Goal: Task Accomplishment & Management: Manage account settings

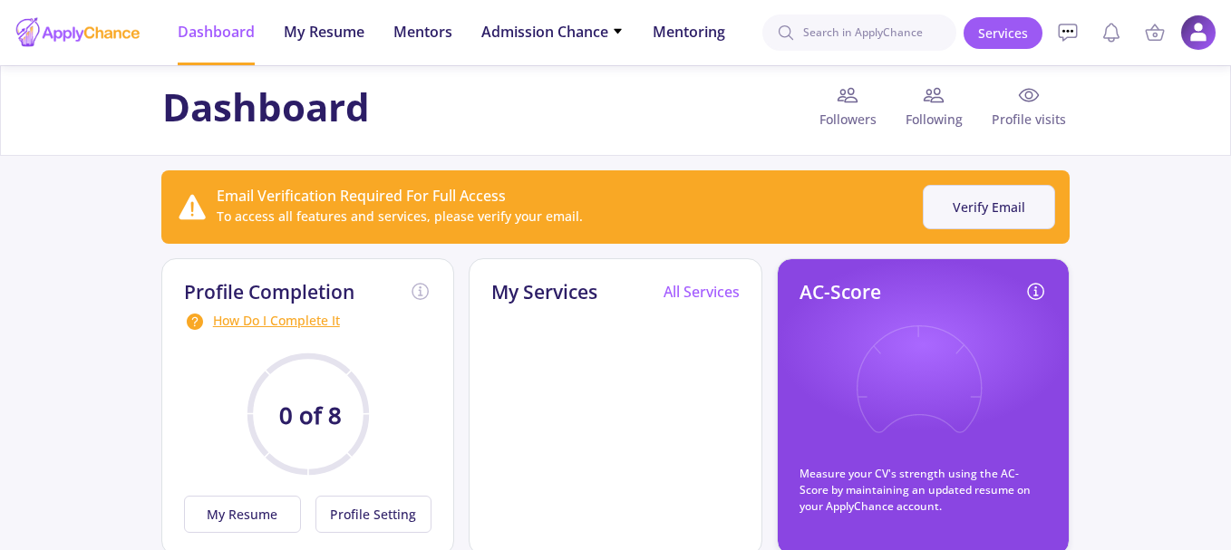
click at [1011, 213] on button "Verify Email" at bounding box center [989, 207] width 132 height 44
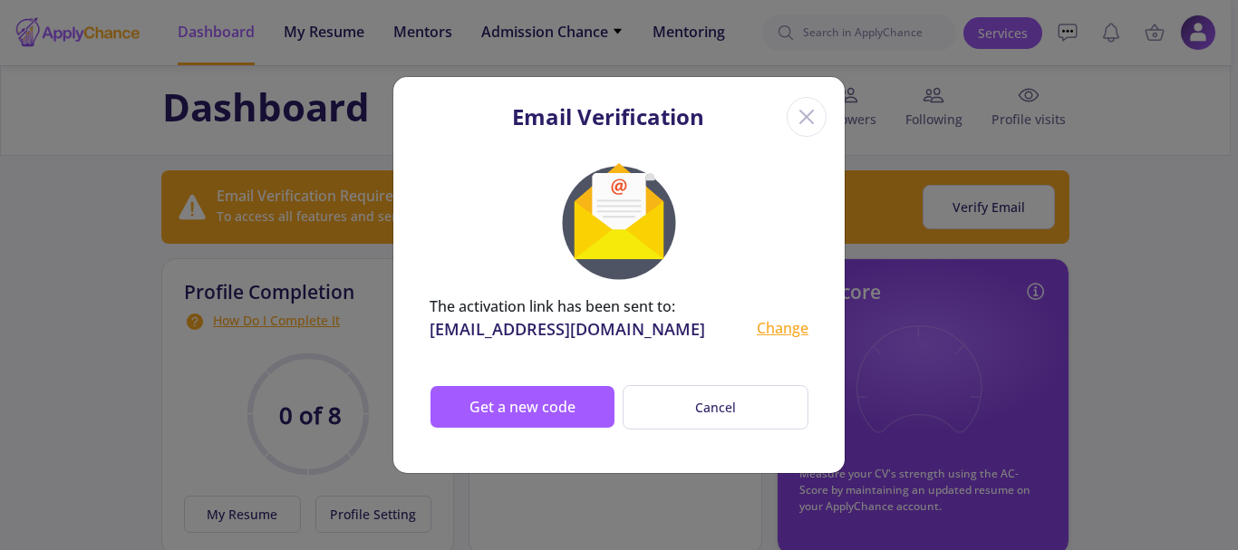
click at [811, 119] on icon "Close" at bounding box center [806, 116] width 29 height 29
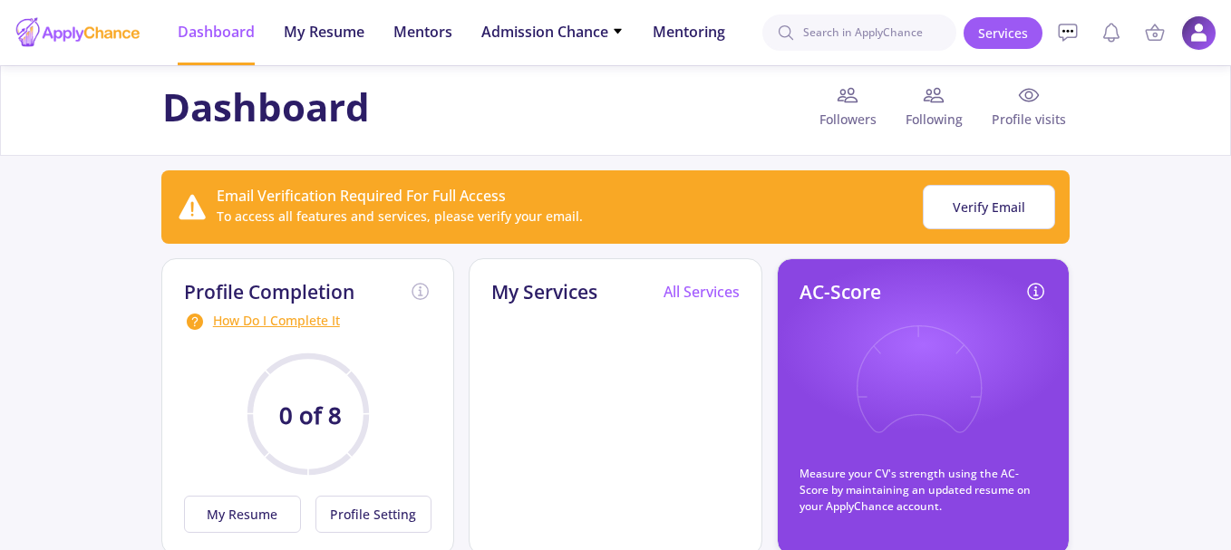
click at [1195, 38] on img at bounding box center [1198, 32] width 35 height 35
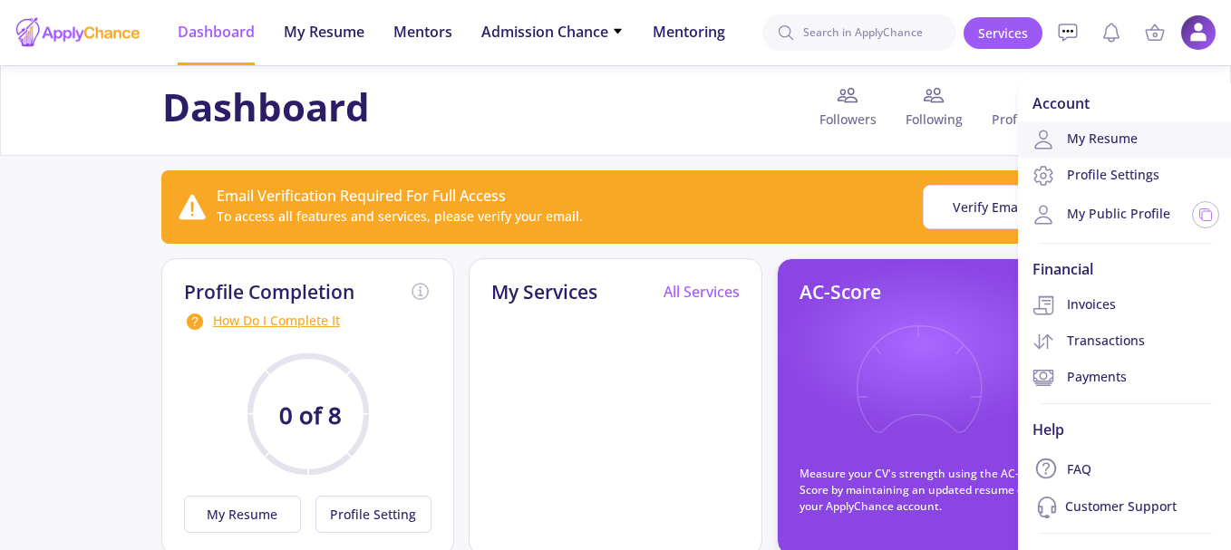
click at [1114, 142] on link "My Resume" at bounding box center [1126, 139] width 216 height 36
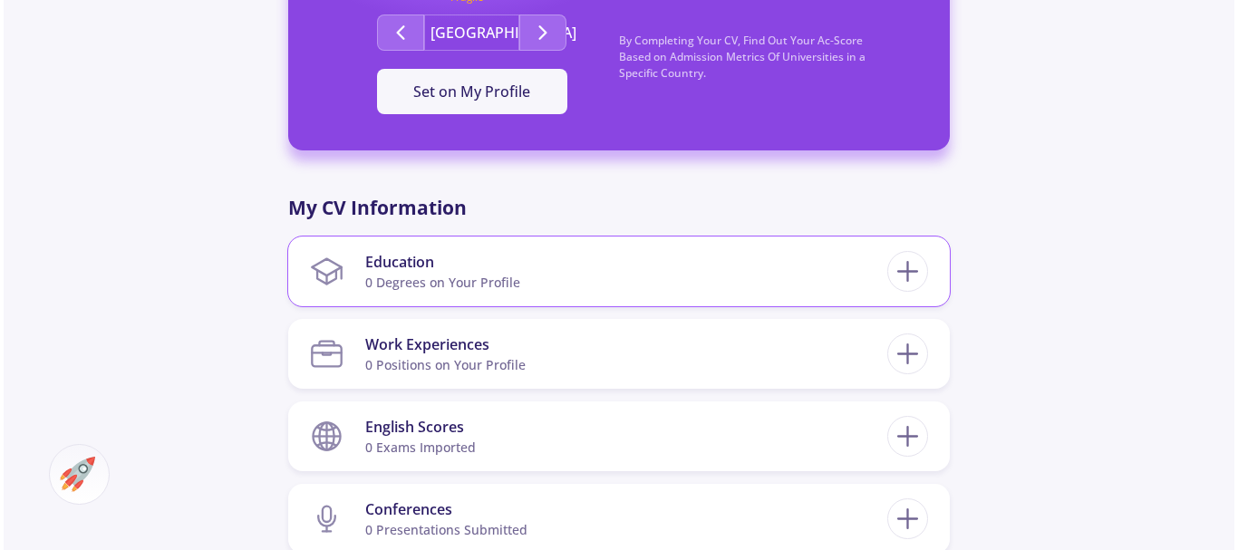
scroll to position [725, 0]
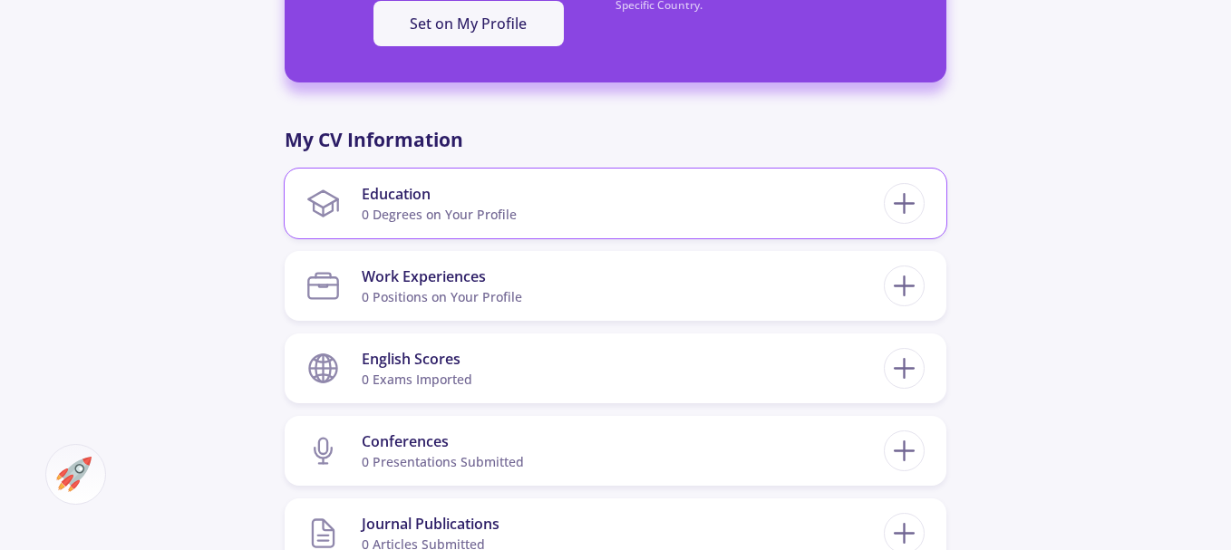
click at [754, 192] on section "Education 0 Degrees on Your Profile" at bounding box center [594, 203] width 577 height 55
click at [907, 198] on icon at bounding box center [904, 204] width 34 height 34
checkbox input "false"
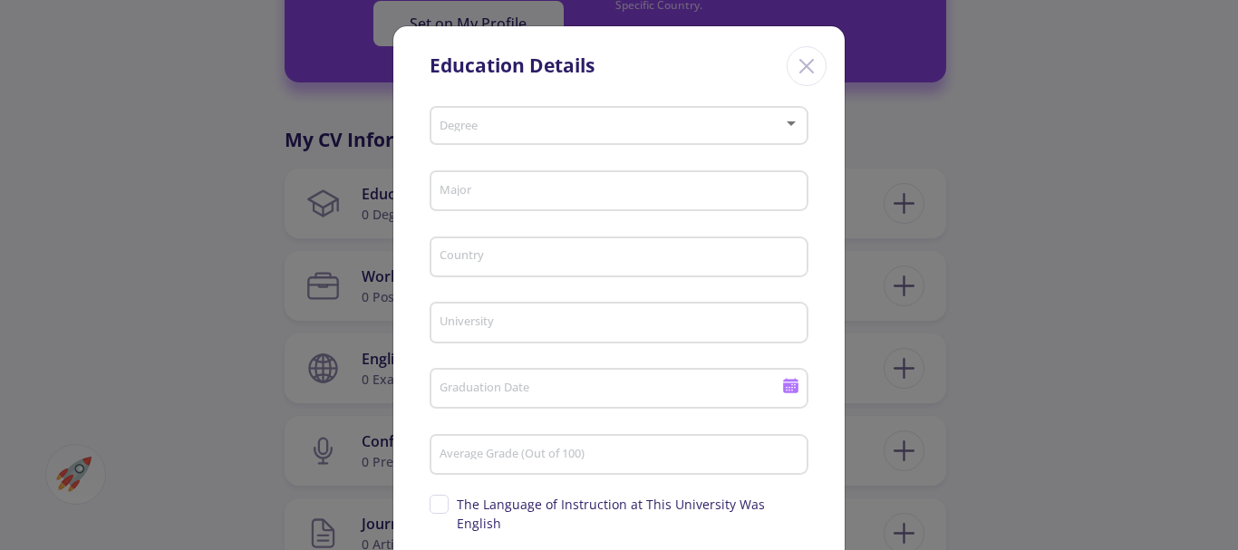
click at [506, 129] on span at bounding box center [613, 126] width 341 height 13
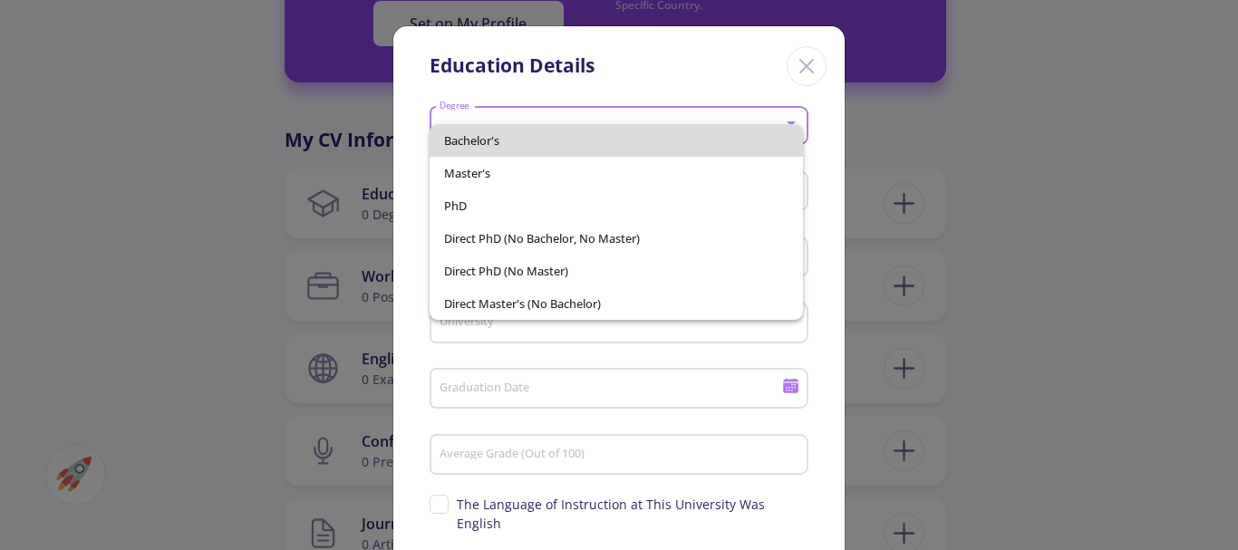
click at [535, 145] on span "Bachelor's" at bounding box center [616, 140] width 345 height 33
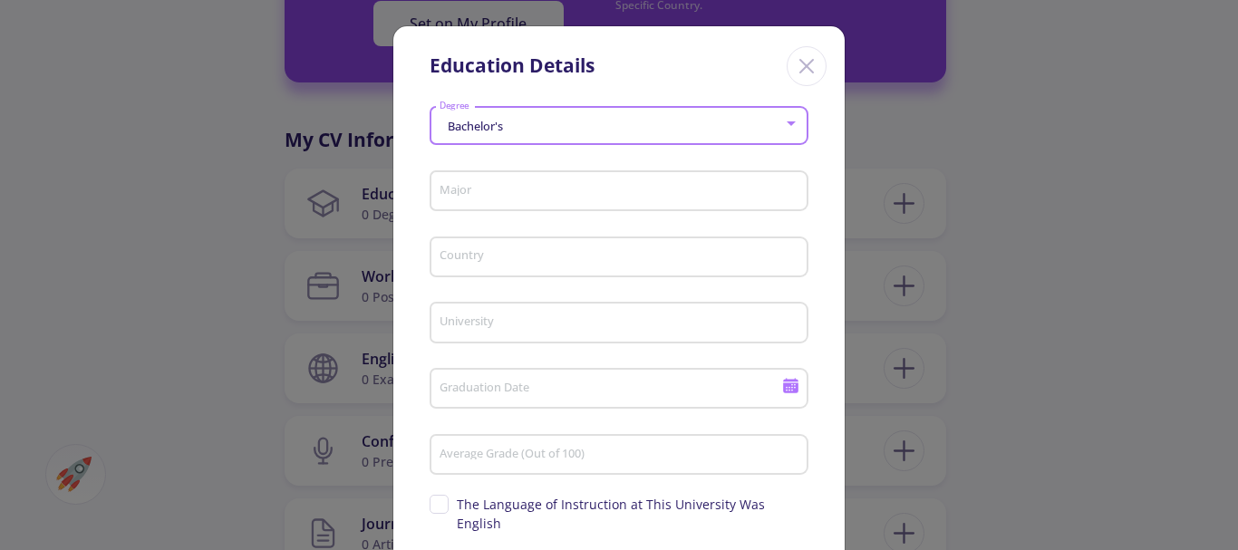
click at [528, 190] on input "Major" at bounding box center [622, 192] width 366 height 16
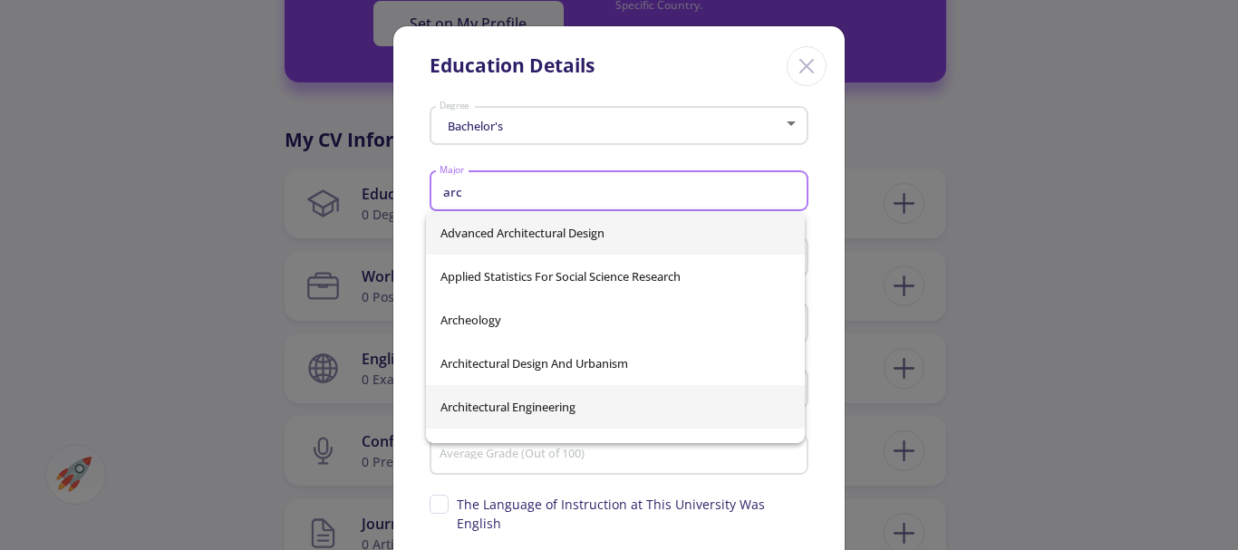
click at [563, 397] on span "Architectural Engineering" at bounding box center [616, 407] width 350 height 44
type input "Architectural Engineering"
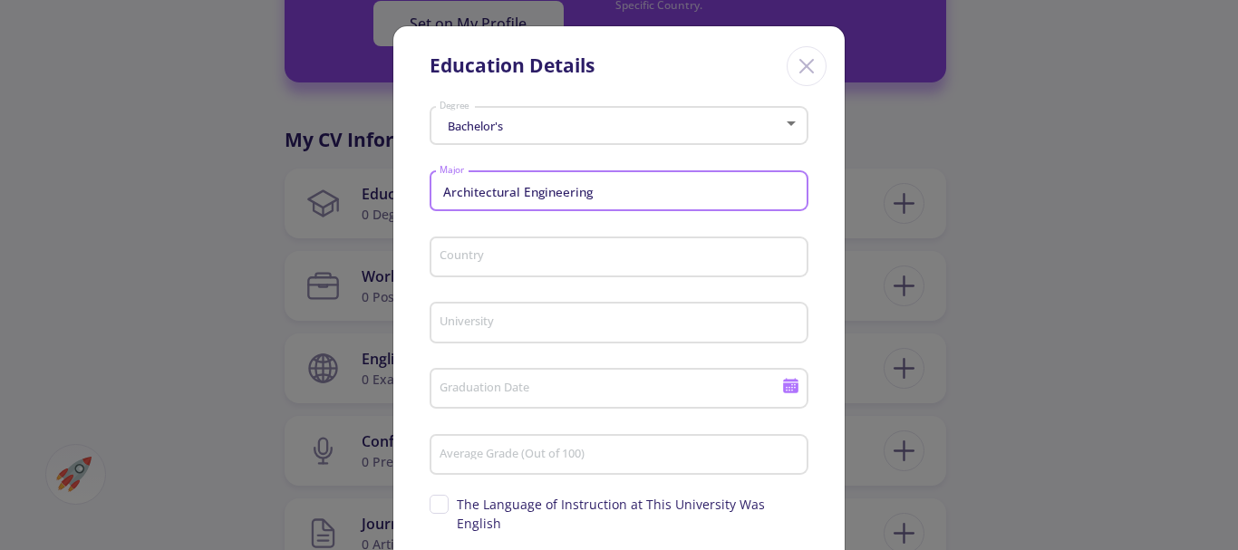
click at [561, 260] on input "Country" at bounding box center [622, 258] width 366 height 16
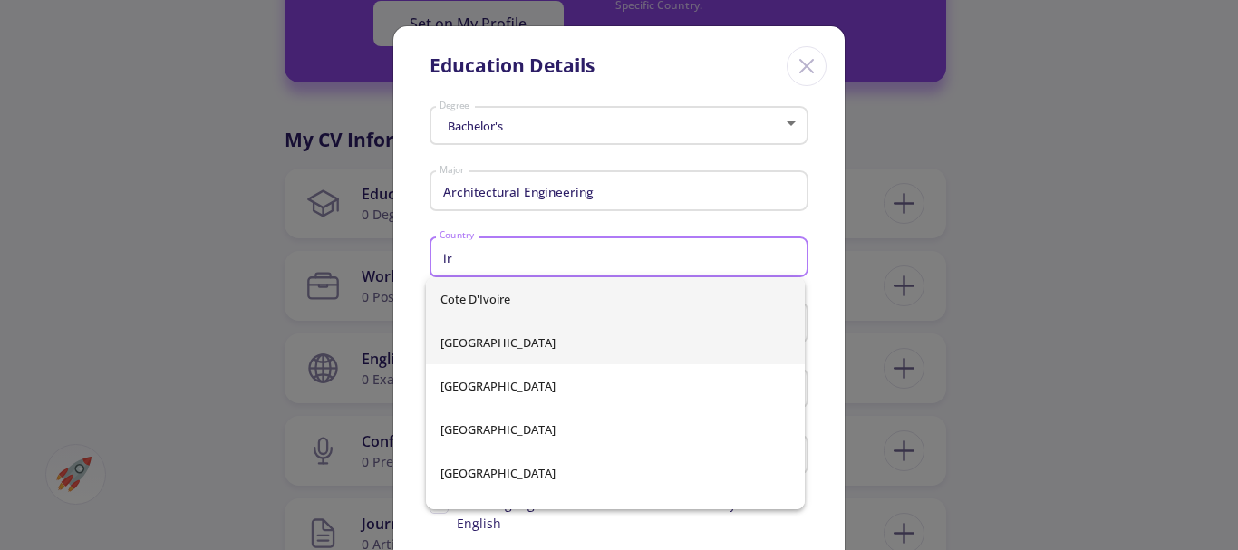
click at [541, 329] on span "[GEOGRAPHIC_DATA]" at bounding box center [616, 343] width 350 height 44
type input "[GEOGRAPHIC_DATA]"
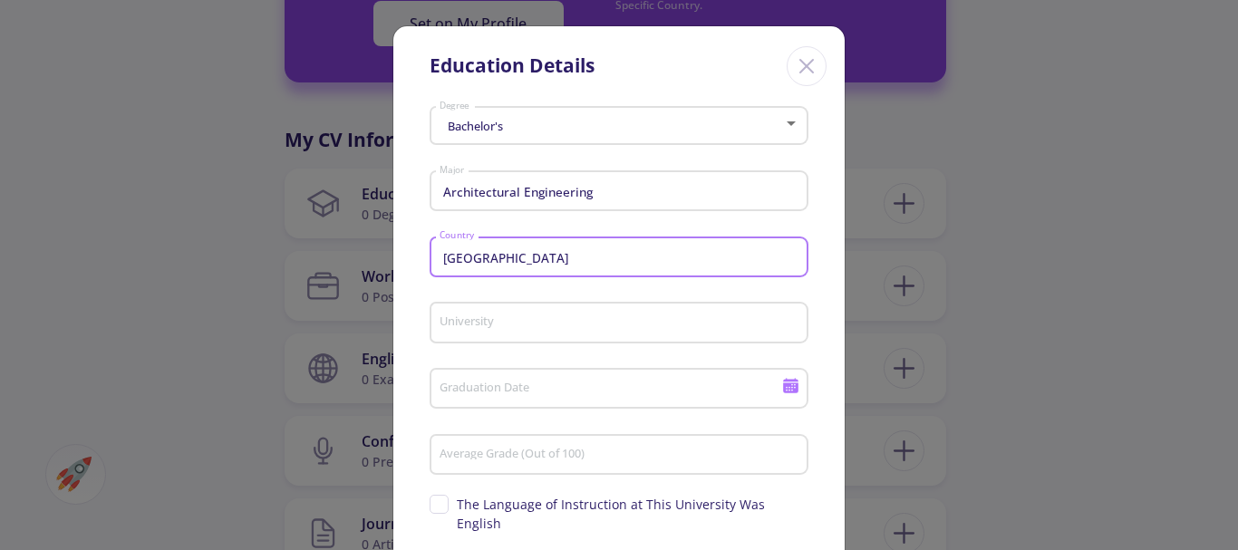
click at [554, 331] on input "University" at bounding box center [622, 323] width 366 height 16
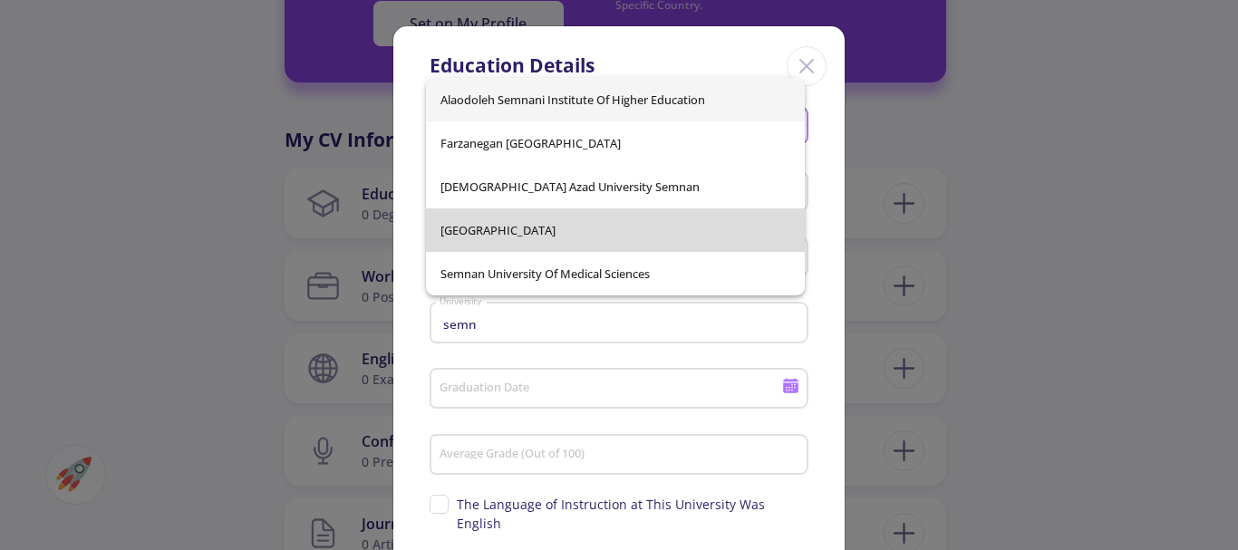
click at [545, 236] on span "[GEOGRAPHIC_DATA]" at bounding box center [616, 230] width 350 height 44
type input "[GEOGRAPHIC_DATA]"
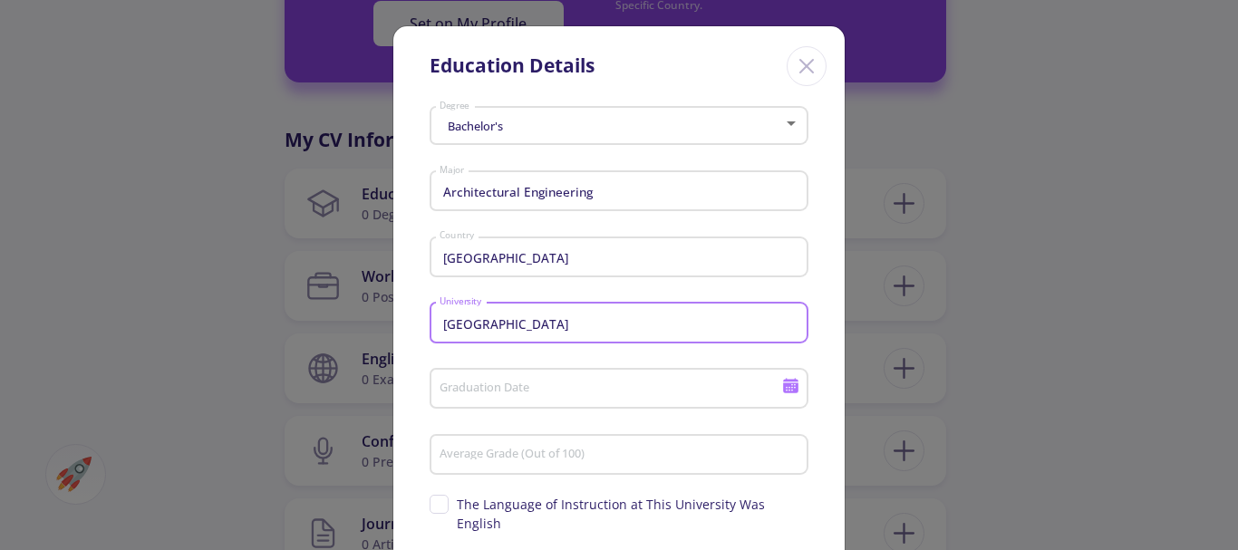
click at [786, 387] on icon at bounding box center [790, 385] width 17 height 17
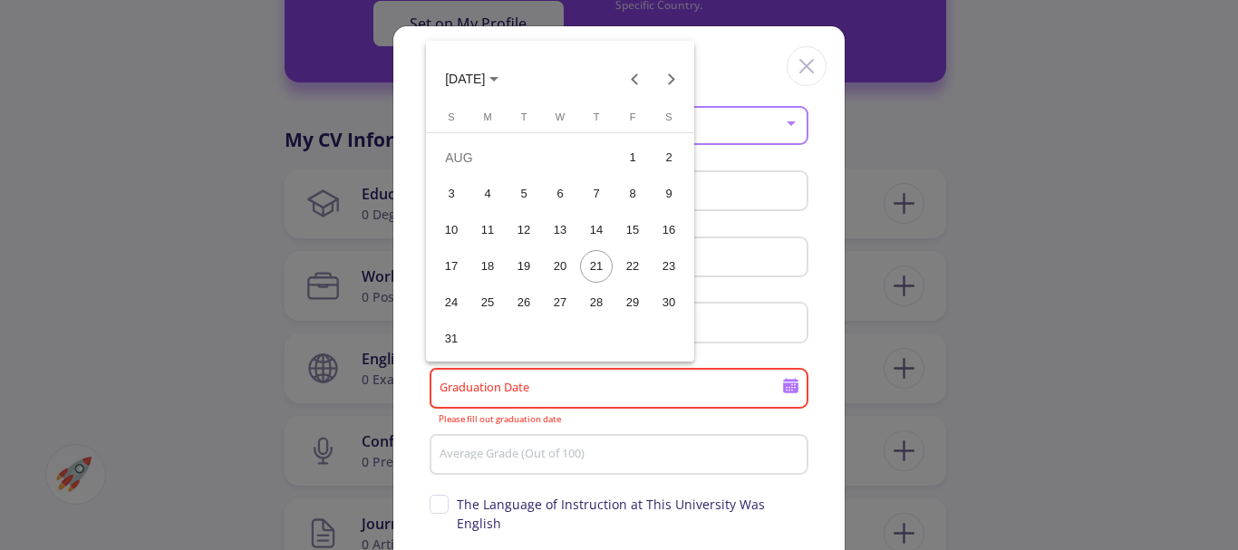
click at [485, 75] on span "[DATE]" at bounding box center [465, 80] width 40 height 15
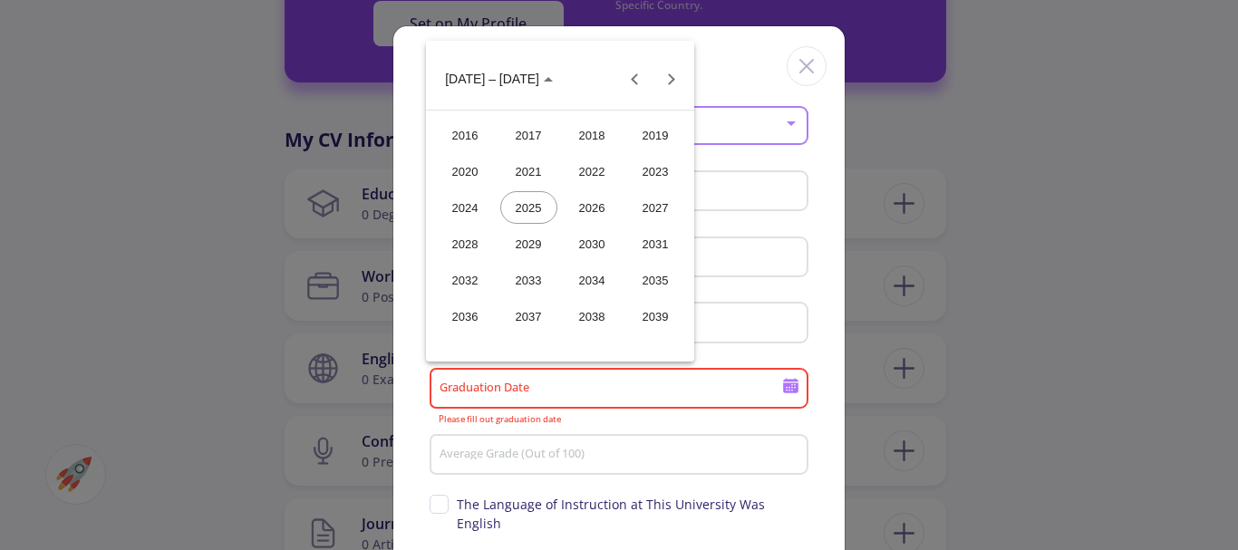
click at [473, 204] on div "2024" at bounding box center [465, 207] width 57 height 33
click at [479, 241] on div "SEP" at bounding box center [465, 244] width 57 height 33
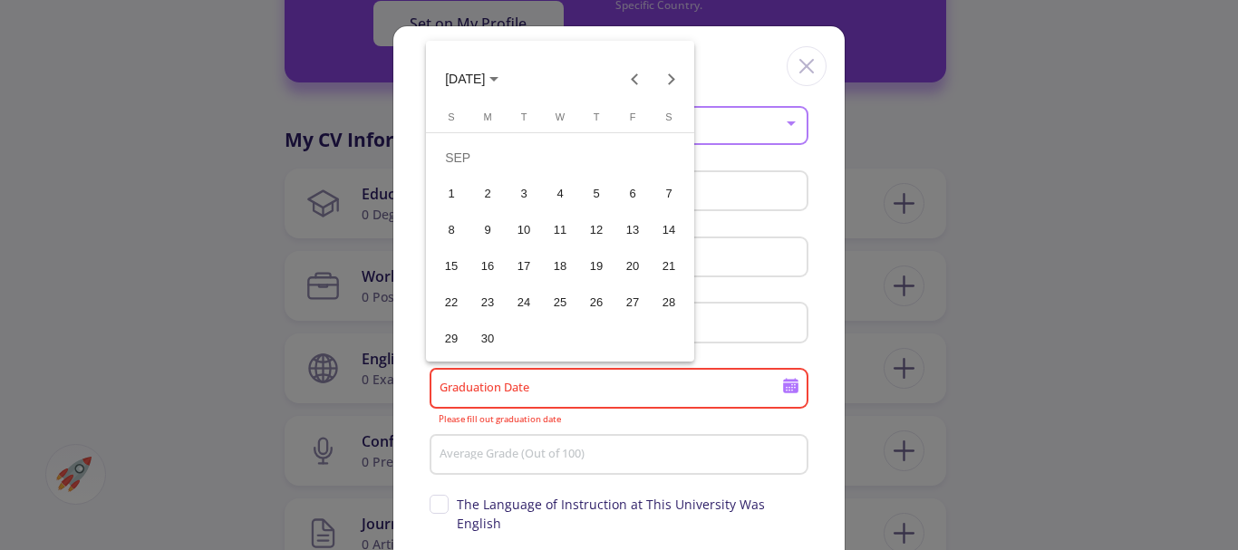
click at [527, 227] on div "10" at bounding box center [524, 230] width 33 height 33
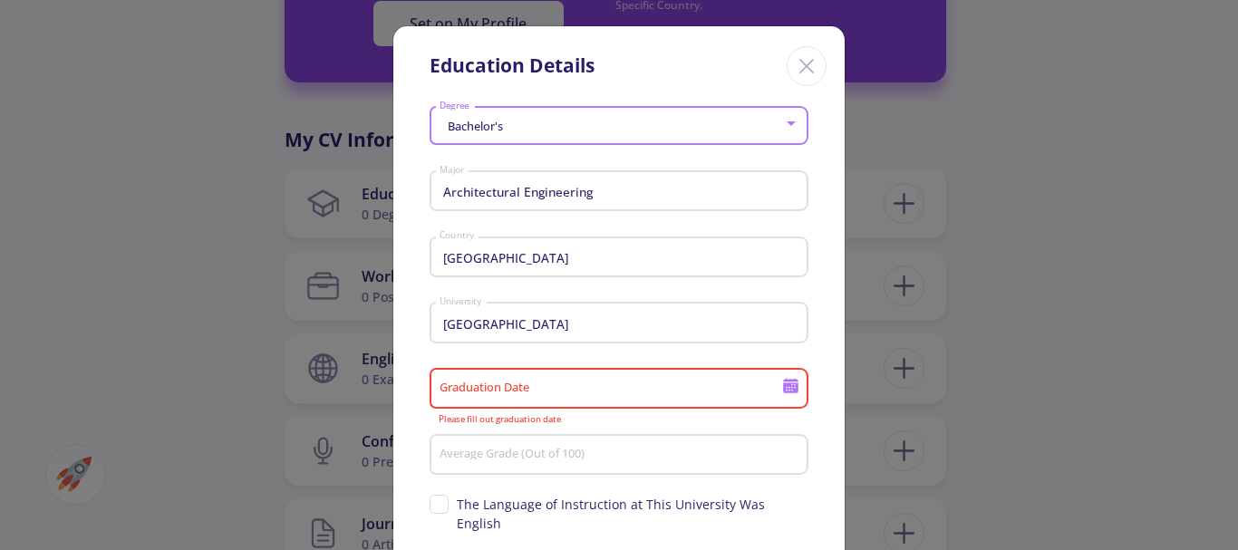
type input "9/10/2024"
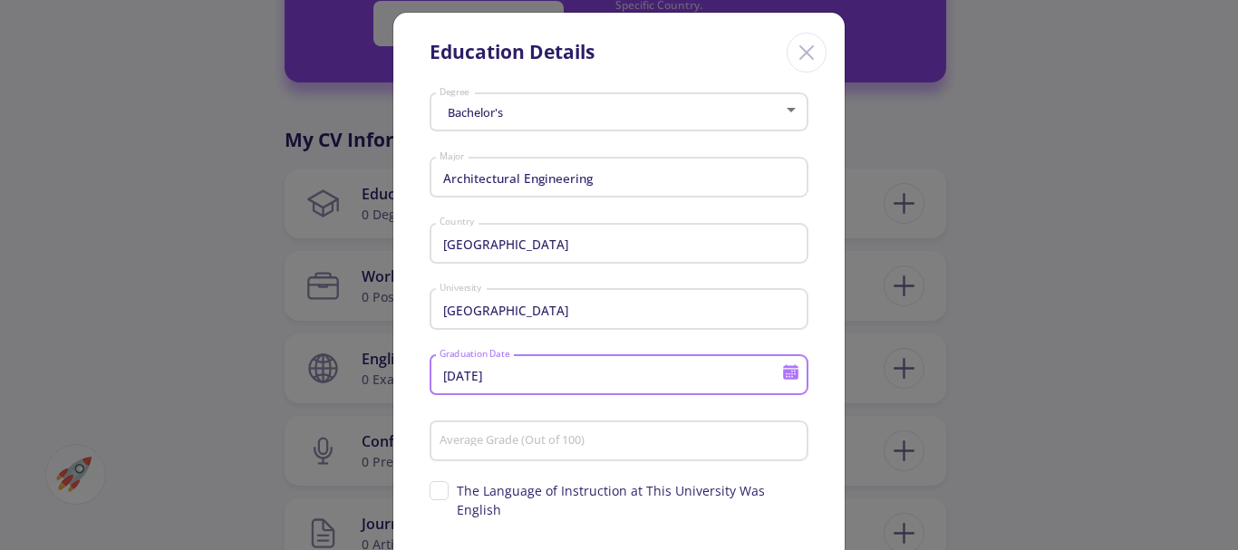
scroll to position [0, 0]
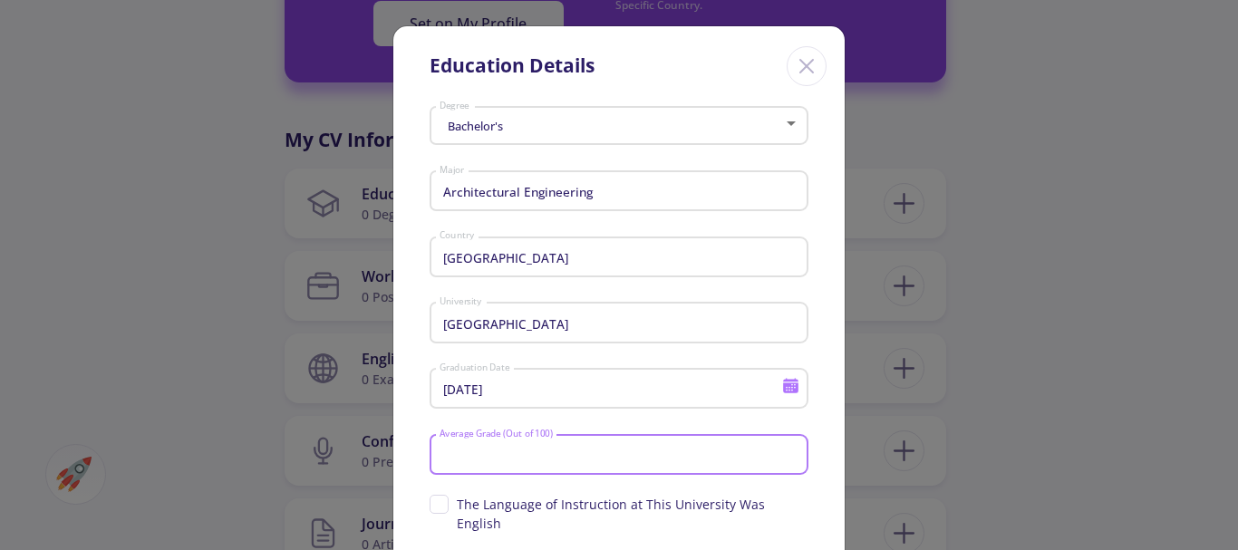
click at [535, 448] on input "Average Grade (Out of 100)" at bounding box center [622, 456] width 366 height 16
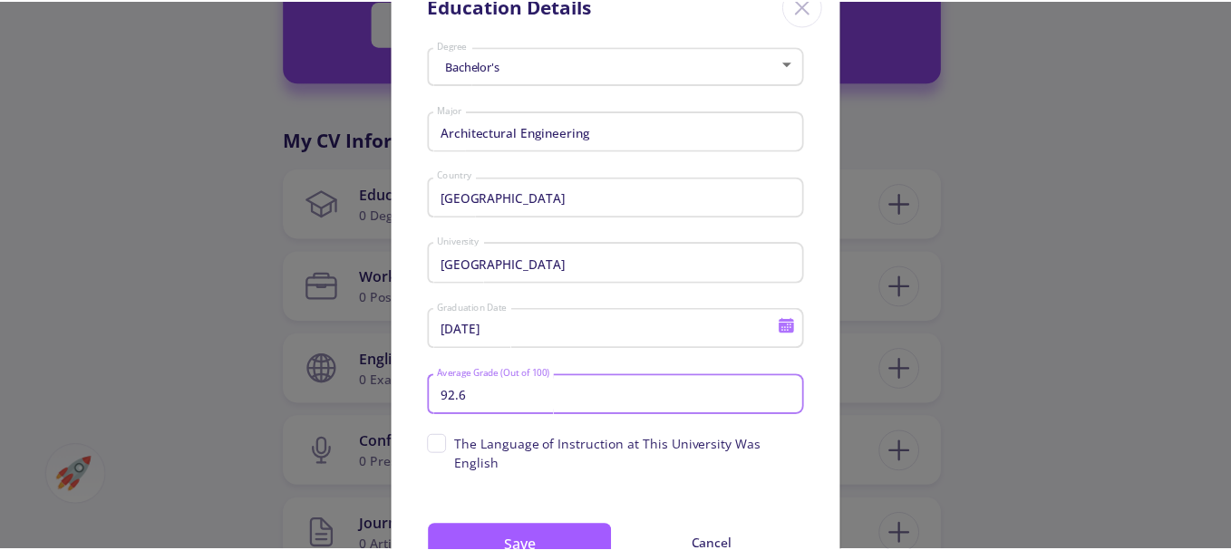
scroll to position [128, 0]
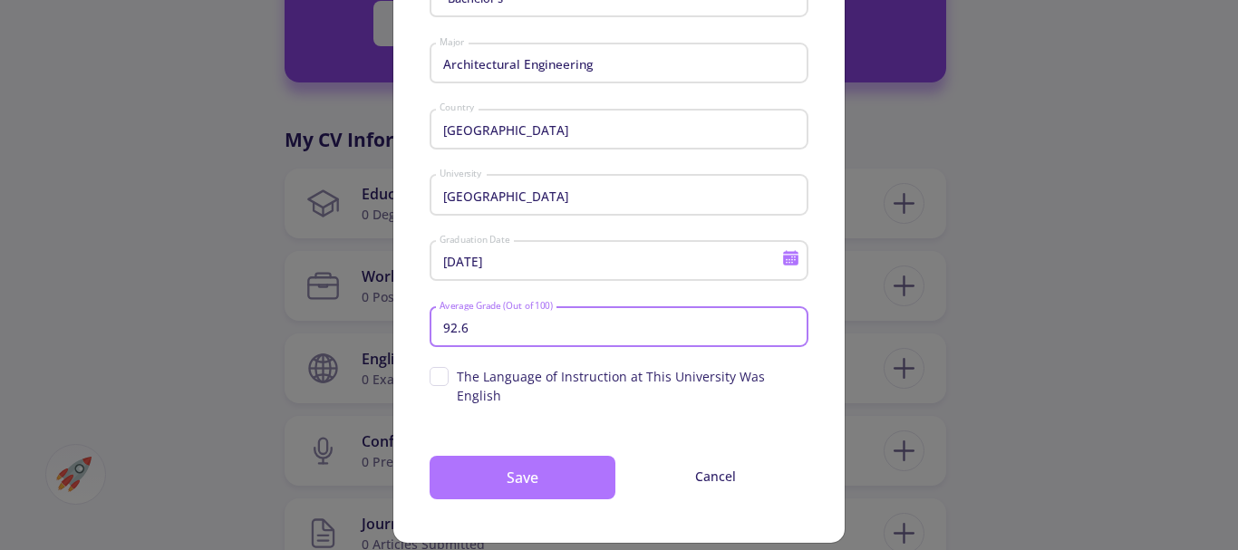
type input "92.6"
click at [546, 464] on button "Save" at bounding box center [523, 478] width 186 height 44
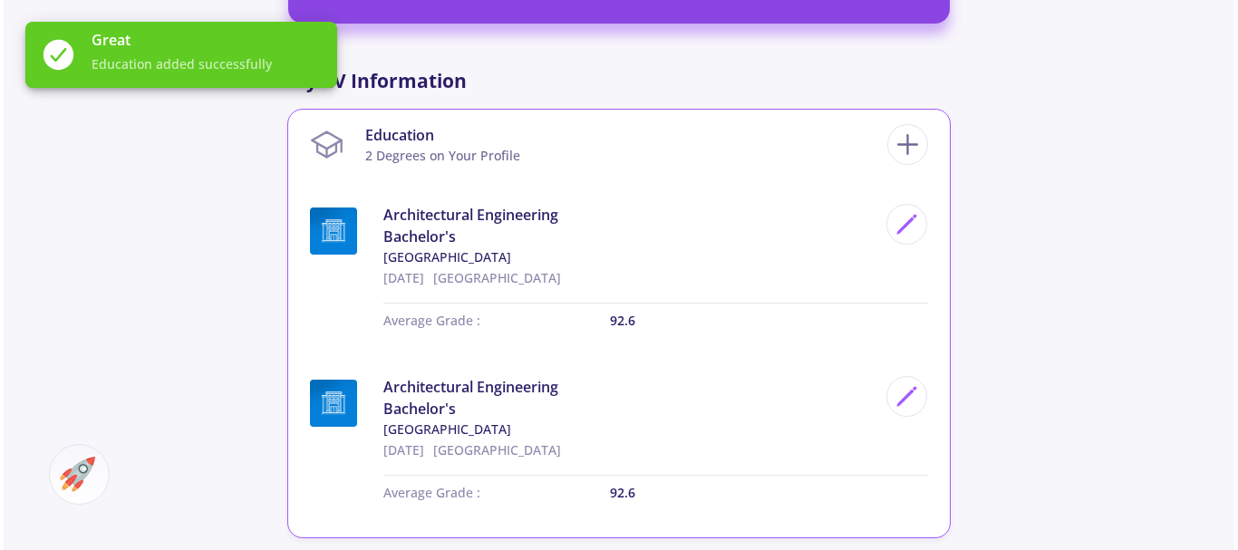
scroll to position [816, 0]
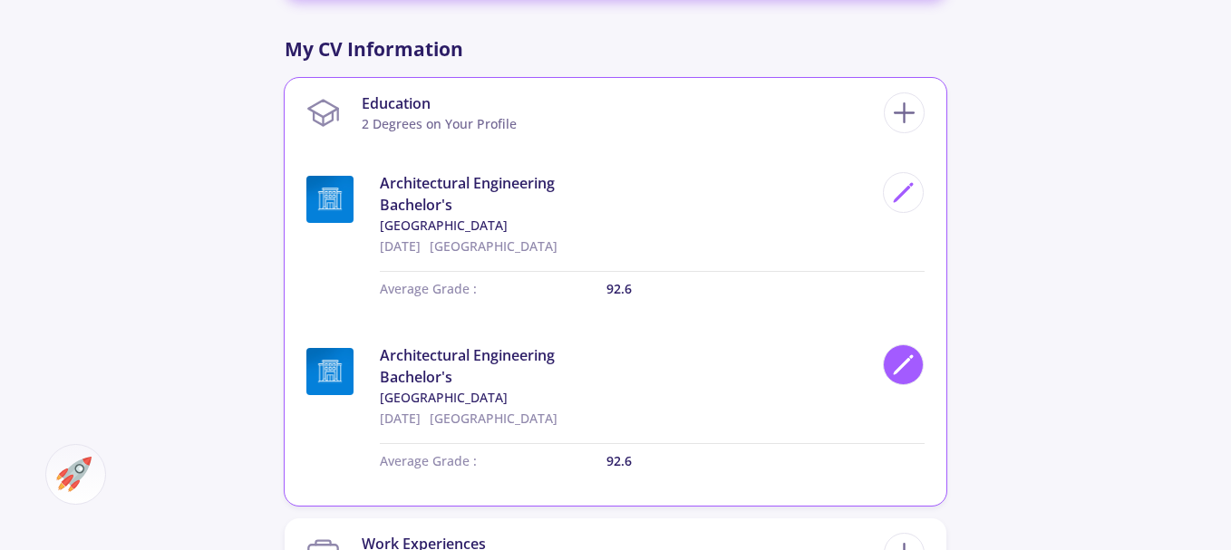
click at [897, 366] on icon at bounding box center [903, 365] width 24 height 24
type input "9/9/2024"
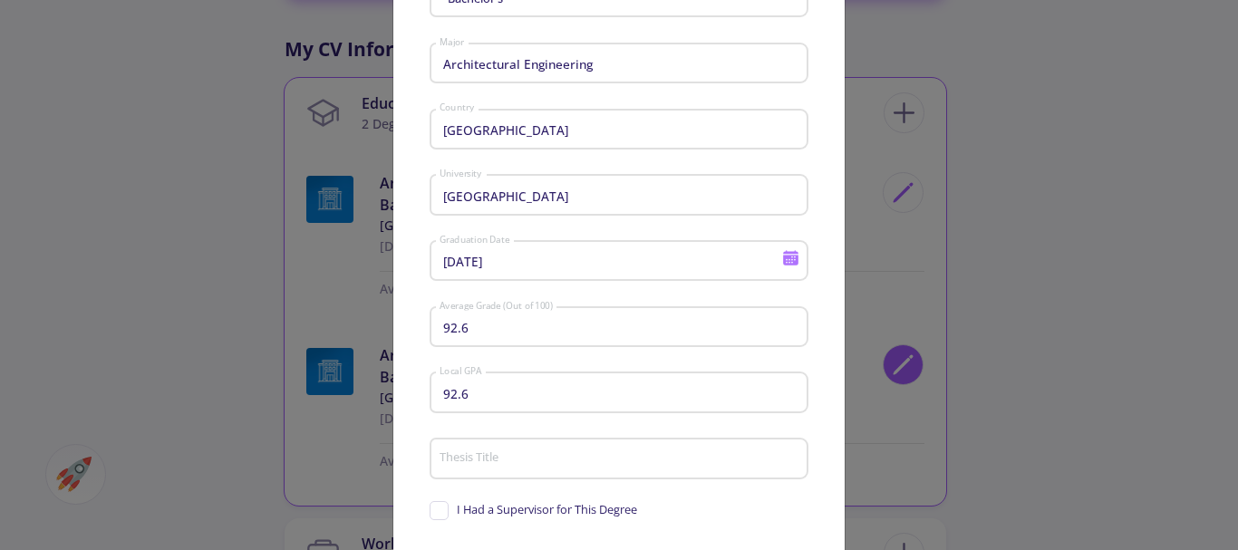
scroll to position [0, 0]
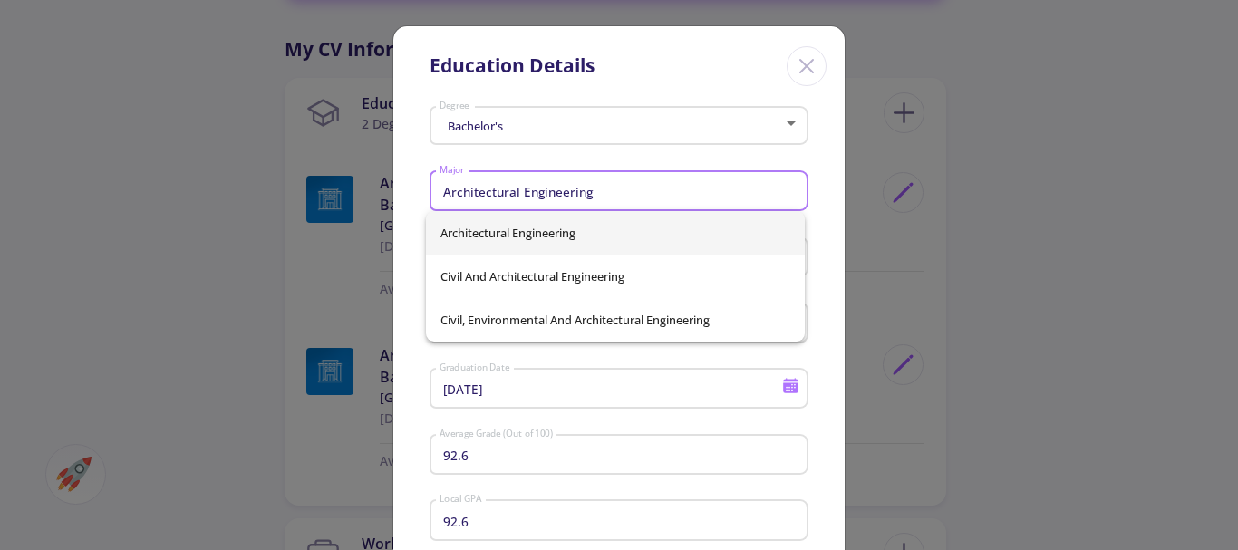
click at [587, 191] on input "Architectural Engineering" at bounding box center [622, 192] width 366 height 16
drag, startPoint x: 605, startPoint y: 193, endPoint x: 420, endPoint y: 189, distance: 185.0
click at [420, 189] on div "Bachelor's Degree Architectural Engineering Major Iran Country Semnan Universit…" at bounding box center [618, 511] width 451 height 823
type input "ز"
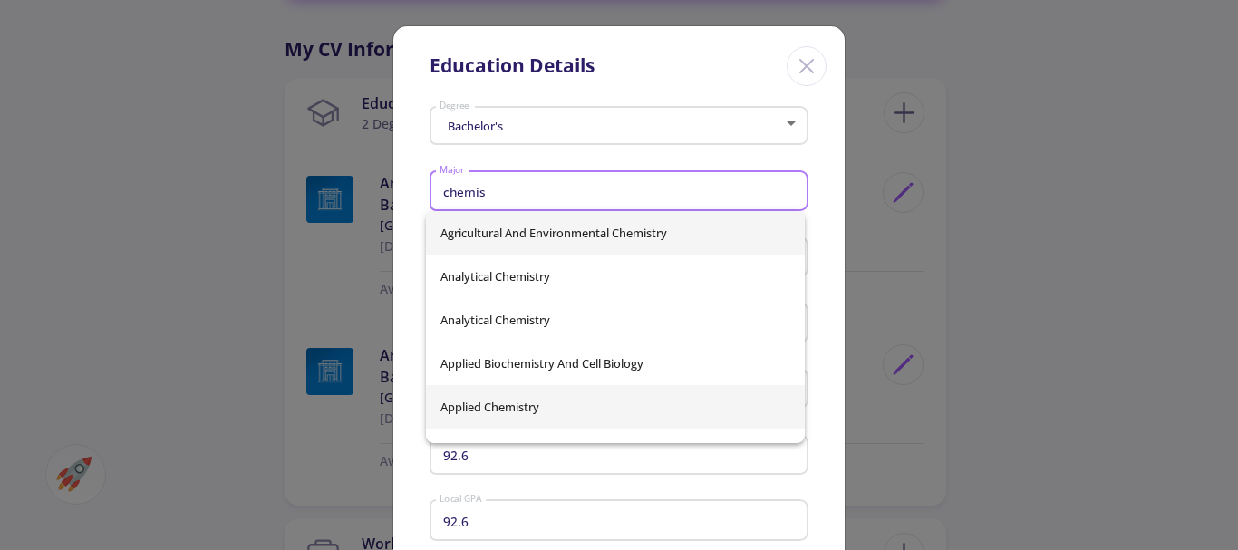
click at [593, 405] on span "Applied Chemistry" at bounding box center [616, 407] width 350 height 44
type input "Applied Chemistry"
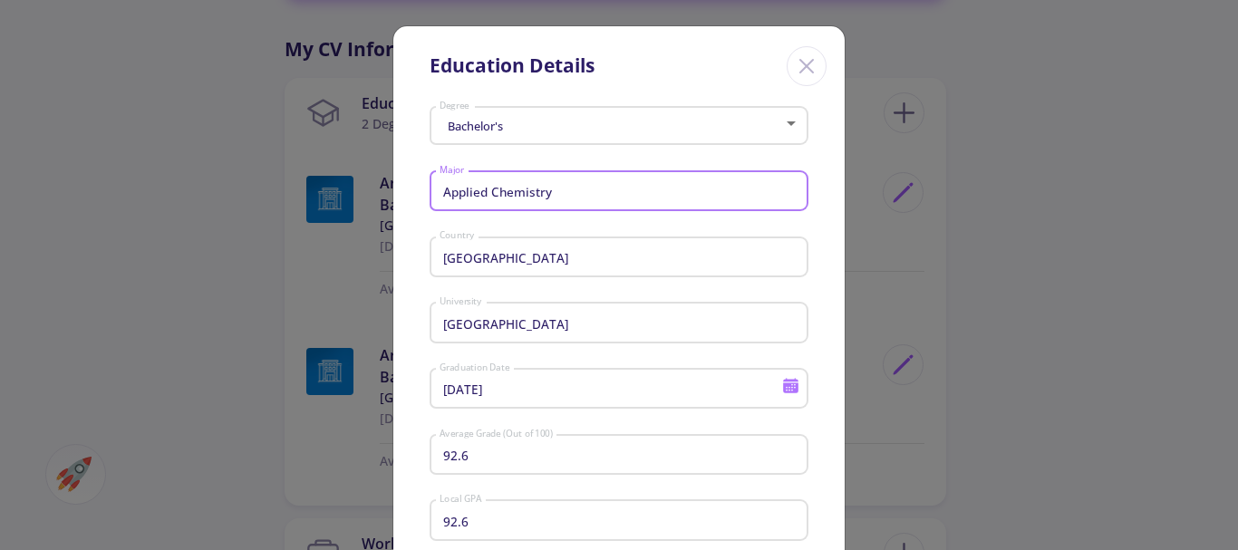
click at [783, 386] on icon at bounding box center [790, 388] width 15 height 10
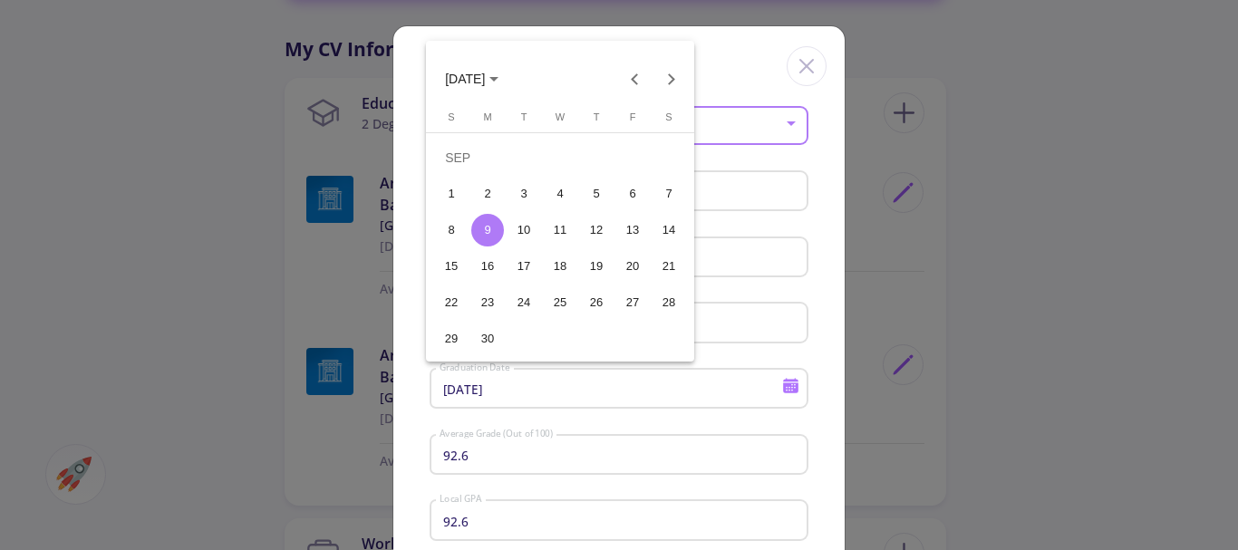
click at [484, 87] on button "SEP 2024" at bounding box center [472, 79] width 82 height 36
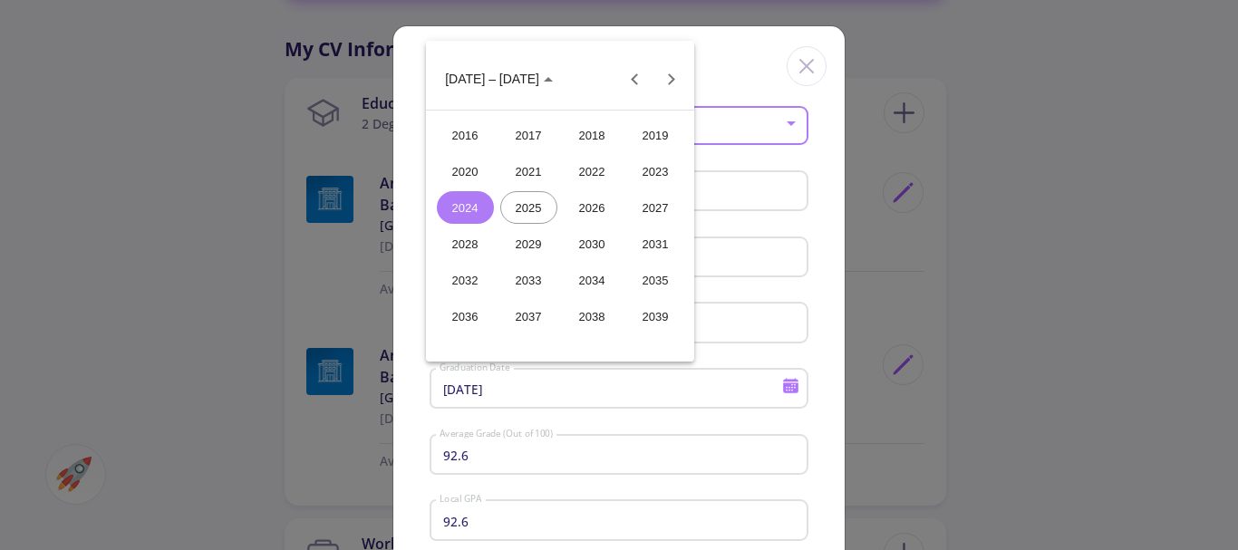
click at [479, 143] on div "2016" at bounding box center [465, 135] width 57 height 33
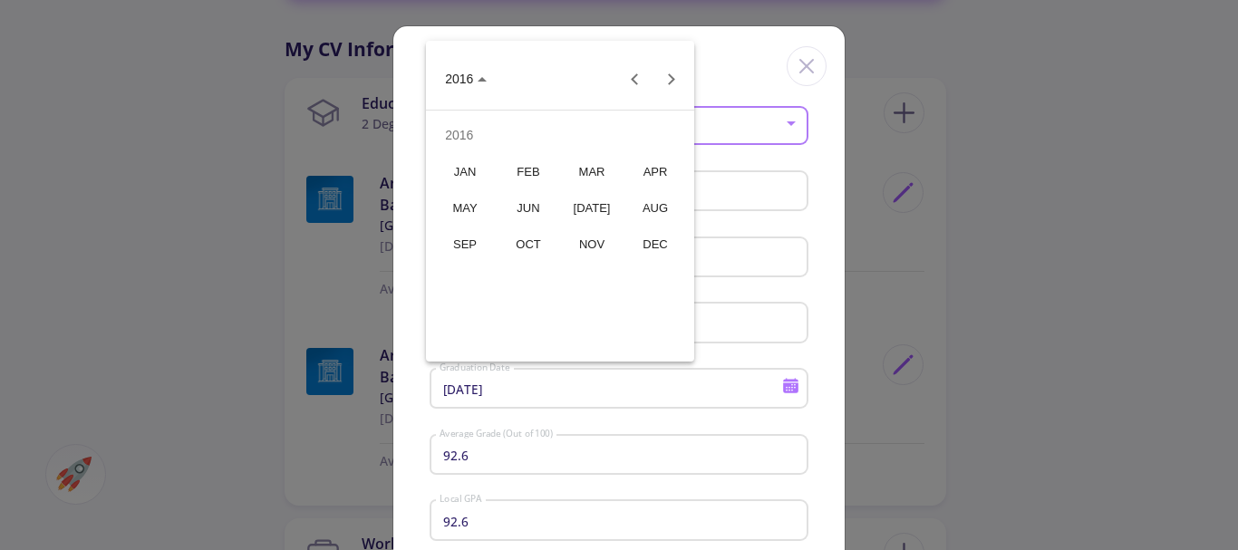
click at [484, 234] on div "SEP" at bounding box center [465, 244] width 57 height 33
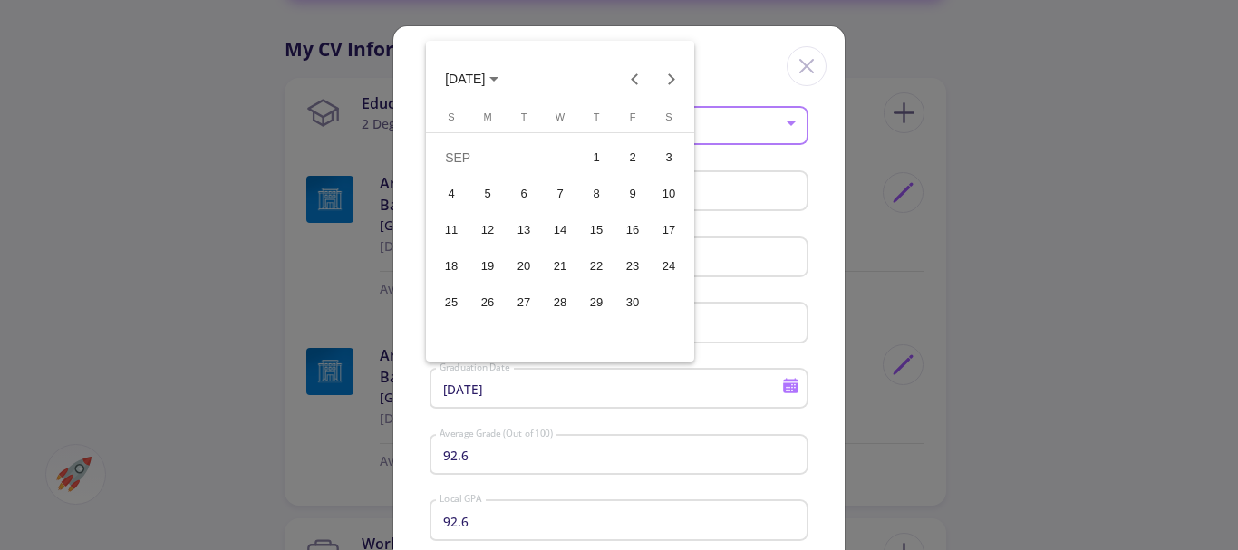
click at [664, 232] on div "17" at bounding box center [669, 230] width 33 height 33
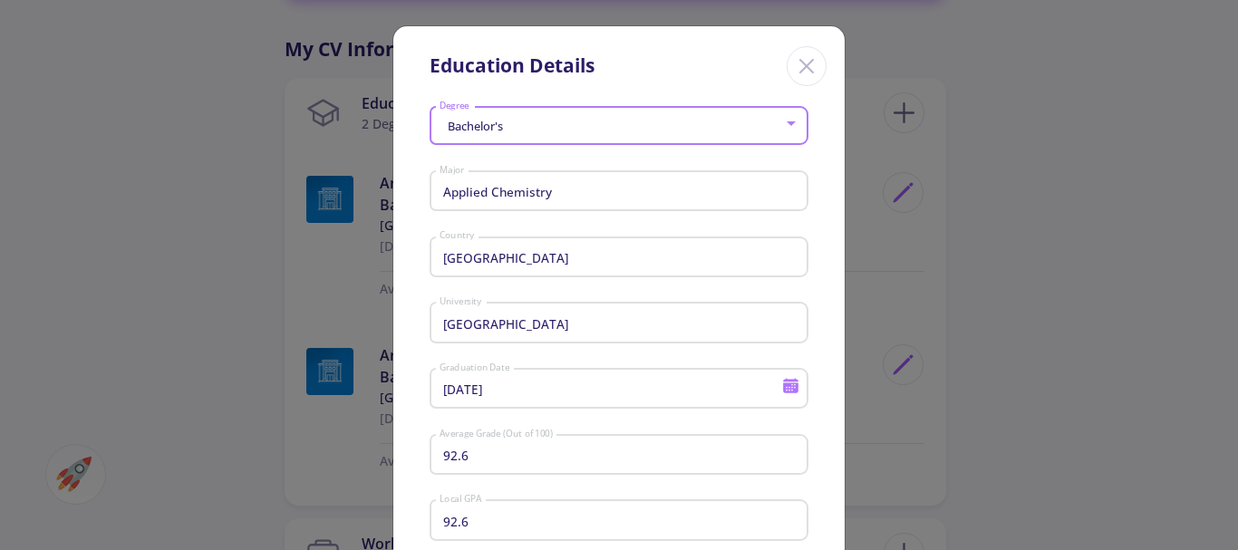
type input "[DATE]"
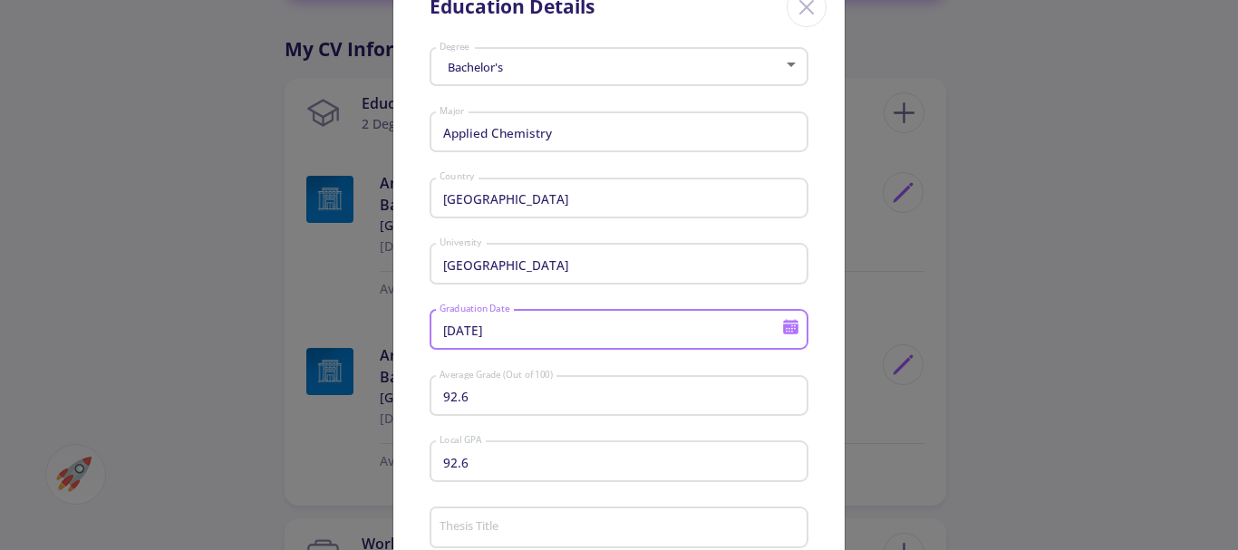
scroll to position [91, 0]
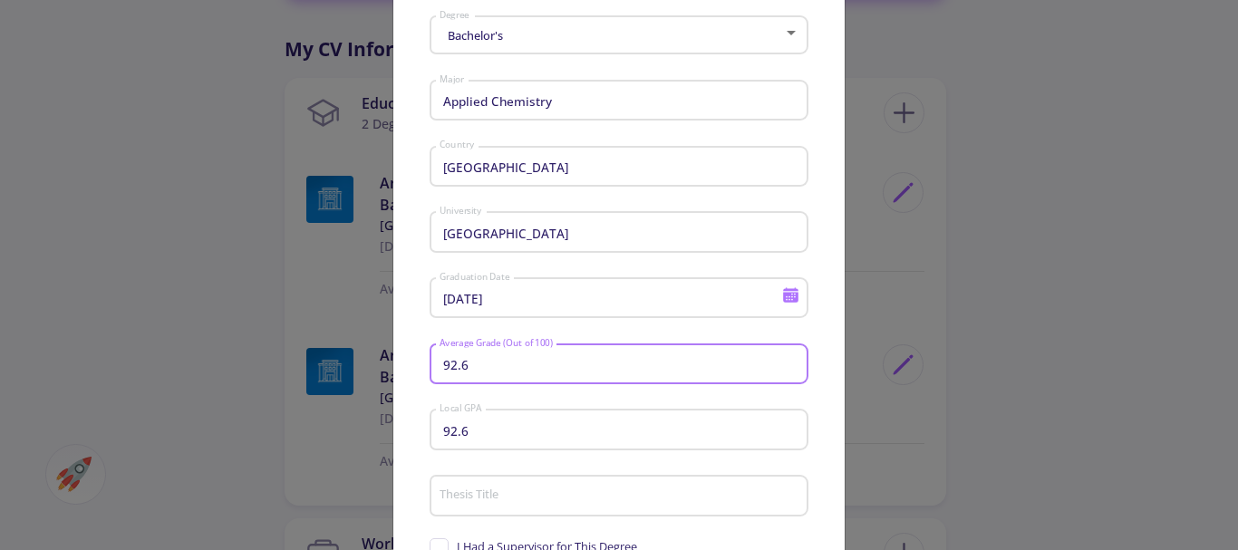
drag, startPoint x: 492, startPoint y: 365, endPoint x: 437, endPoint y: 371, distance: 55.6
click at [439, 371] on input "92.6" at bounding box center [622, 365] width 366 height 16
type input "70"
drag, startPoint x: 487, startPoint y: 422, endPoint x: 447, endPoint y: 431, distance: 40.9
click at [450, 431] on input "92.6" at bounding box center [622, 430] width 366 height 16
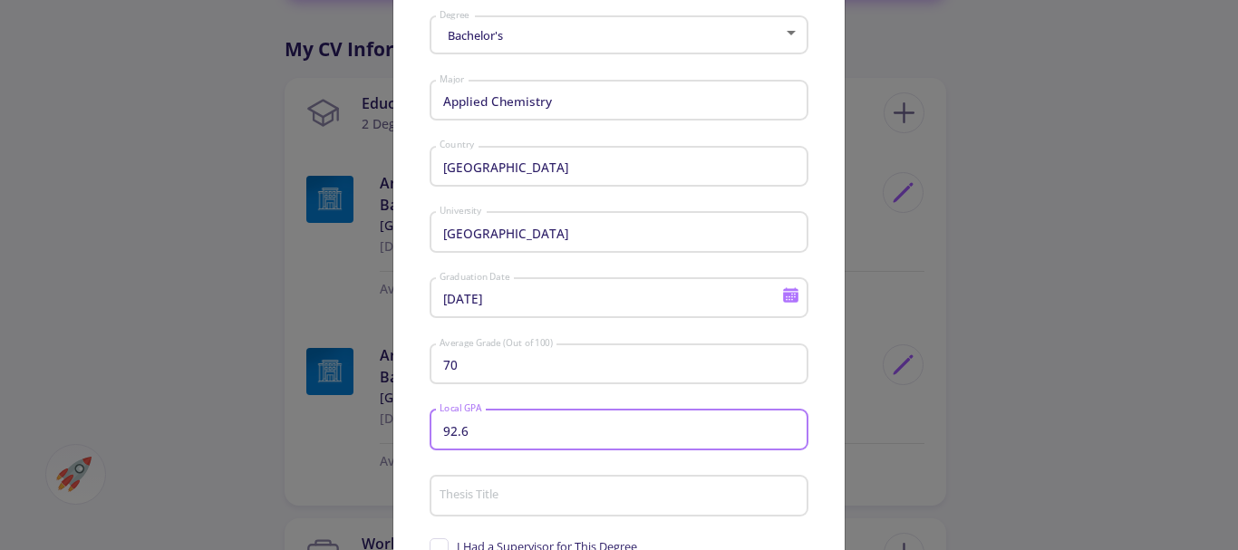
click at [446, 432] on input "92.6" at bounding box center [622, 430] width 366 height 16
click at [445, 432] on input "92.6" at bounding box center [622, 430] width 366 height 16
drag, startPoint x: 439, startPoint y: 432, endPoint x: 422, endPoint y: 440, distance: 17.9
click at [422, 440] on div "Bachelor's Degree Applied Chemistry Major Iran Country Semnan University Univer…" at bounding box center [618, 420] width 451 height 823
drag, startPoint x: 467, startPoint y: 422, endPoint x: 431, endPoint y: 438, distance: 39.4
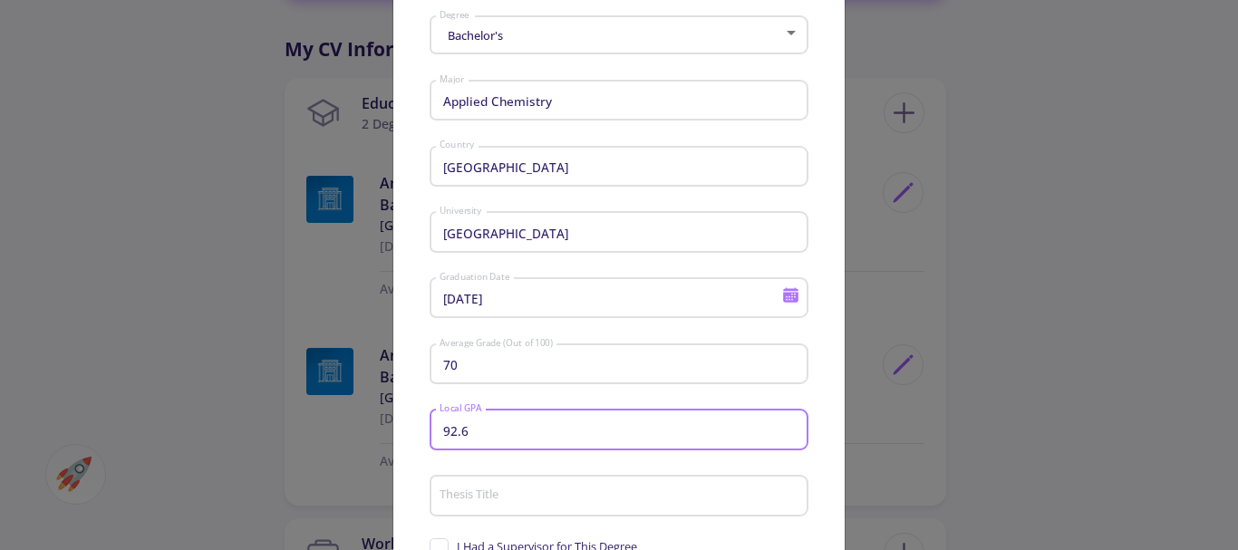
click at [431, 438] on div "92.6 Local GPA" at bounding box center [619, 425] width 379 height 47
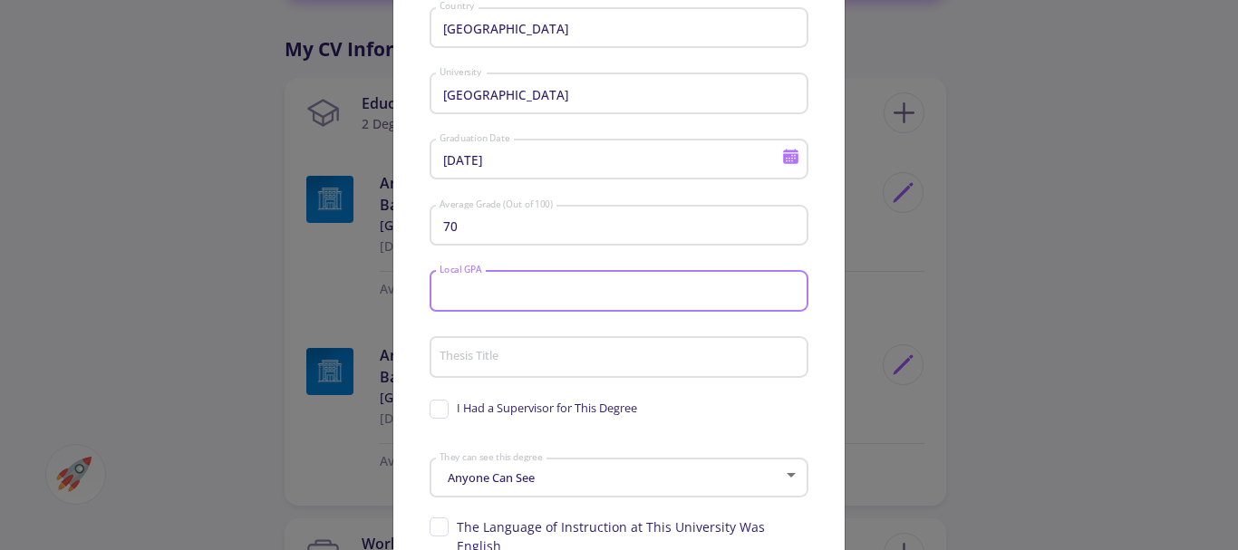
scroll to position [272, 0]
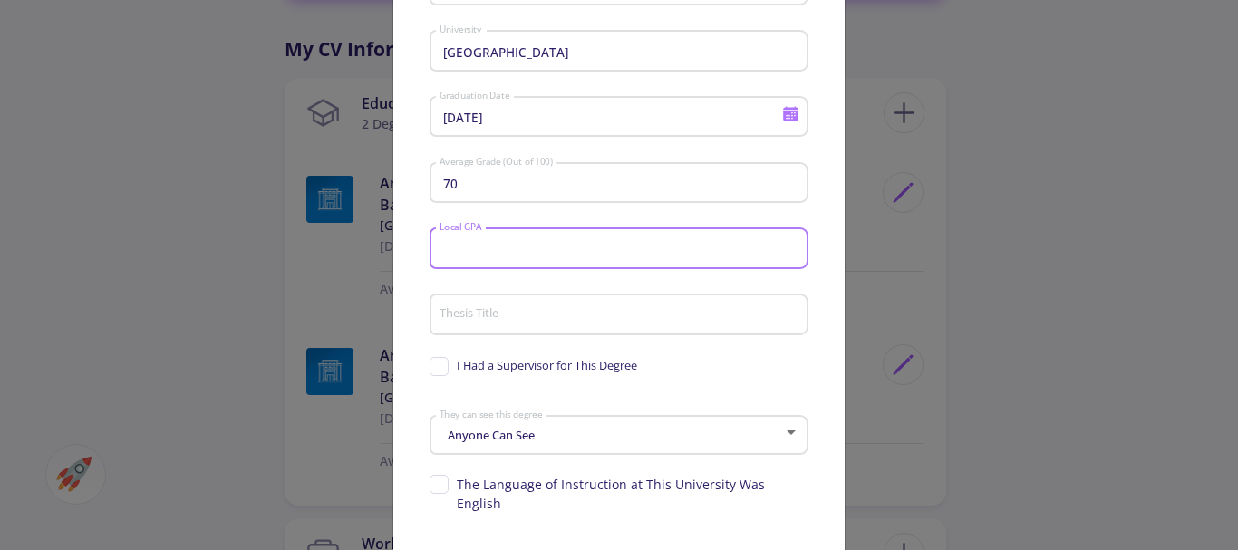
click at [421, 276] on div "Bachelor's Degree Applied Chemistry Major Iran Country Semnan University Univer…" at bounding box center [618, 239] width 451 height 823
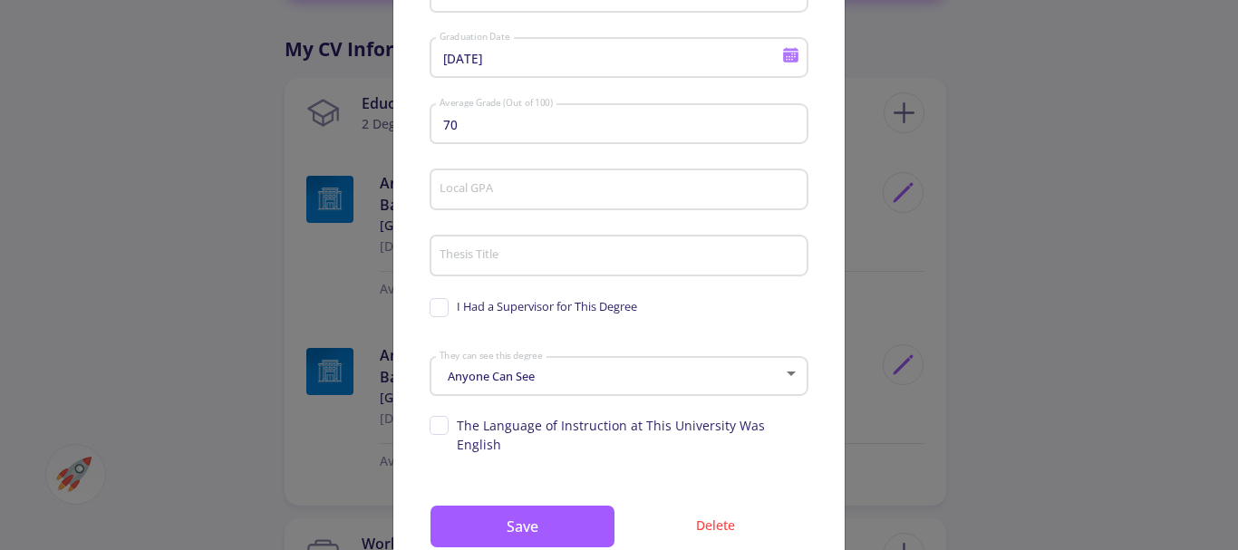
scroll to position [363, 0]
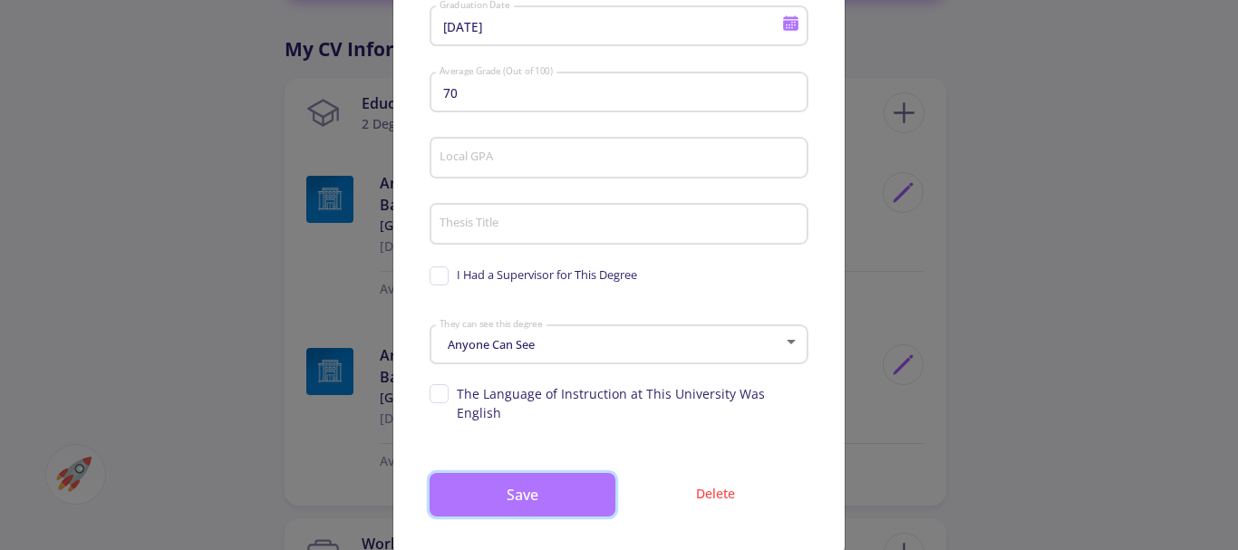
click at [567, 473] on button "Save" at bounding box center [523, 495] width 186 height 44
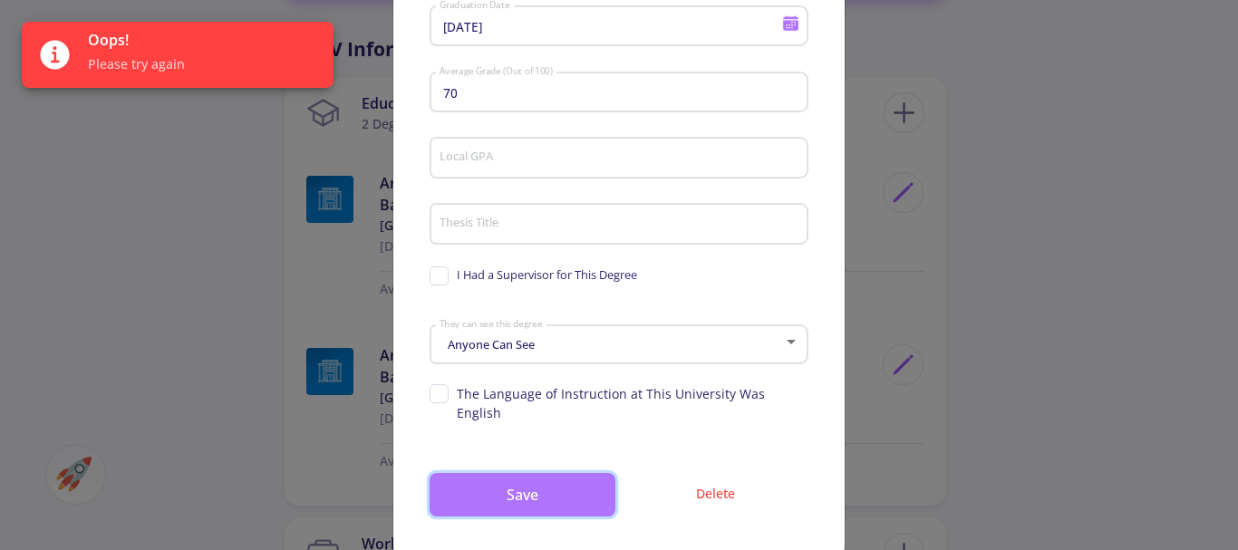
click at [538, 477] on button "Save" at bounding box center [523, 495] width 186 height 44
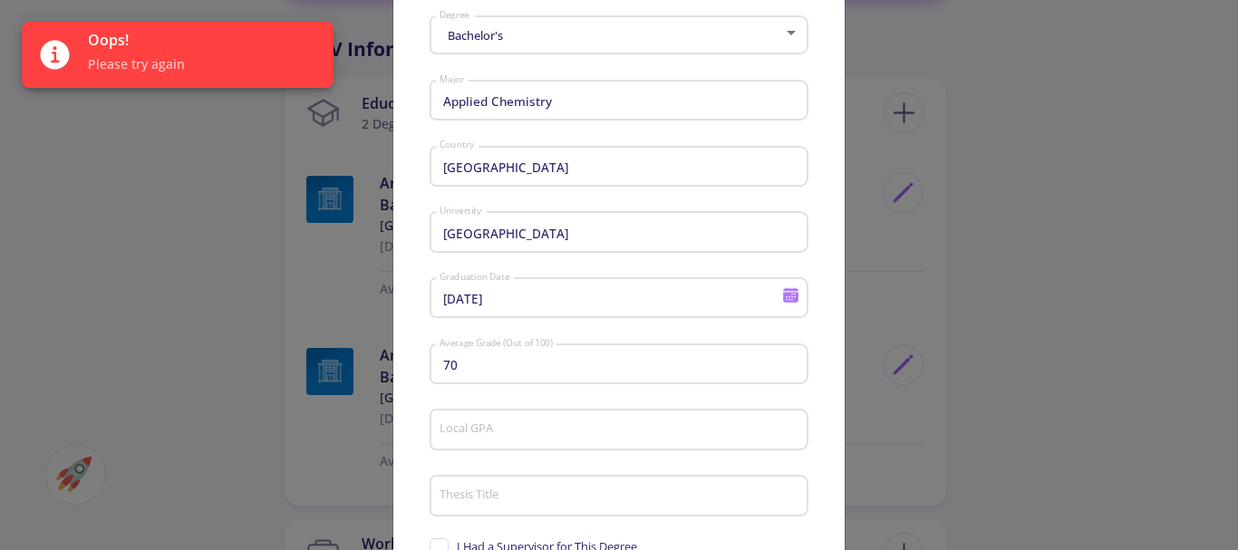
scroll to position [0, 0]
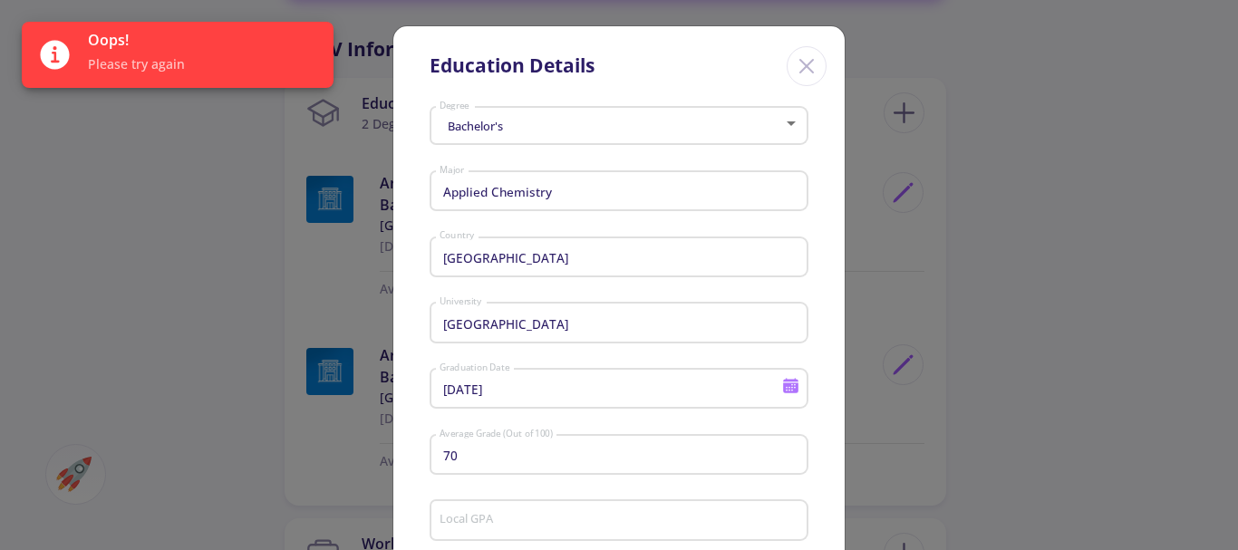
click at [811, 68] on icon "Close" at bounding box center [806, 66] width 29 height 29
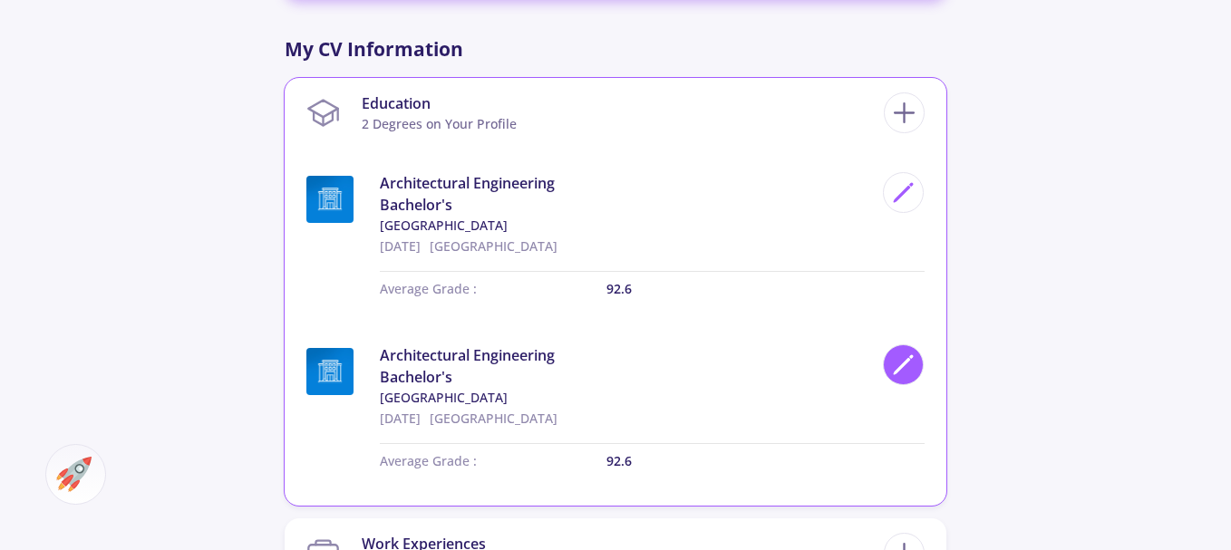
click at [910, 363] on icon at bounding box center [903, 365] width 24 height 24
type input "Architectural Engineering"
type input "9/9/2024"
type input "92.6"
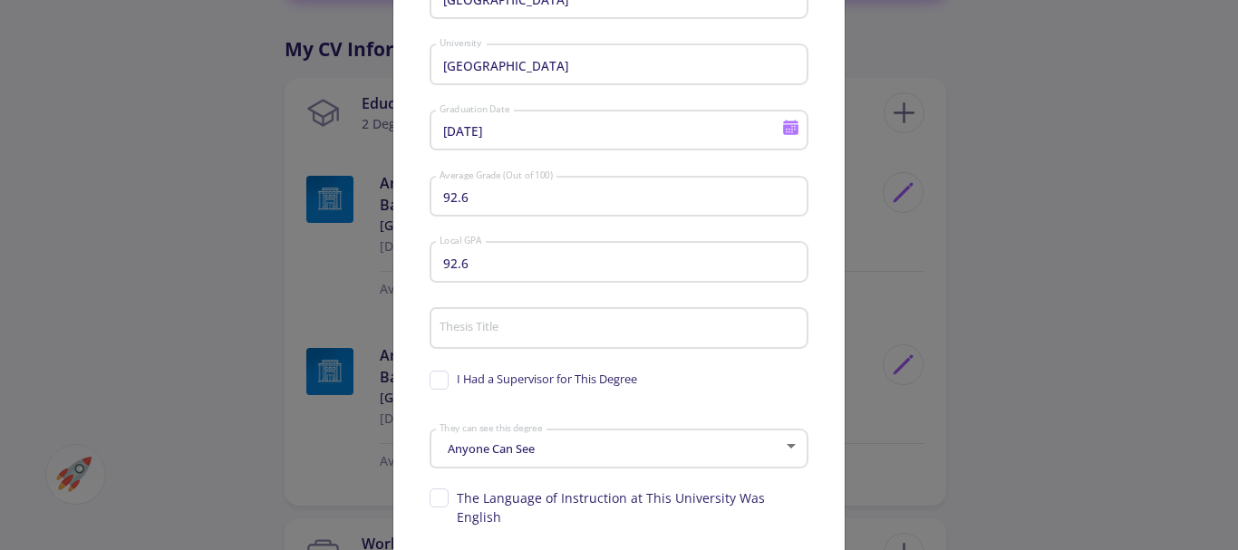
scroll to position [363, 0]
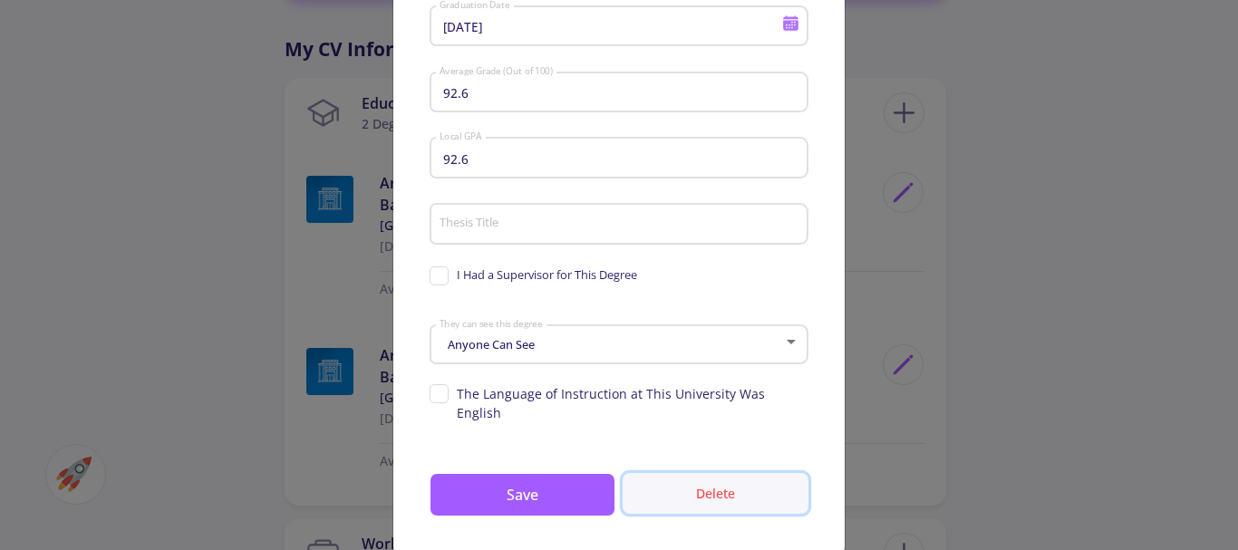
click at [716, 484] on button "Delete" at bounding box center [716, 493] width 186 height 41
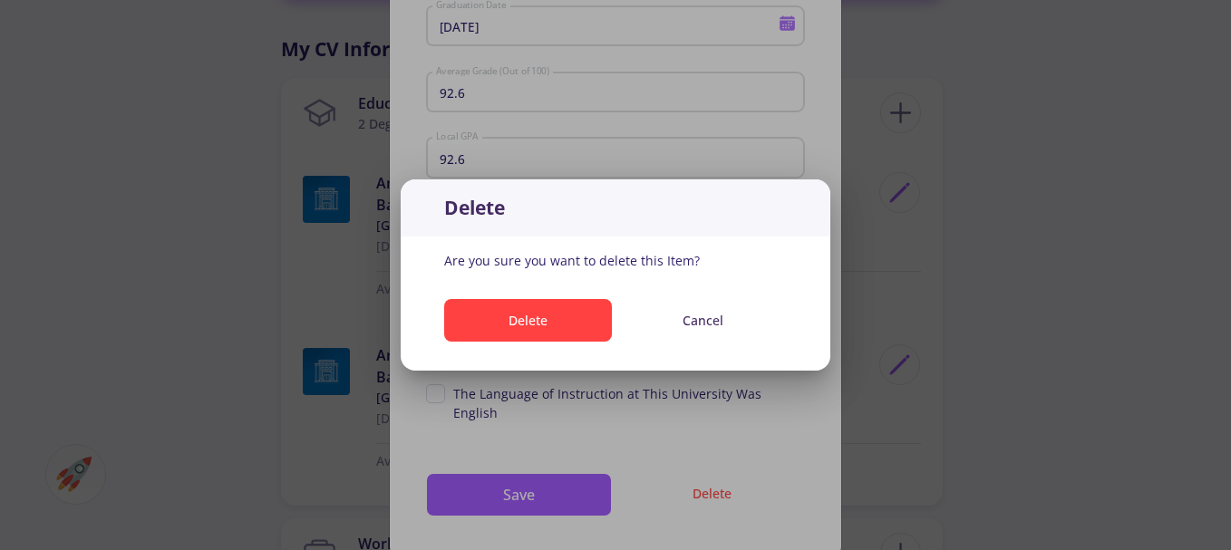
scroll to position [0, 0]
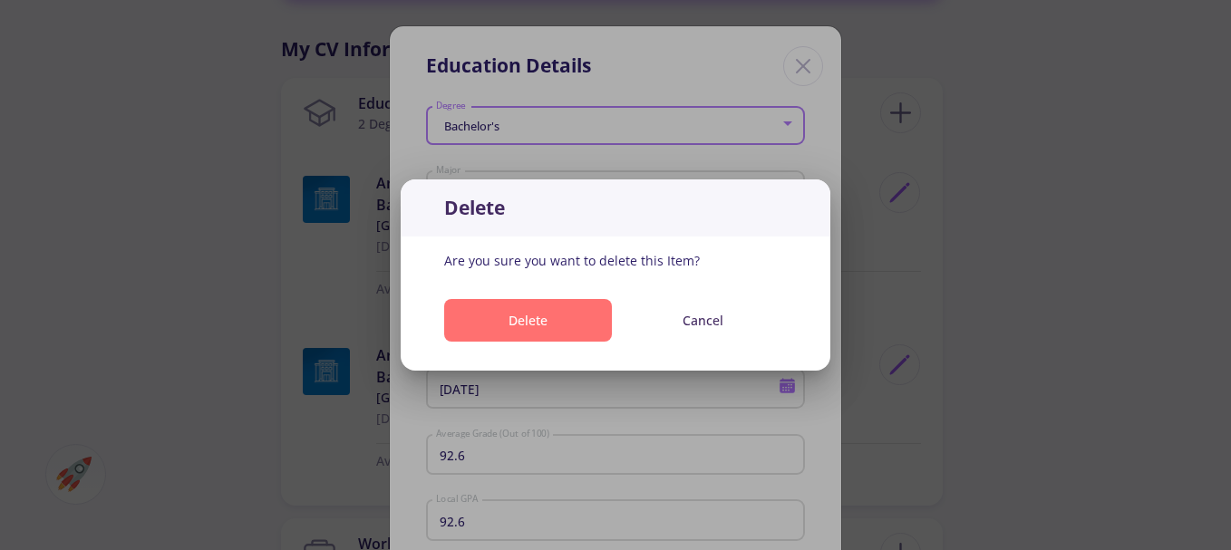
click at [579, 312] on button "Delete" at bounding box center [528, 320] width 168 height 43
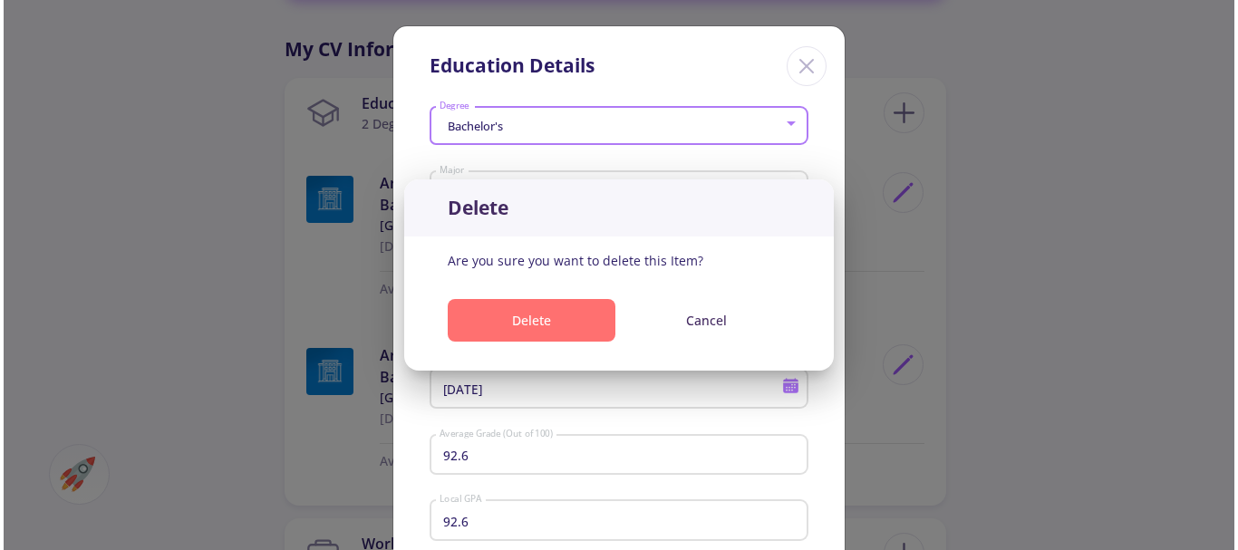
scroll to position [816, 0]
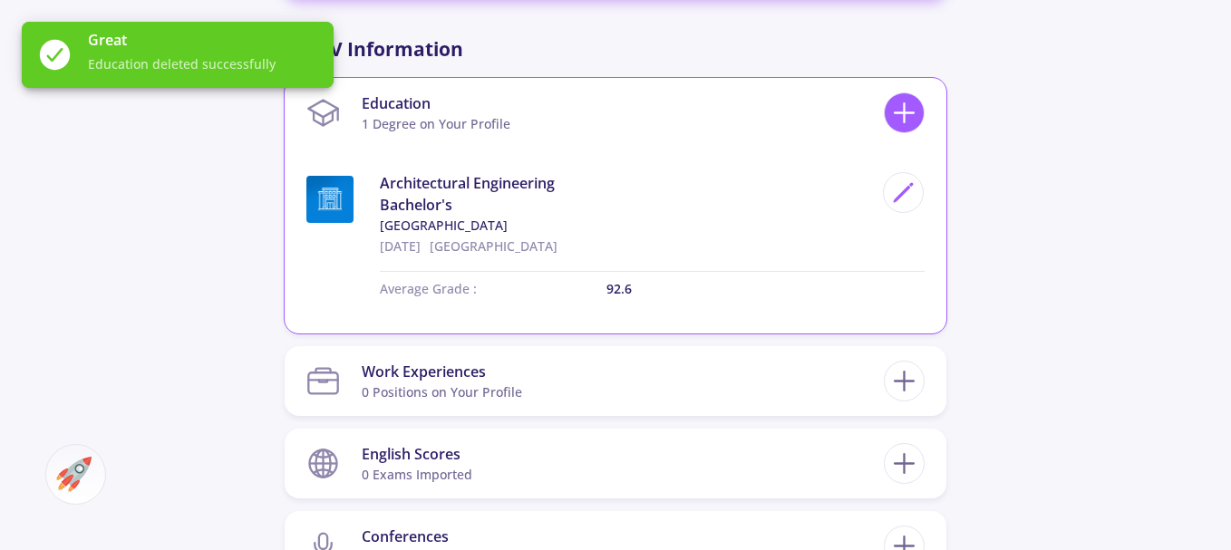
click at [899, 114] on icon at bounding box center [904, 113] width 34 height 34
checkbox input "false"
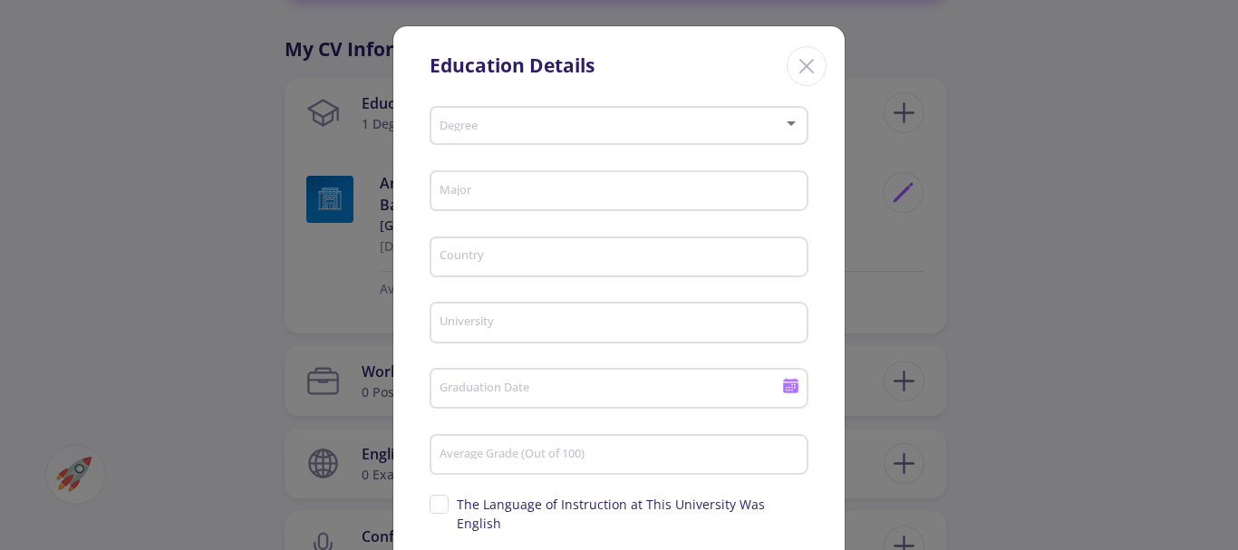
click at [513, 131] on span at bounding box center [613, 126] width 341 height 13
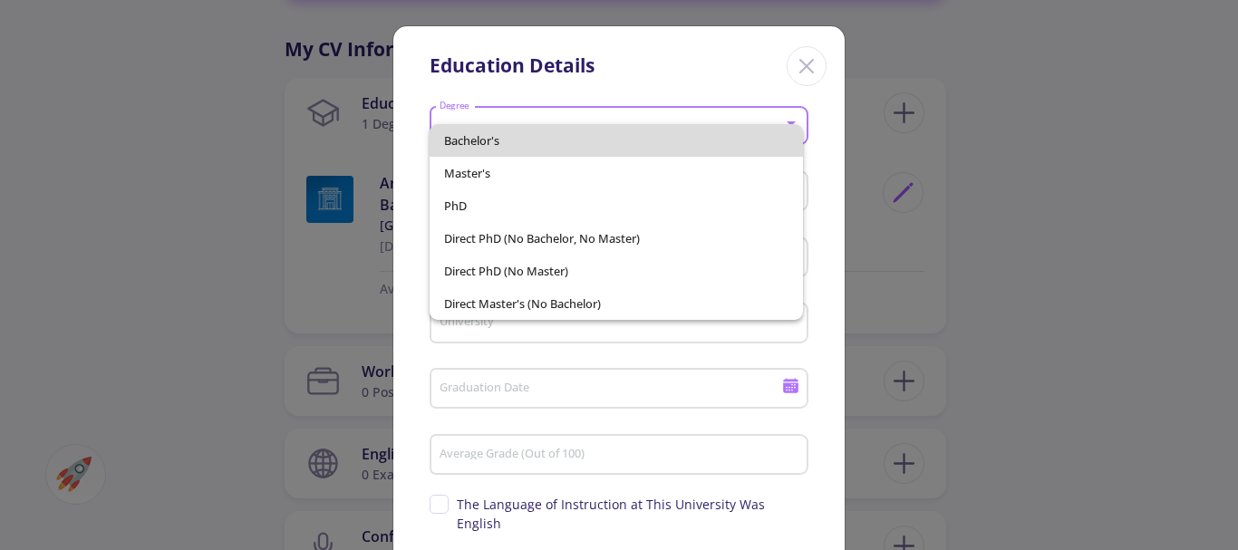
click at [514, 143] on span "Bachelor's" at bounding box center [616, 140] width 345 height 33
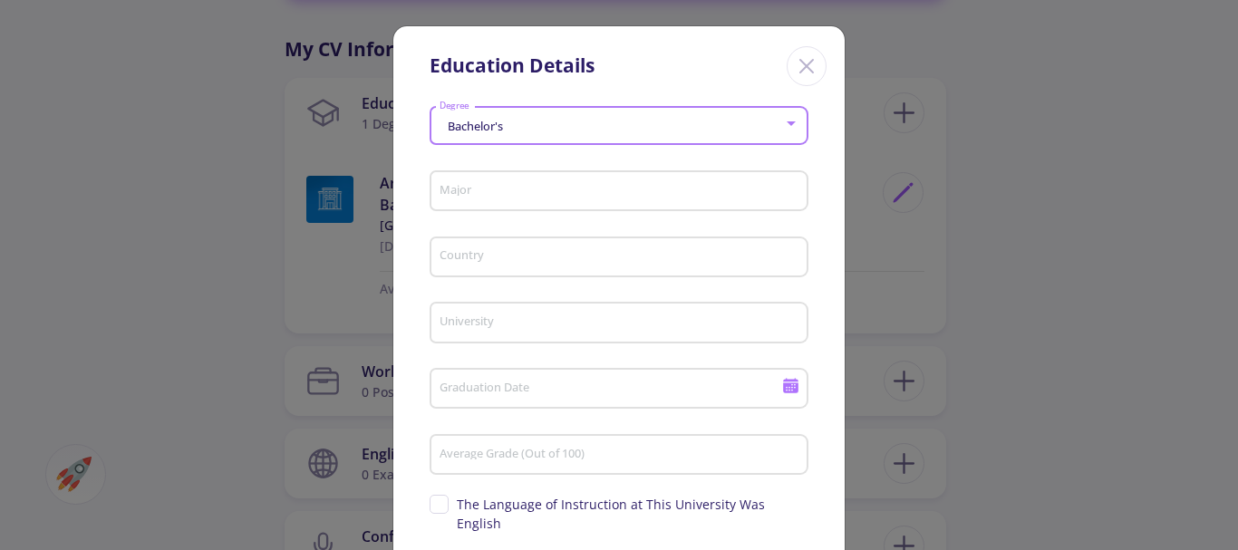
click at [521, 199] on input "Major" at bounding box center [622, 192] width 366 height 16
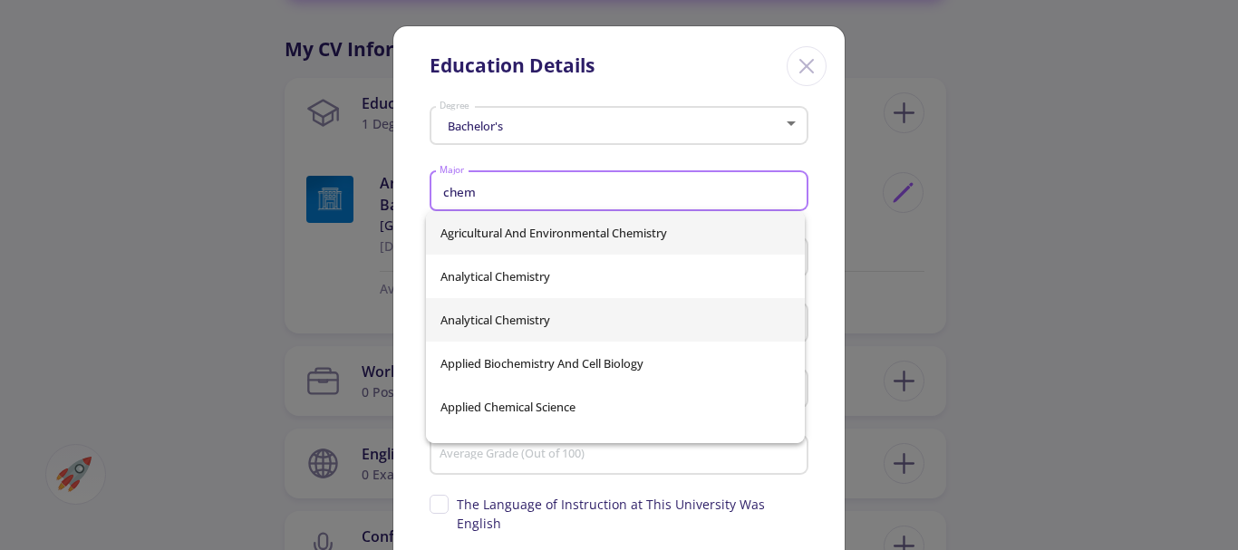
scroll to position [91, 0]
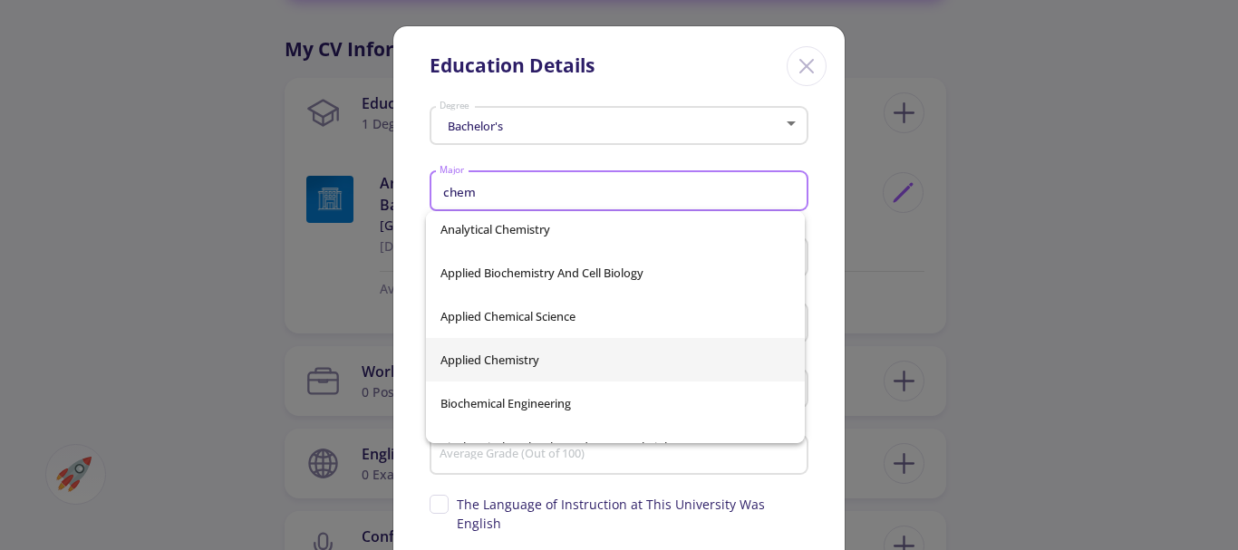
type input "chem"
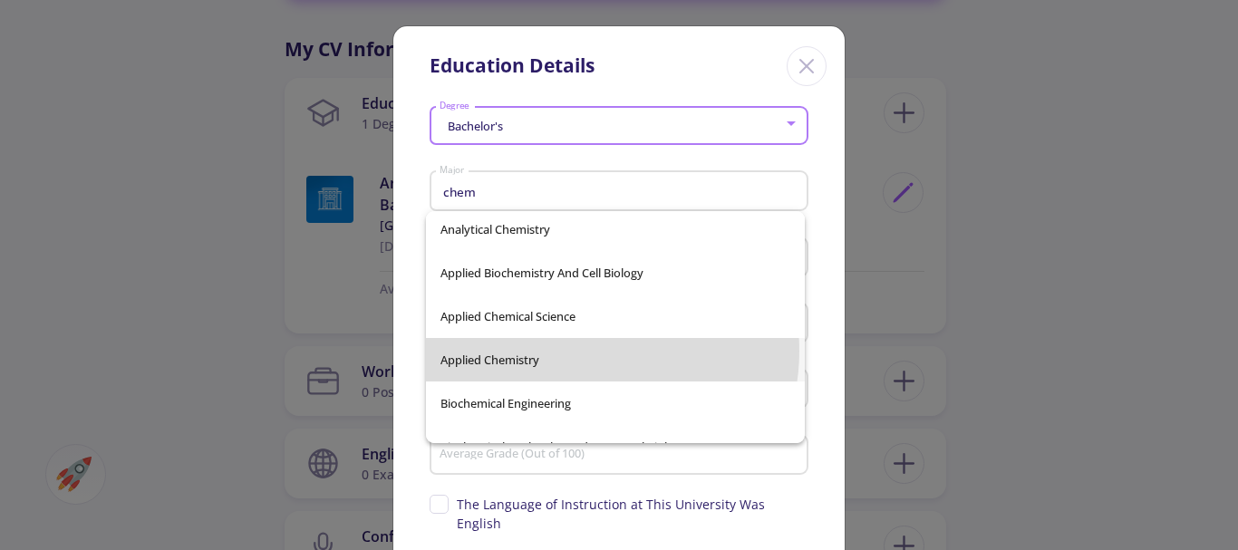
click at [576, 351] on div "Agricultural And Environmental Chemistry Analytical Chemistry Analytical Chemis…" at bounding box center [615, 327] width 379 height 232
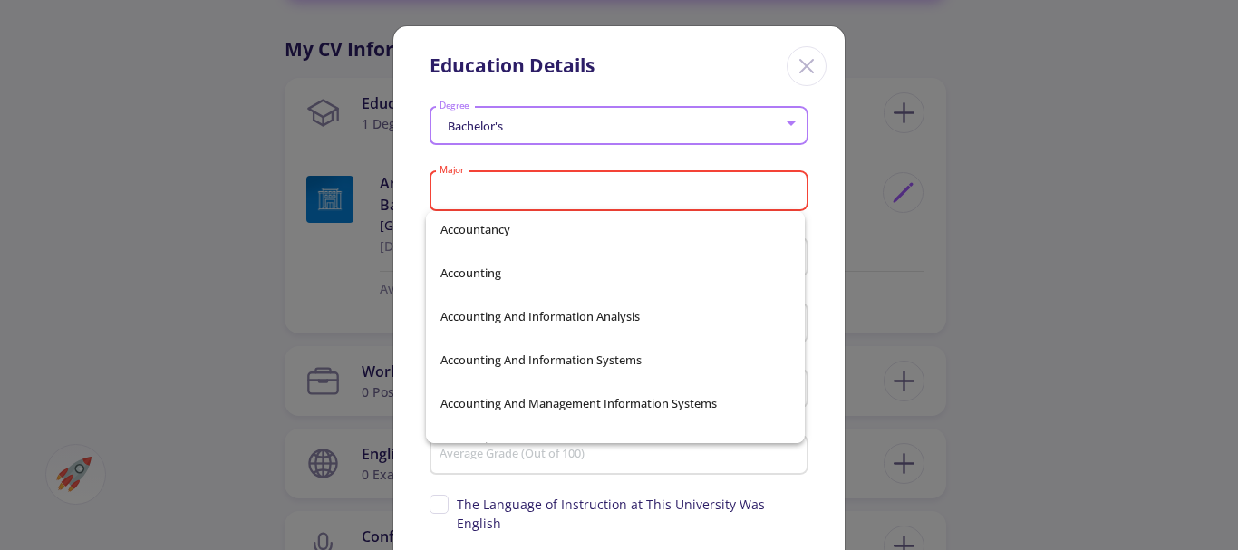
scroll to position [3180, 0]
click at [561, 186] on input "Major" at bounding box center [622, 192] width 366 height 16
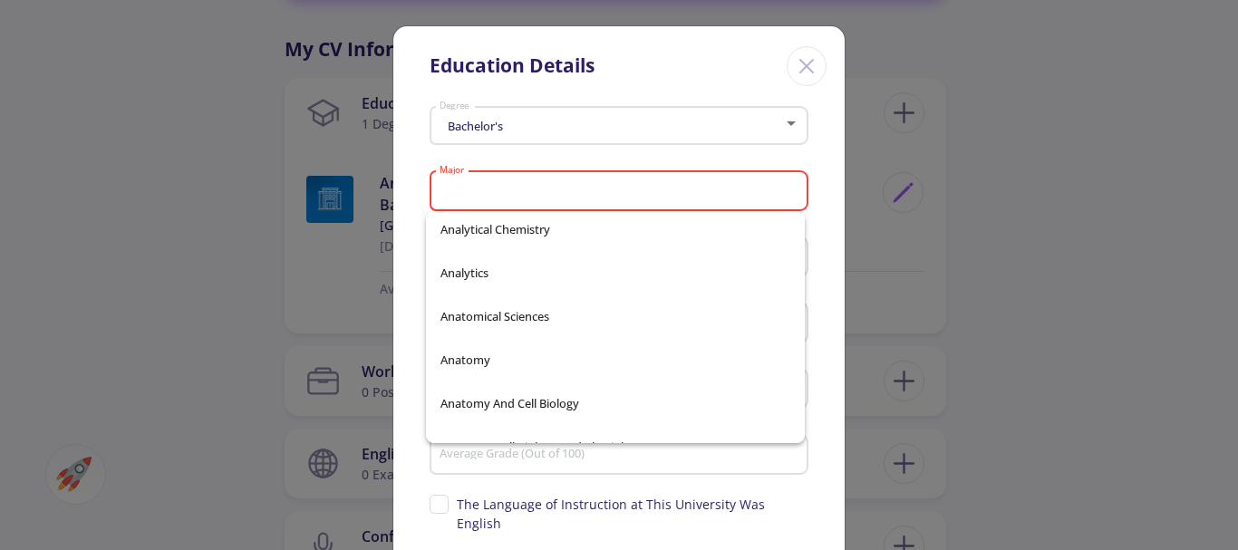
type input "a"
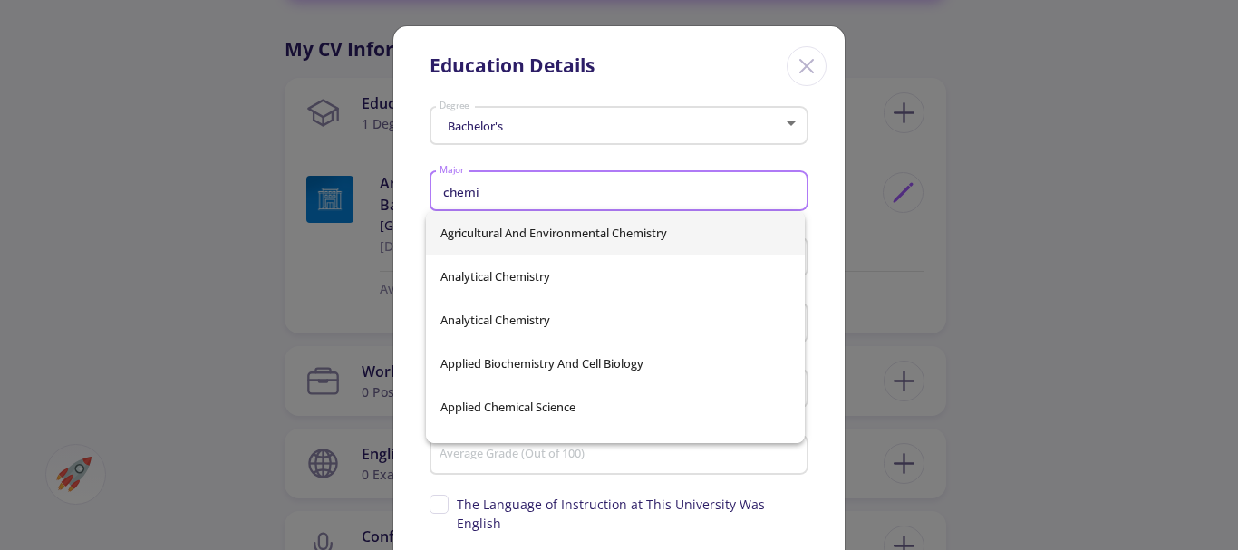
scroll to position [91, 0]
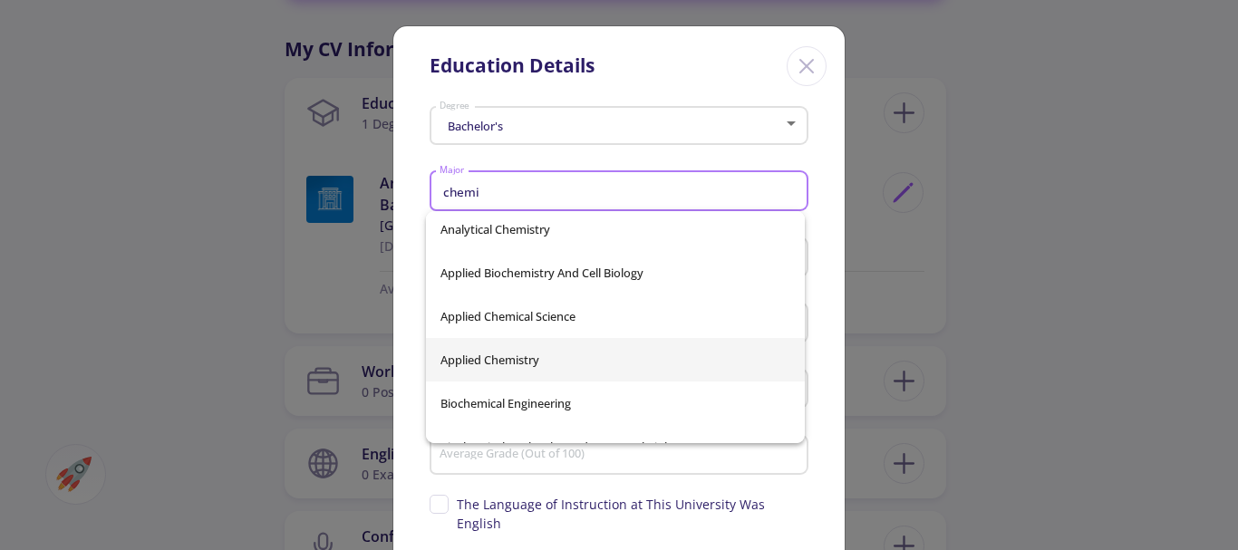
type input "chemi"
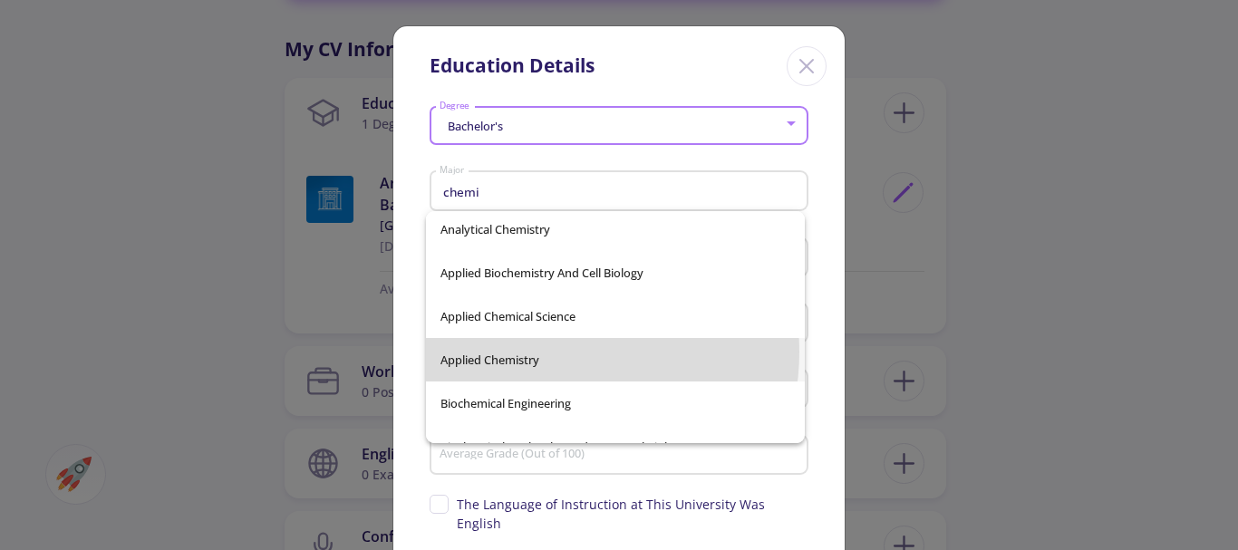
click at [543, 352] on div "Agricultural And Environmental Chemistry Analytical Chemistry Analytical Chemis…" at bounding box center [615, 327] width 379 height 232
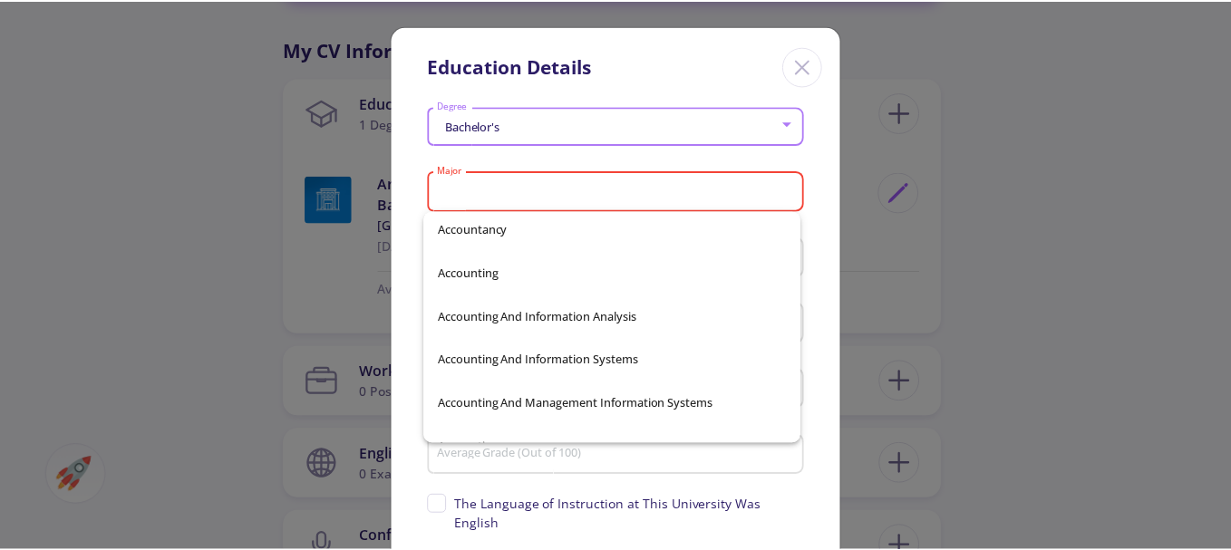
scroll to position [3180, 0]
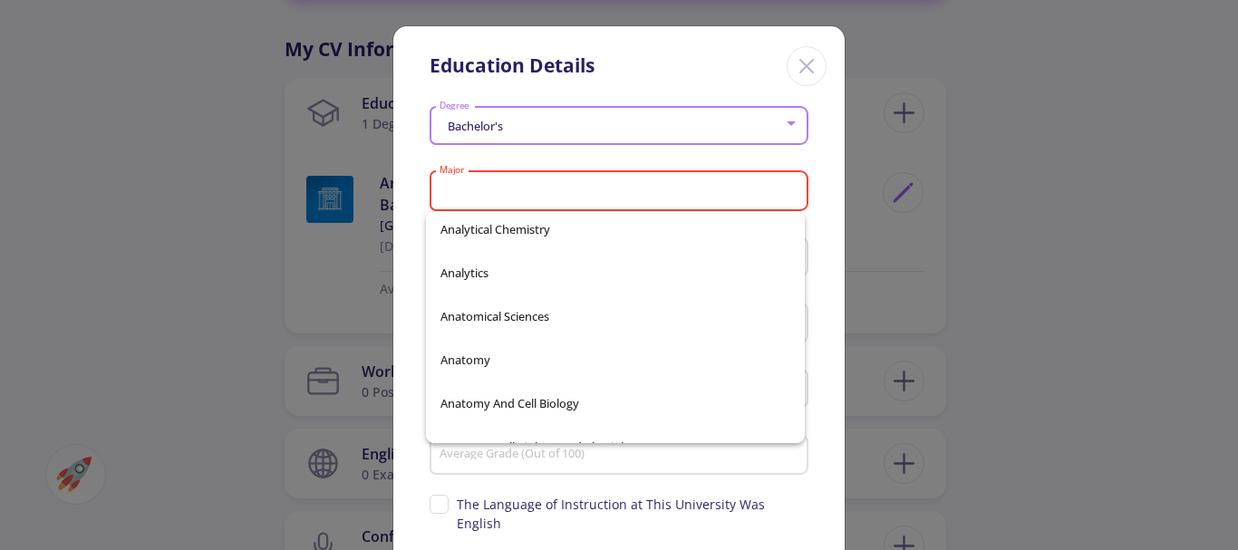
click at [804, 68] on line "Close" at bounding box center [806, 66] width 13 height 13
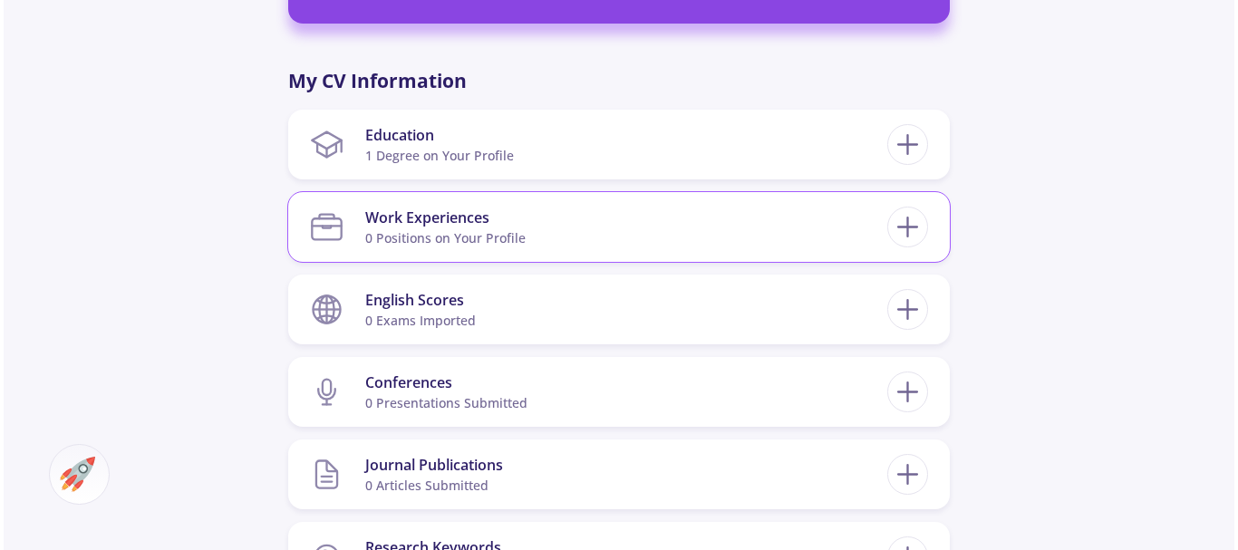
scroll to position [816, 0]
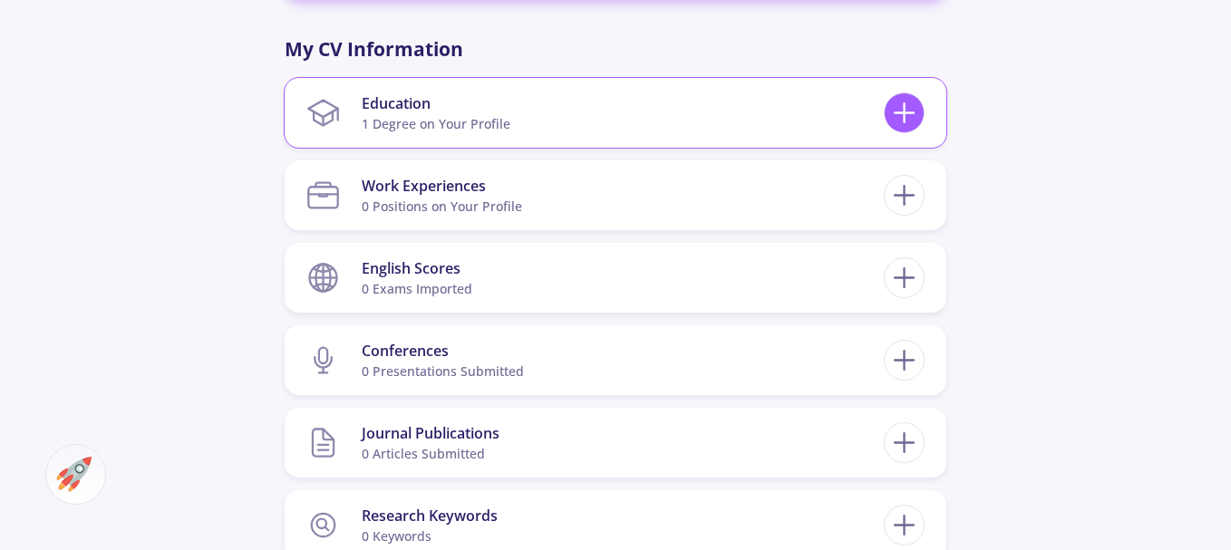
click at [909, 124] on icon at bounding box center [904, 113] width 34 height 34
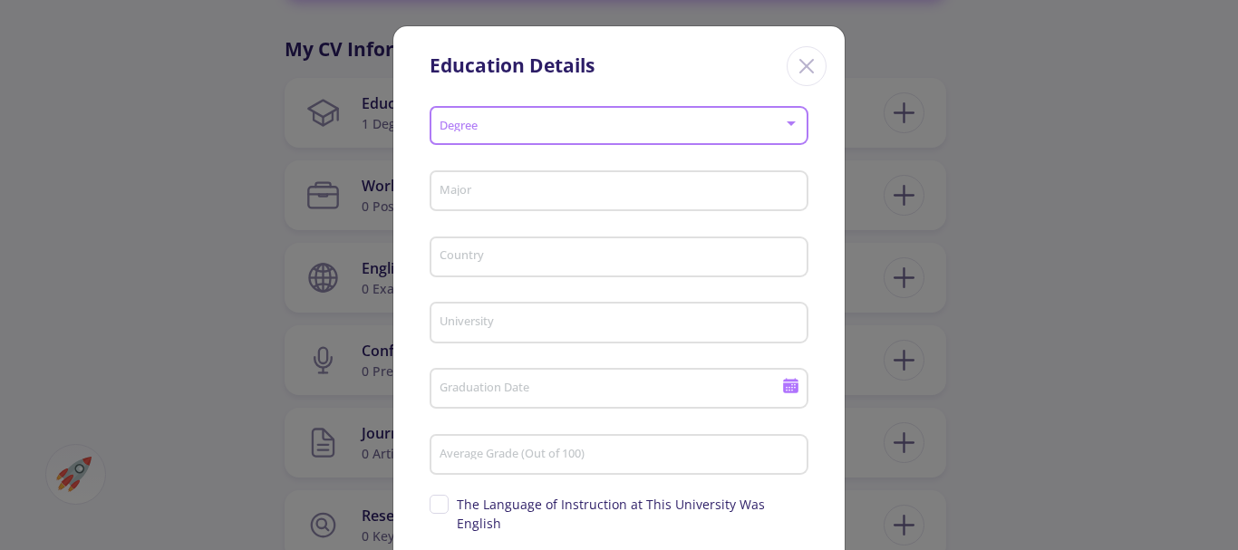
click at [772, 130] on span at bounding box center [613, 126] width 341 height 13
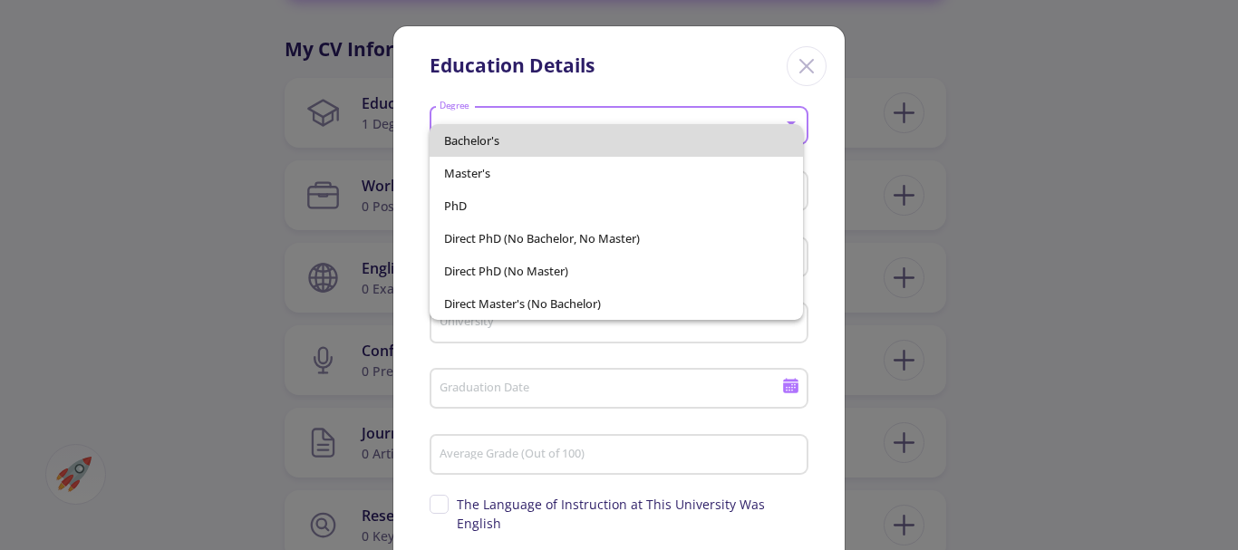
click at [630, 143] on span "Bachelor's" at bounding box center [616, 140] width 345 height 33
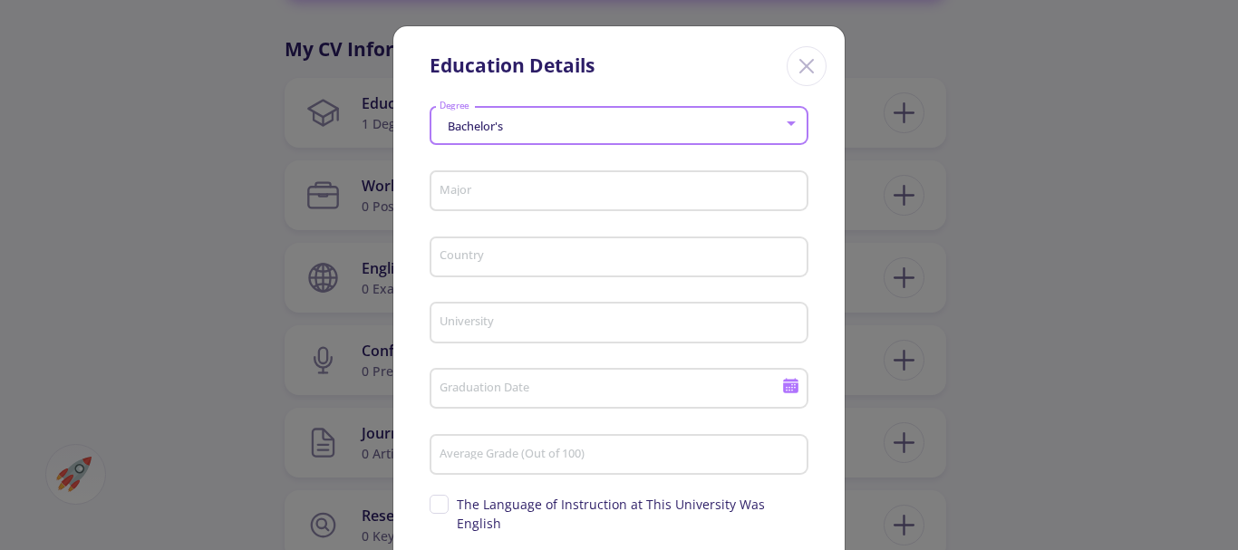
click at [604, 187] on input "Major" at bounding box center [622, 192] width 366 height 16
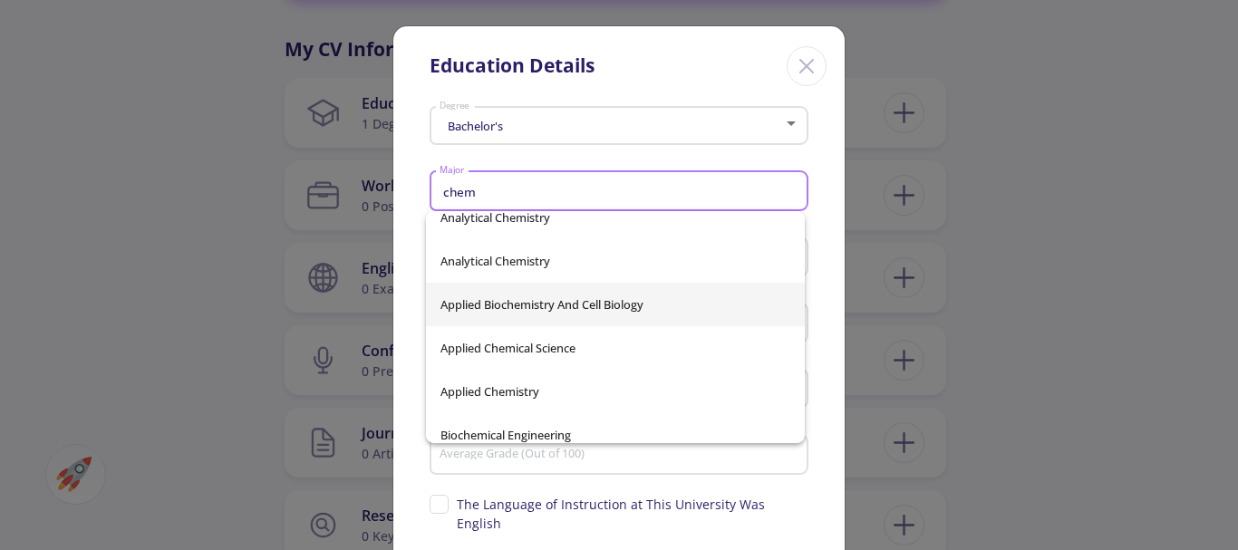
scroll to position [91, 0]
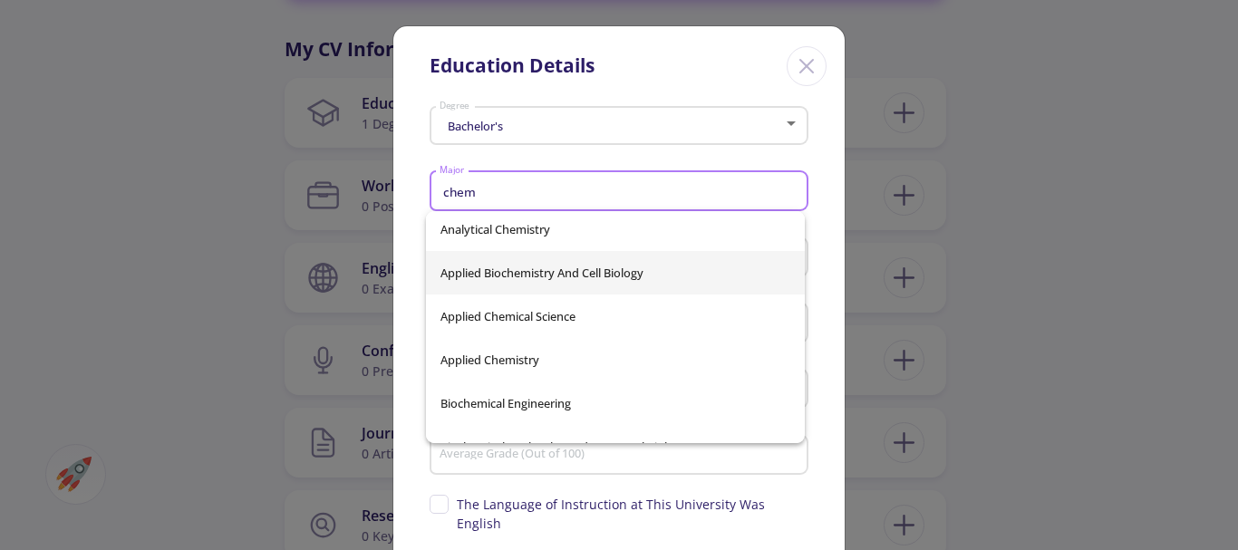
type input "chem"
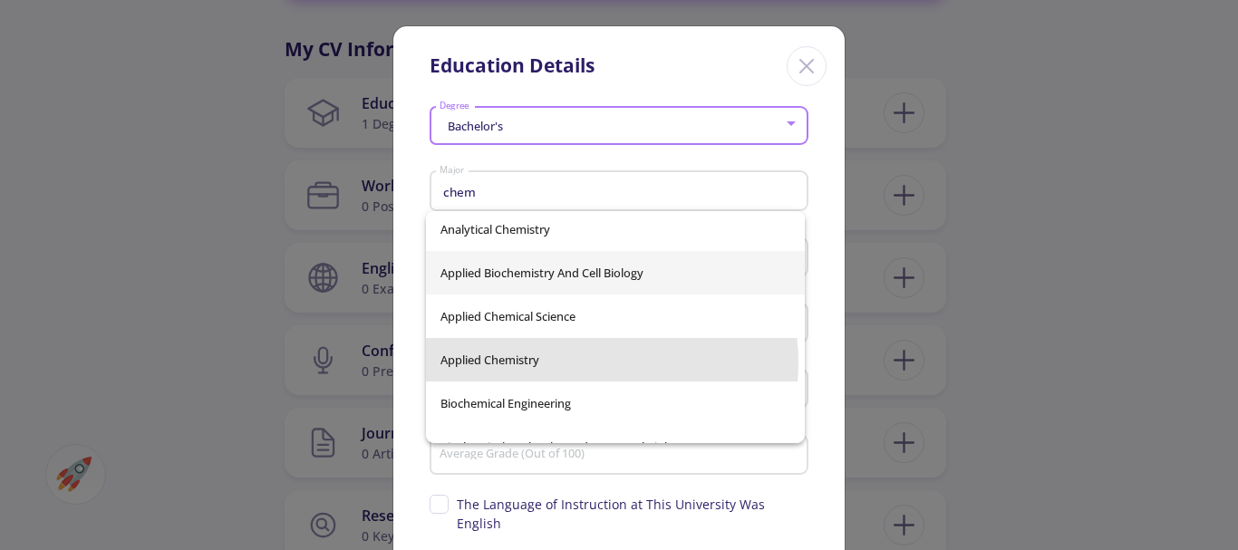
click at [569, 363] on div "Agricultural And Environmental Chemistry Analytical Chemistry Analytical Chemis…" at bounding box center [615, 327] width 379 height 232
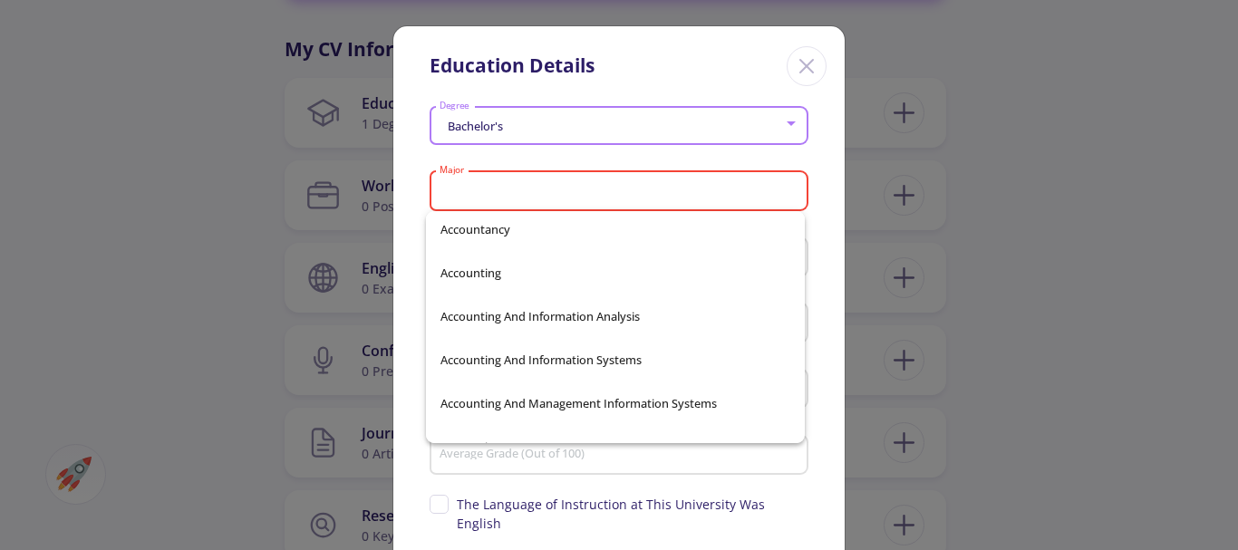
scroll to position [3180, 0]
click at [819, 177] on div "Bachelor's Degree Major Please select major Country University Graduation Date …" at bounding box center [618, 385] width 451 height 571
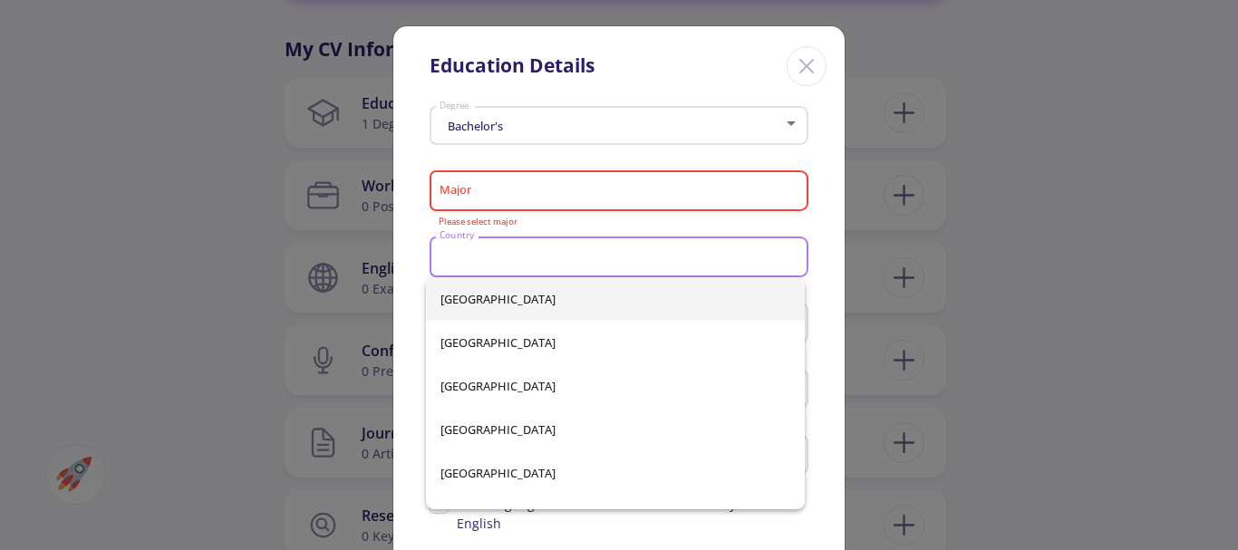
click at [600, 257] on input "Country" at bounding box center [622, 258] width 366 height 16
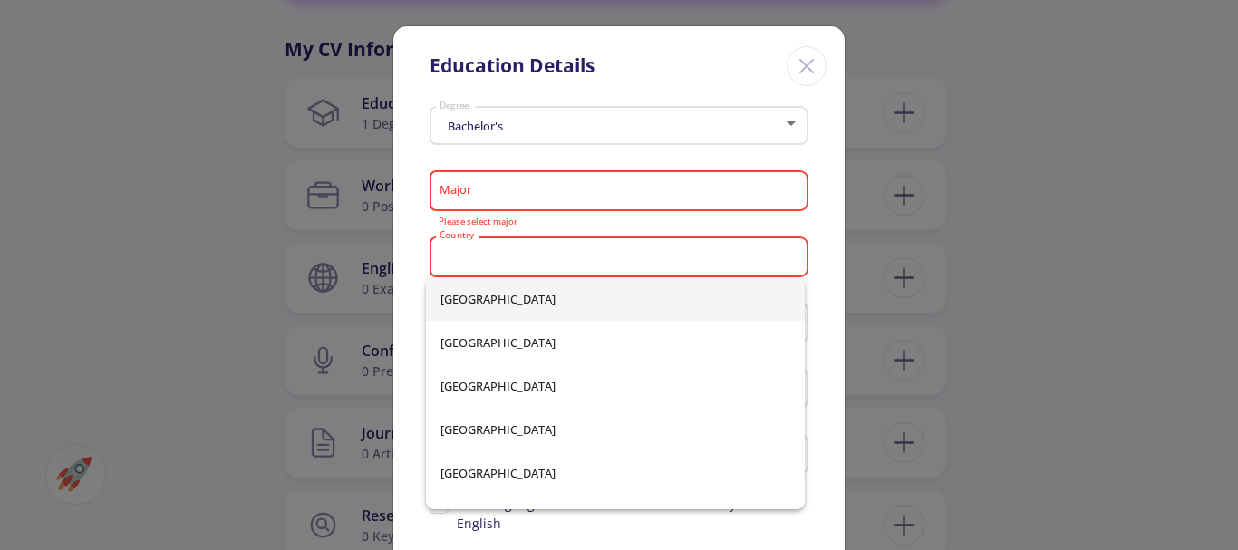
click at [675, 220] on mat-error "Please select major" at bounding box center [620, 223] width 362 height 10
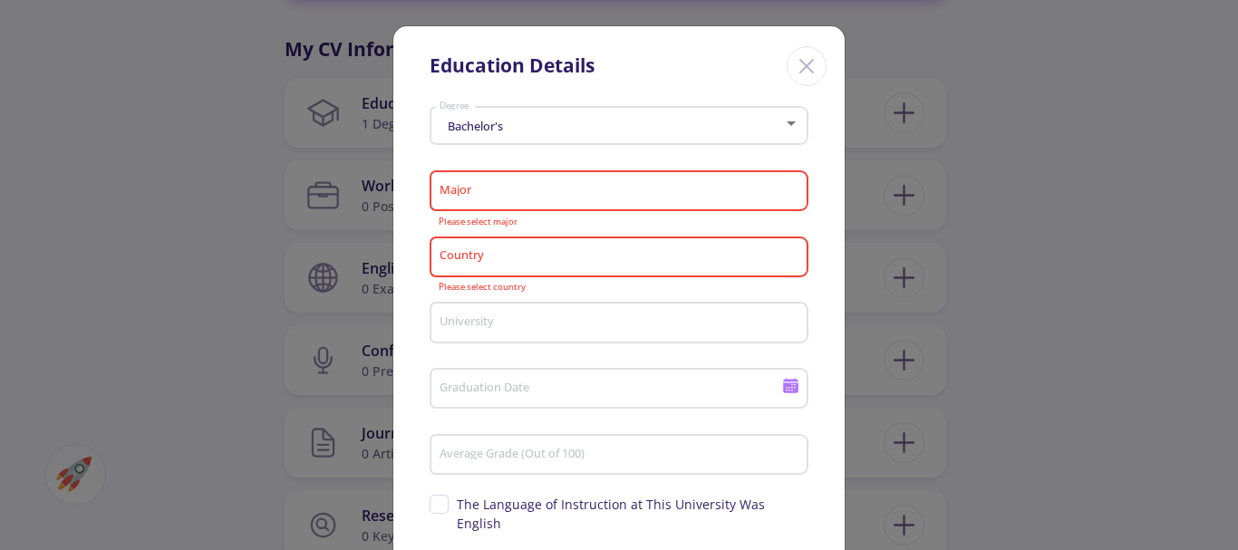
click at [576, 191] on input "Major" at bounding box center [622, 192] width 366 height 16
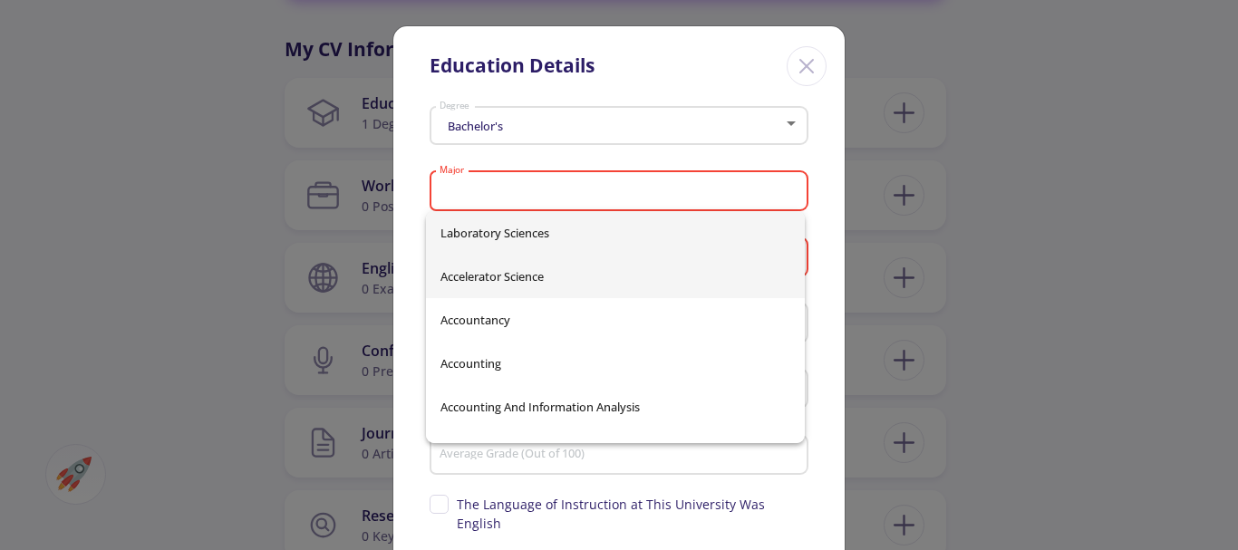
click at [593, 274] on span "Accelerator Science" at bounding box center [616, 277] width 350 height 44
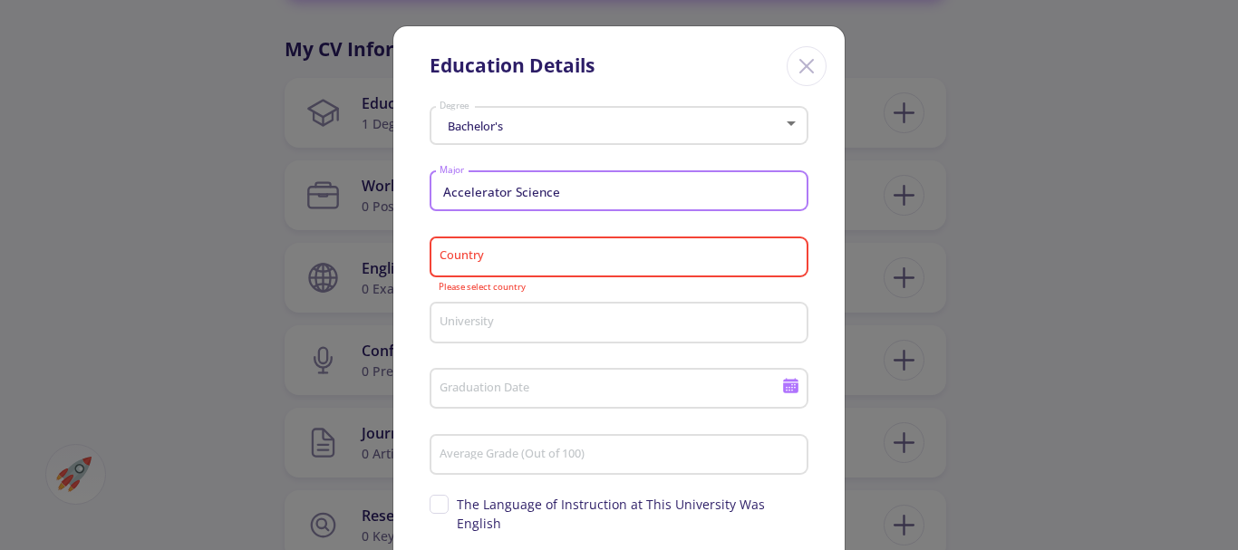
click at [609, 192] on input "Accelerator Science" at bounding box center [622, 192] width 366 height 16
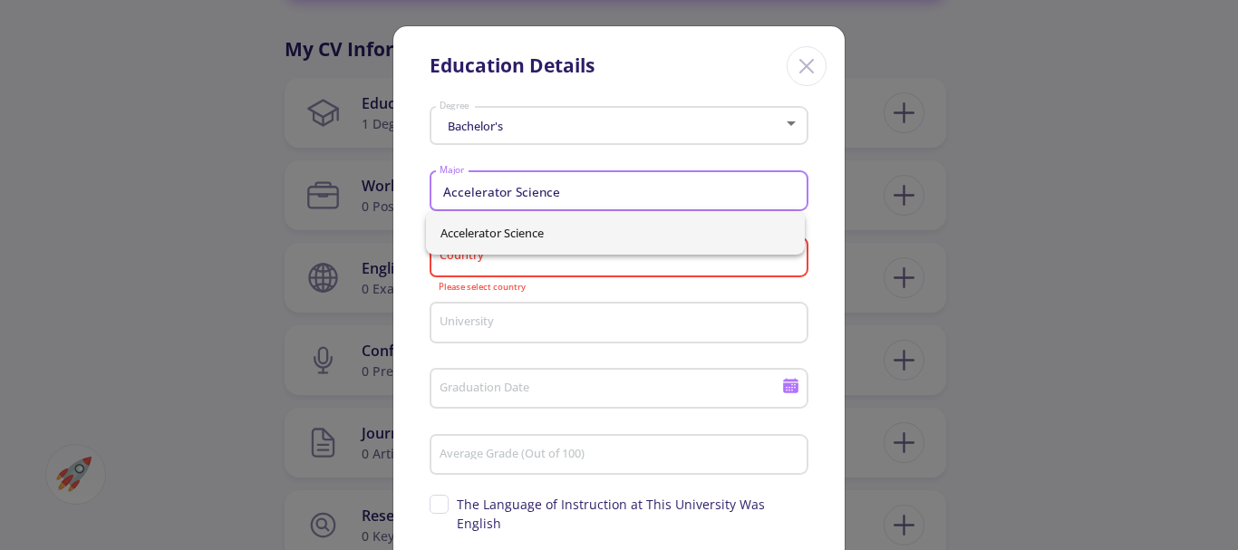
drag, startPoint x: 604, startPoint y: 192, endPoint x: 424, endPoint y: 196, distance: 179.5
click at [424, 196] on div "Bachelor's Degree Accelerator Science Major Country Please select country Unive…" at bounding box center [618, 385] width 451 height 571
drag, startPoint x: 570, startPoint y: 194, endPoint x: 441, endPoint y: 198, distance: 128.8
click at [441, 198] on input "Accelerator Science" at bounding box center [622, 192] width 366 height 16
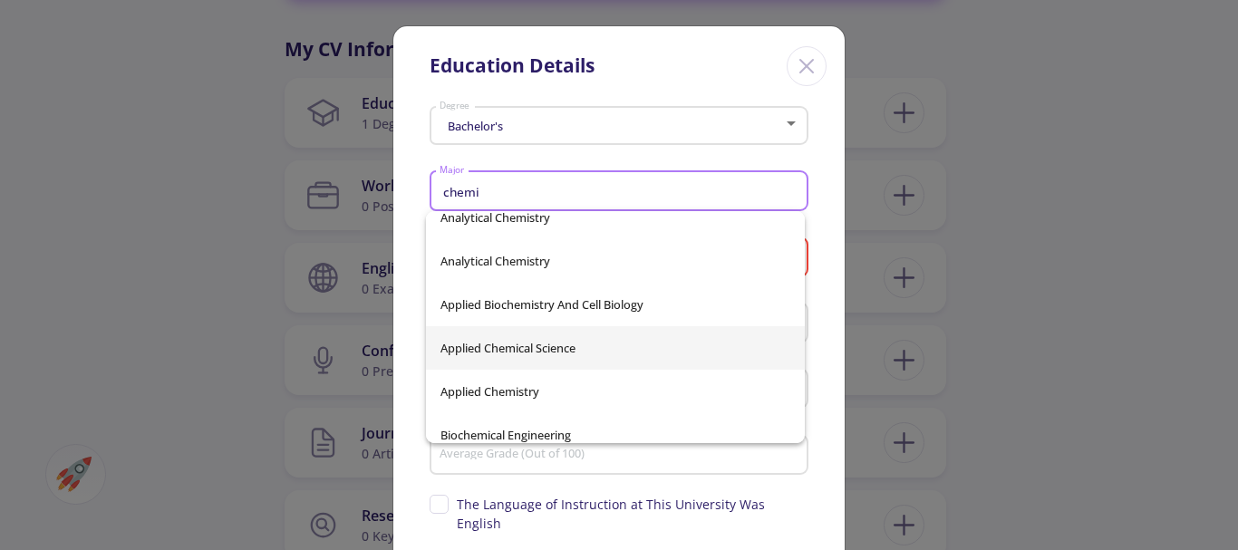
scroll to position [91, 0]
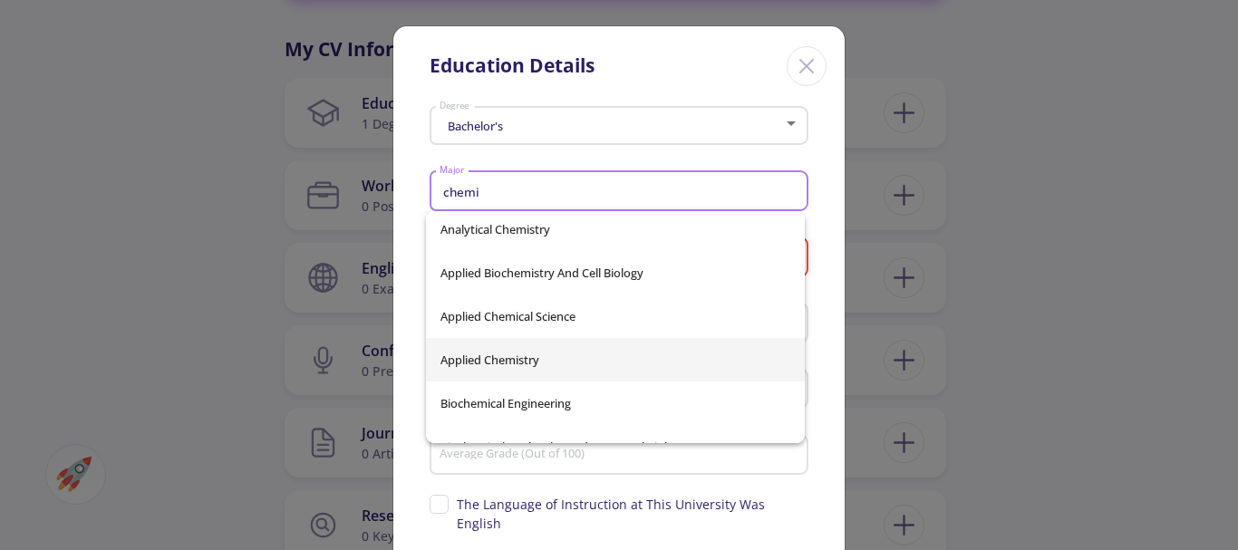
click at [562, 345] on span "Applied Chemistry" at bounding box center [616, 360] width 350 height 44
type input "Applied Chemistry"
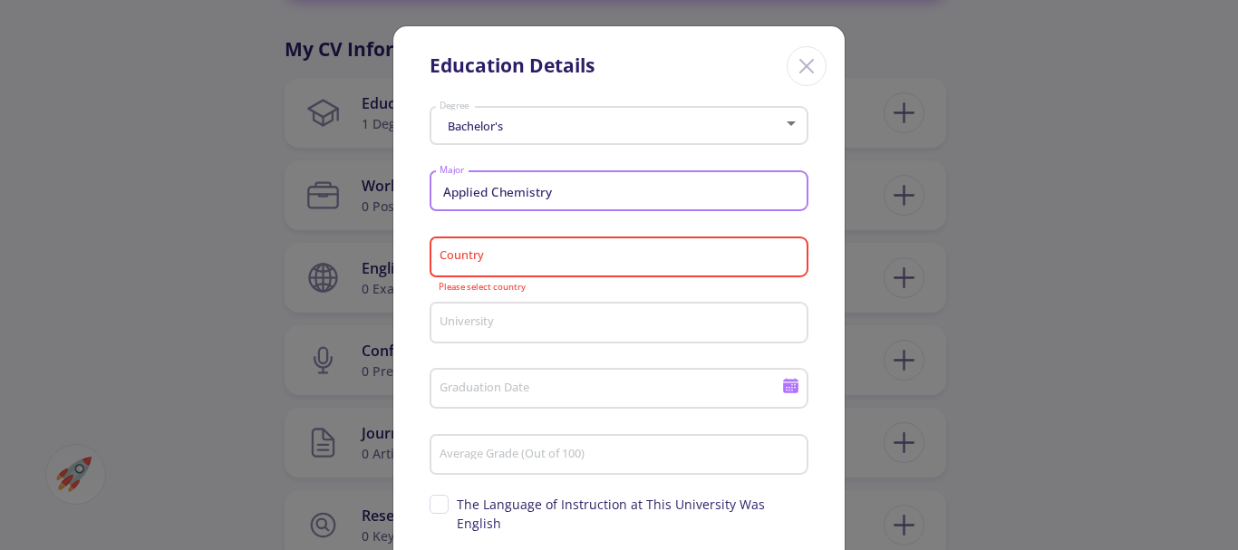
click at [600, 260] on input "Country" at bounding box center [622, 258] width 366 height 16
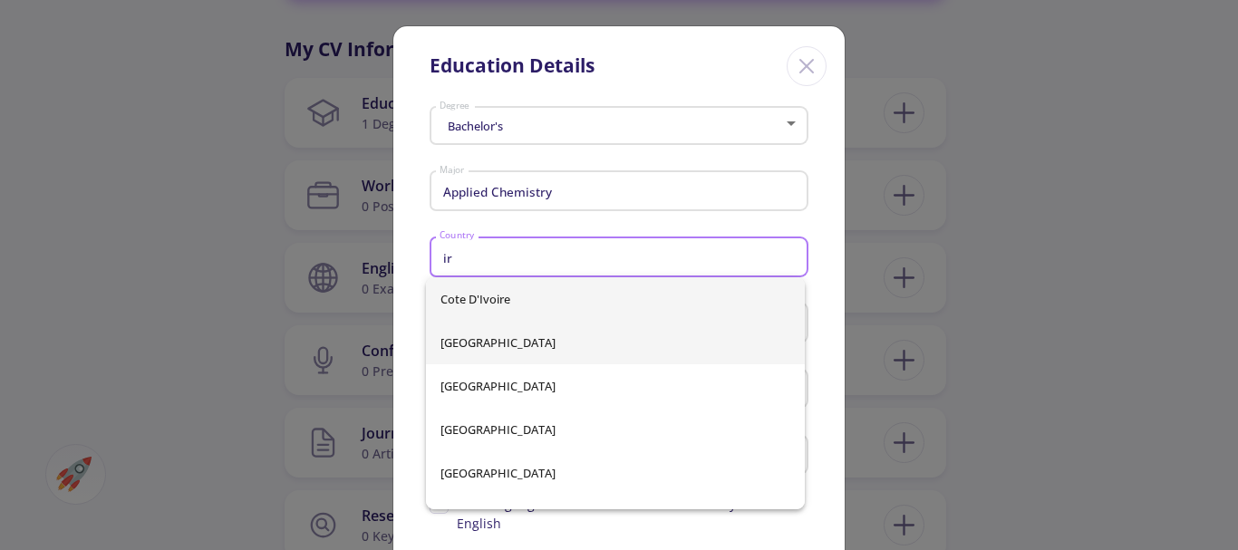
click at [582, 348] on span "[GEOGRAPHIC_DATA]" at bounding box center [616, 343] width 350 height 44
type input "[GEOGRAPHIC_DATA]"
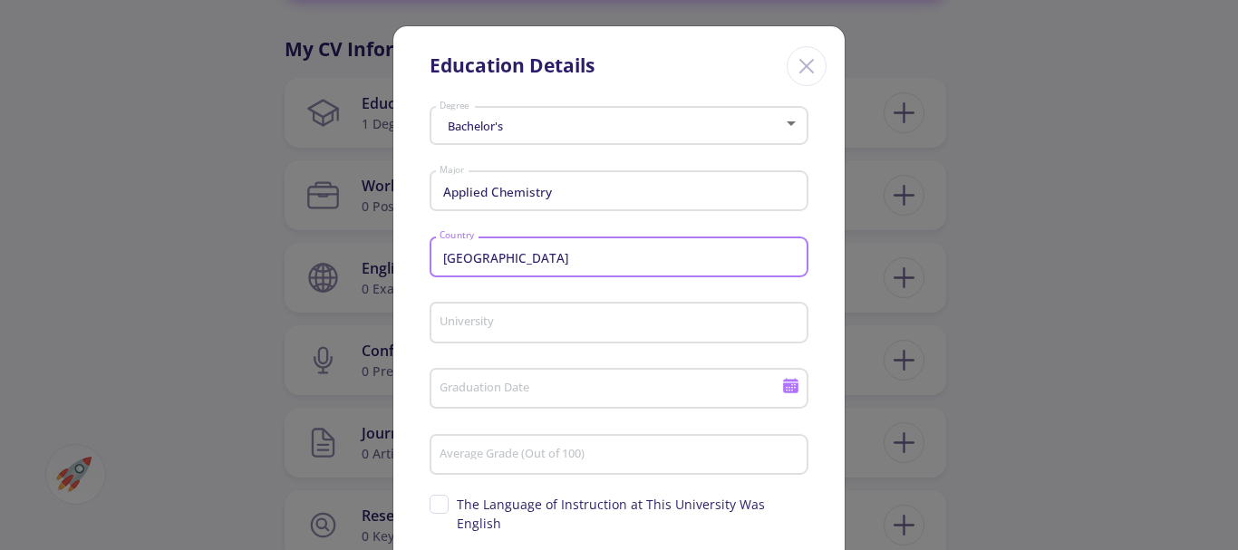
click at [603, 316] on input "University" at bounding box center [622, 323] width 366 height 16
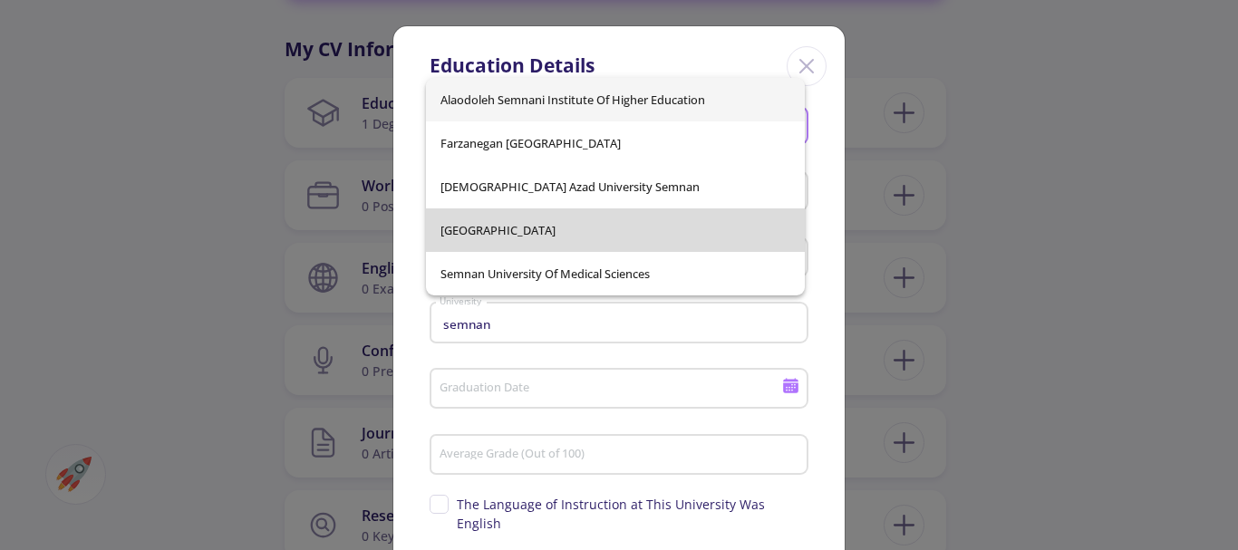
click at [584, 243] on span "[GEOGRAPHIC_DATA]" at bounding box center [616, 230] width 350 height 44
type input "[GEOGRAPHIC_DATA]"
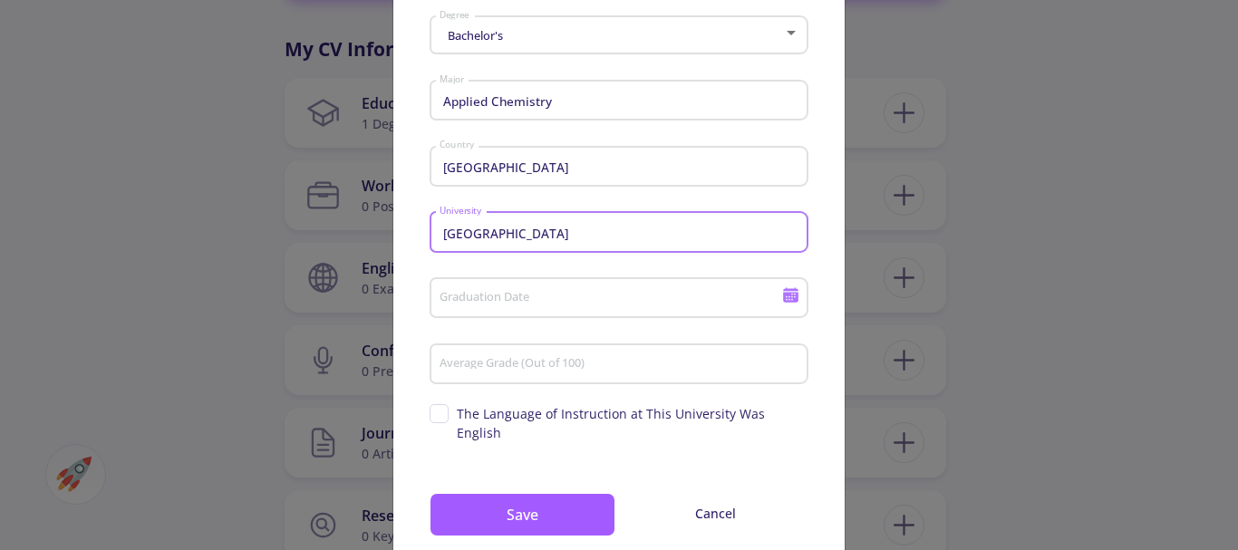
click at [579, 300] on input "Graduation Date" at bounding box center [613, 299] width 349 height 16
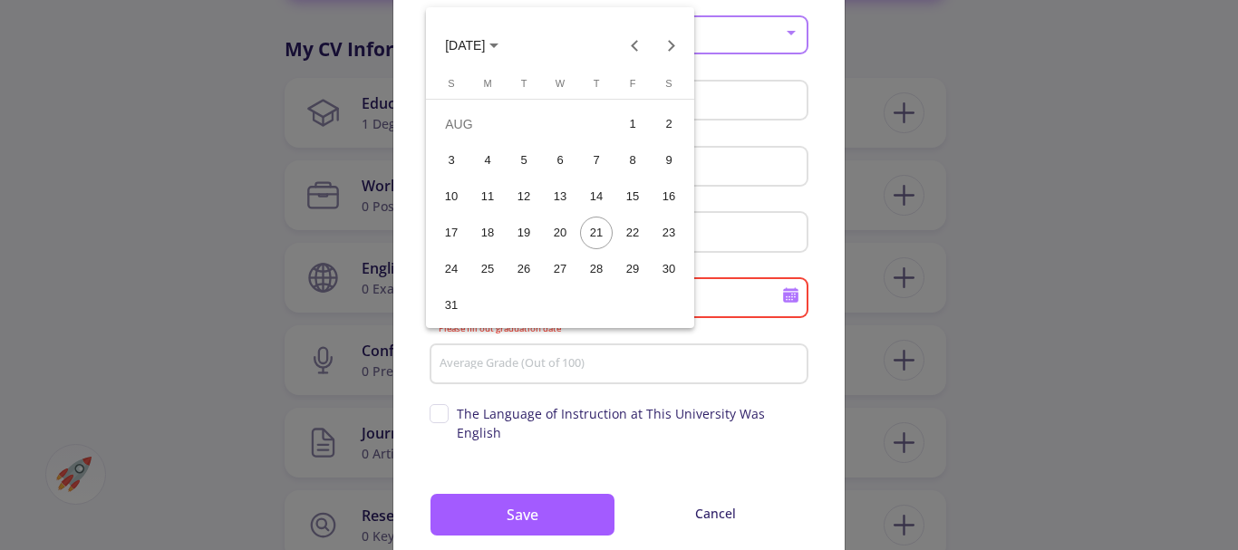
click at [485, 44] on span "[DATE]" at bounding box center [465, 46] width 40 height 15
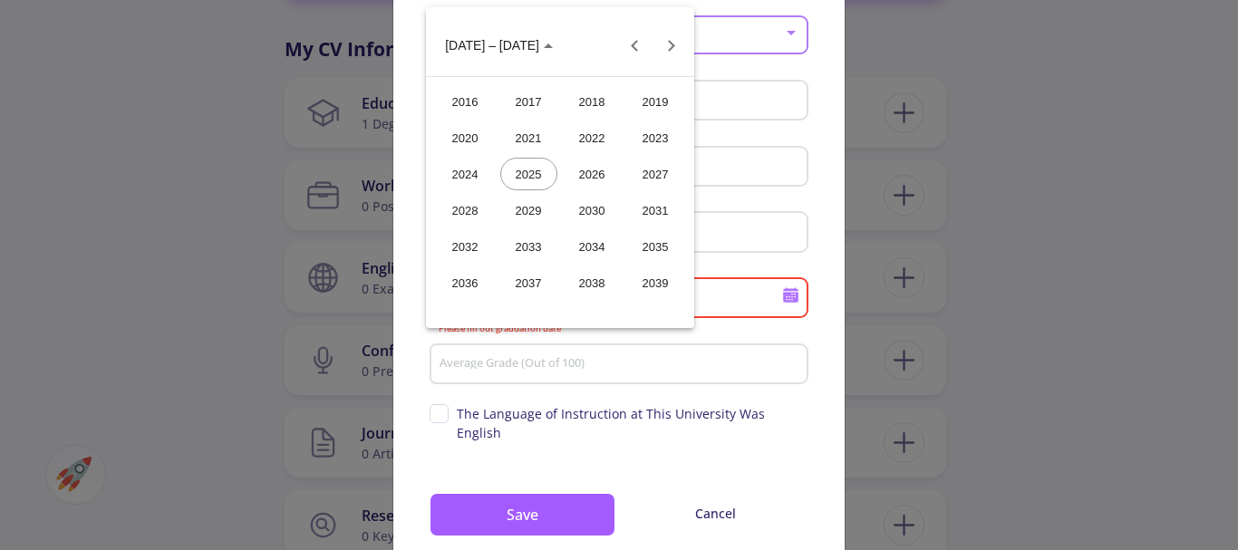
click at [467, 102] on div "2016" at bounding box center [465, 101] width 57 height 33
click at [481, 197] on div "SEP" at bounding box center [465, 210] width 57 height 33
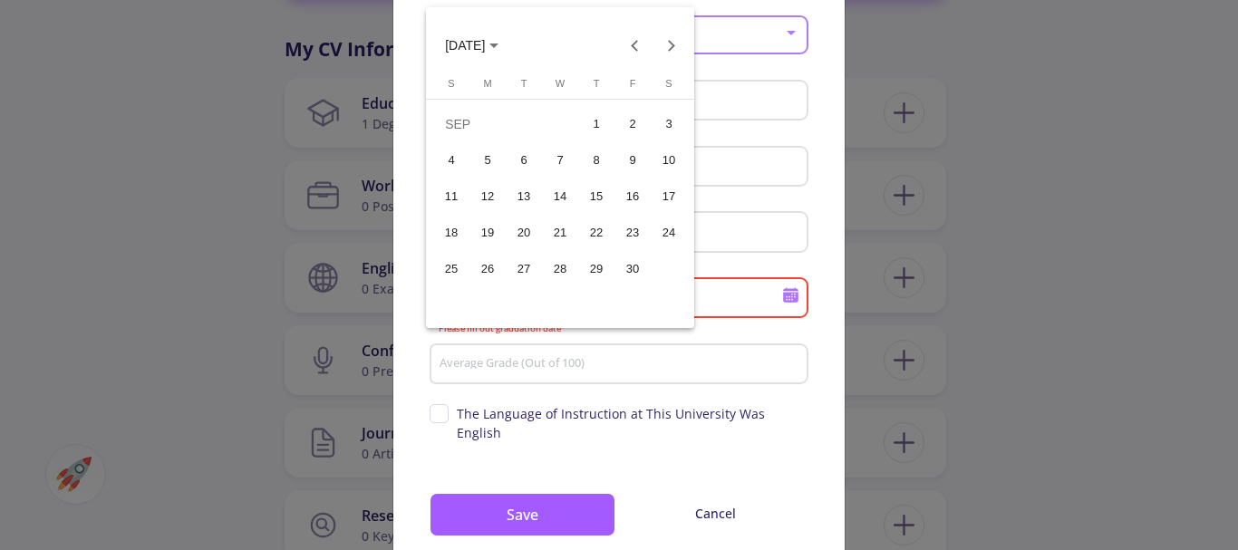
click at [669, 210] on div "17" at bounding box center [669, 196] width 33 height 33
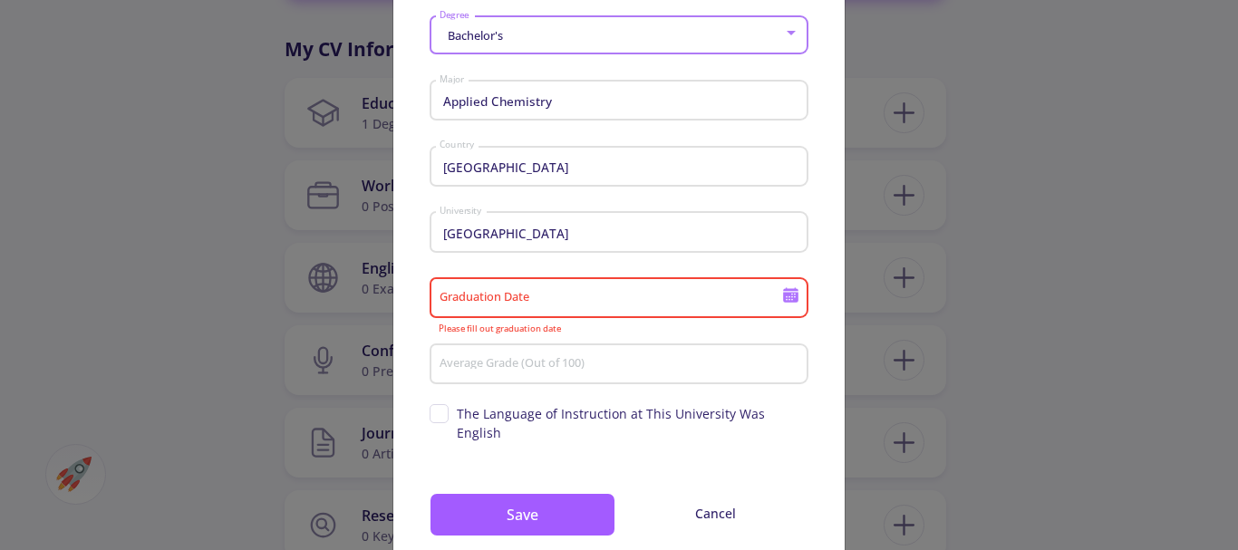
type input "[DATE]"
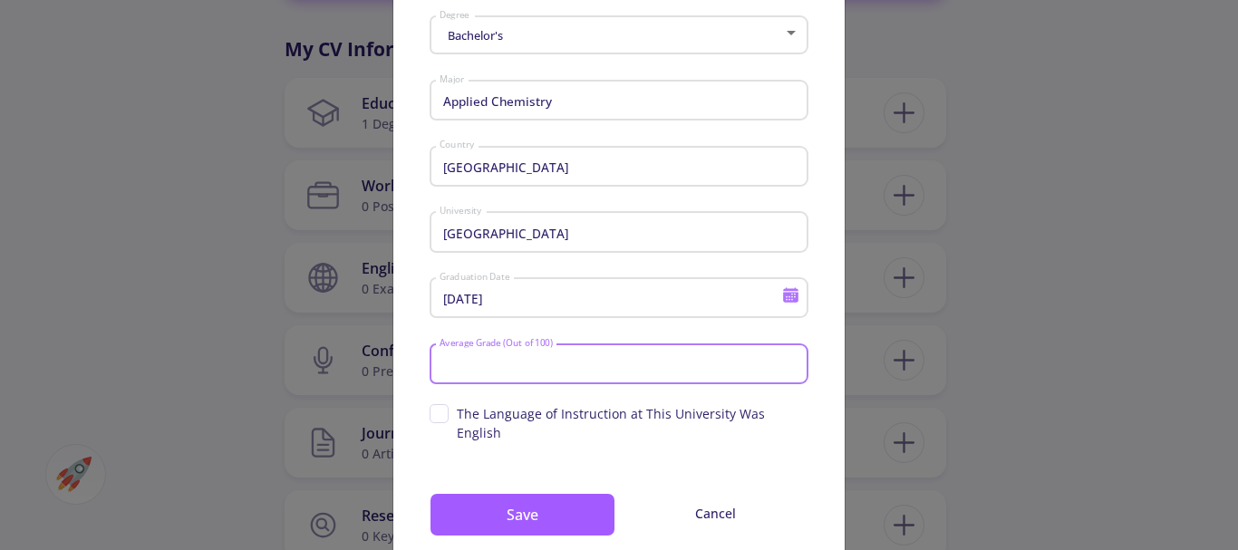
click at [537, 373] on input "Average Grade (Out of 100)" at bounding box center [622, 365] width 366 height 16
type input "70"
click at [534, 493] on button "Save" at bounding box center [523, 515] width 186 height 44
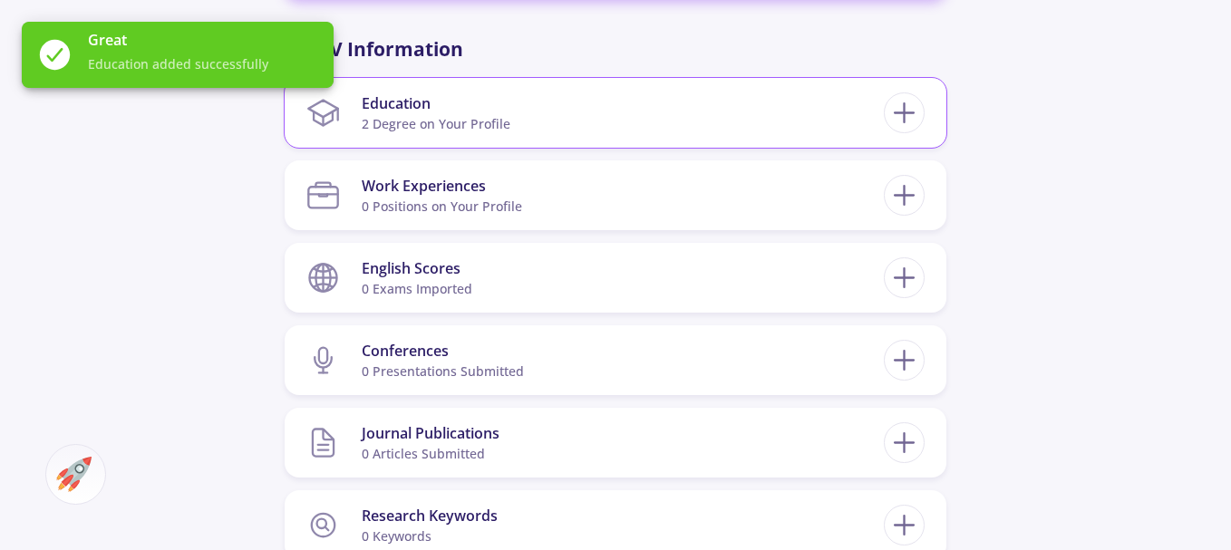
click at [778, 108] on section "Education 2 Degree on Your Profile" at bounding box center [594, 112] width 577 height 55
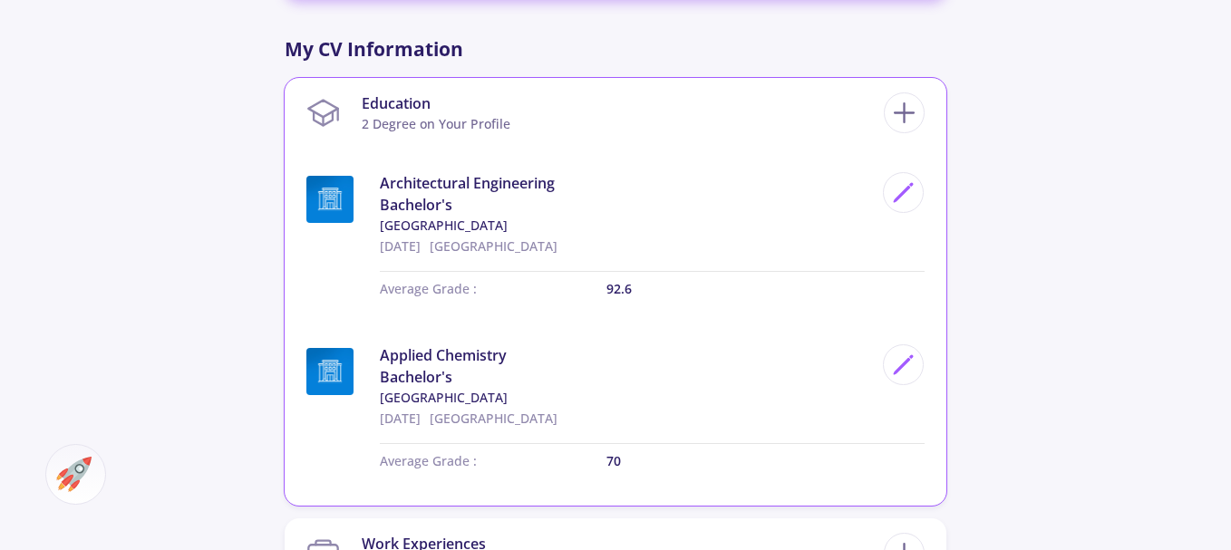
click at [636, 109] on section "Education 2 Degree on Your Profile" at bounding box center [594, 112] width 577 height 55
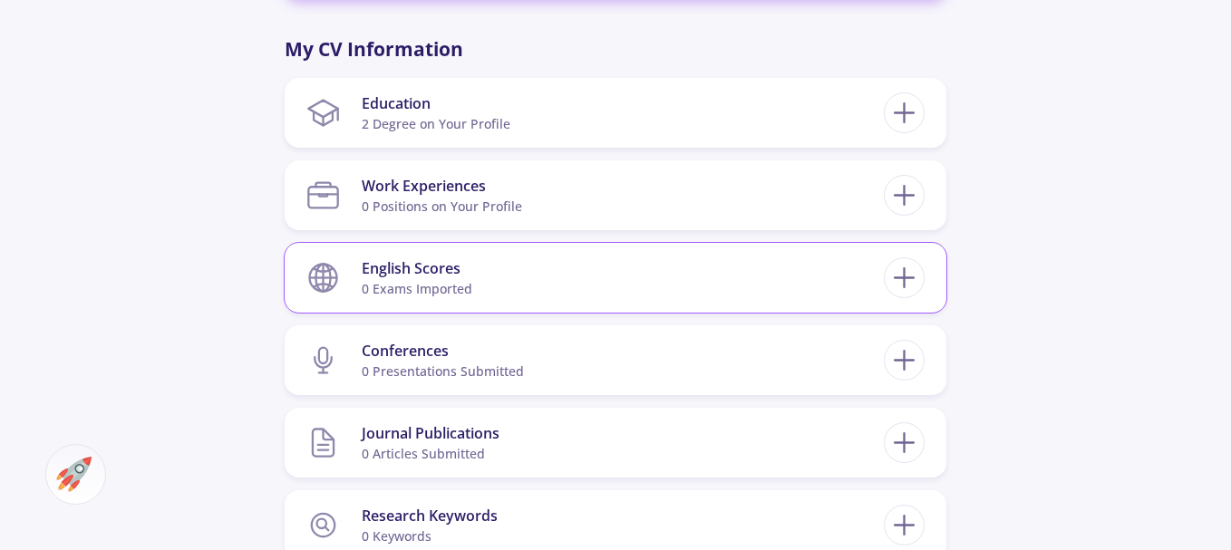
click at [673, 260] on section "English Scores 0 exams imported" at bounding box center [594, 277] width 577 height 55
click at [848, 278] on section "English Scores 0 exams imported" at bounding box center [594, 277] width 577 height 55
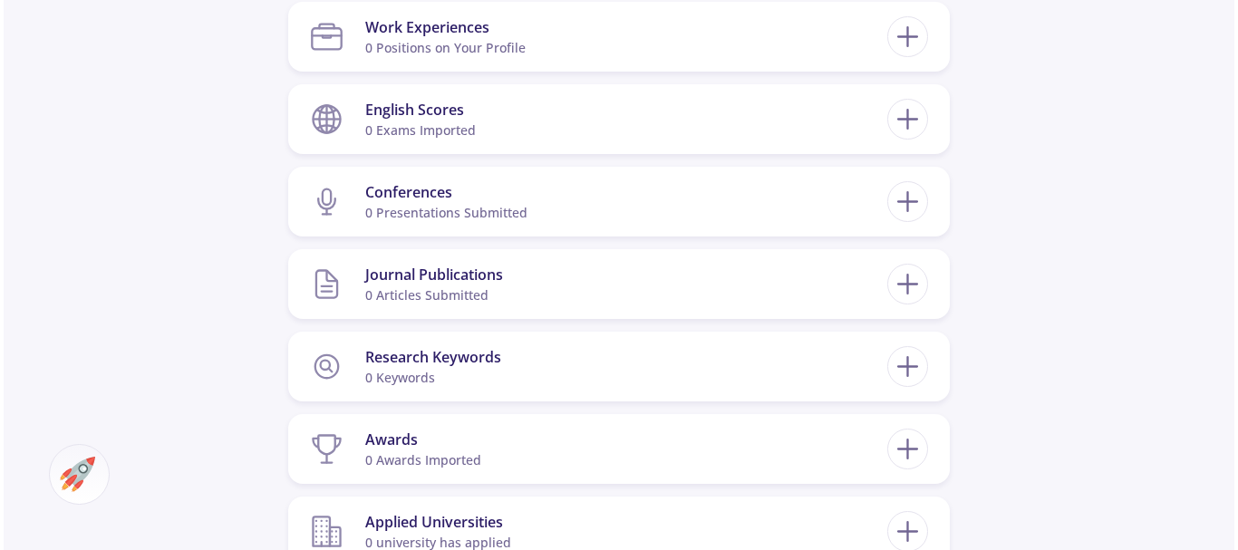
scroll to position [906, 0]
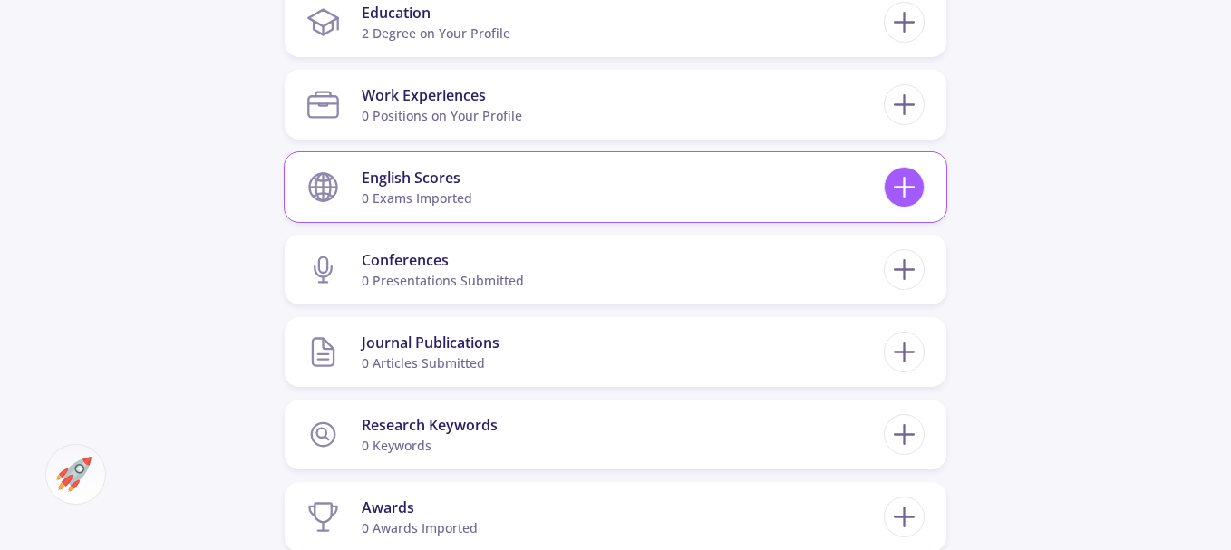
click at [913, 184] on icon at bounding box center [904, 187] width 34 height 34
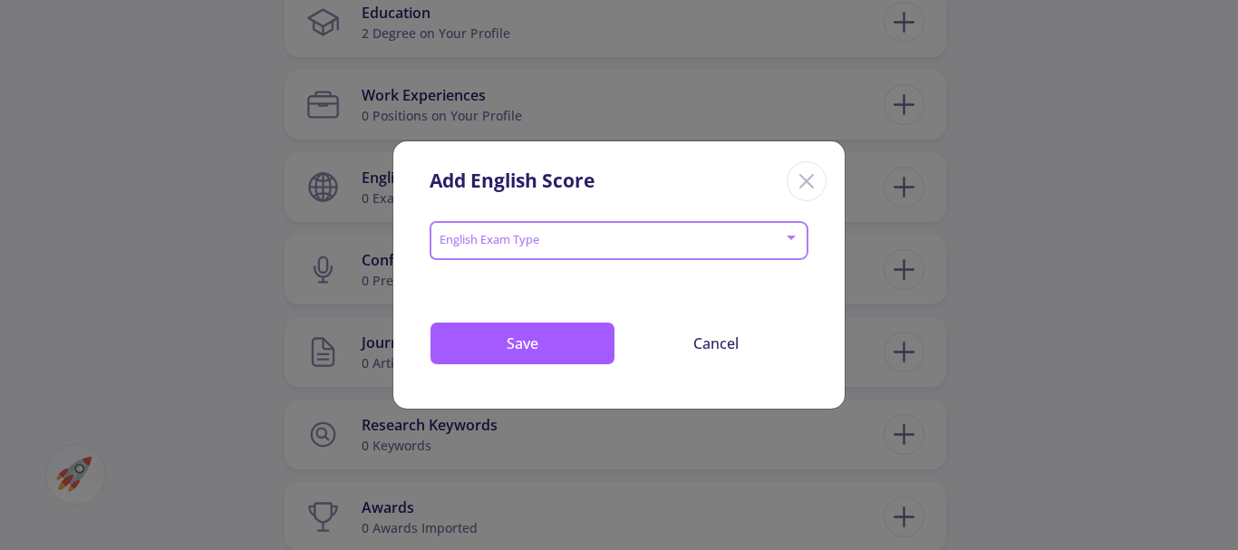
click at [639, 242] on span at bounding box center [613, 241] width 341 height 13
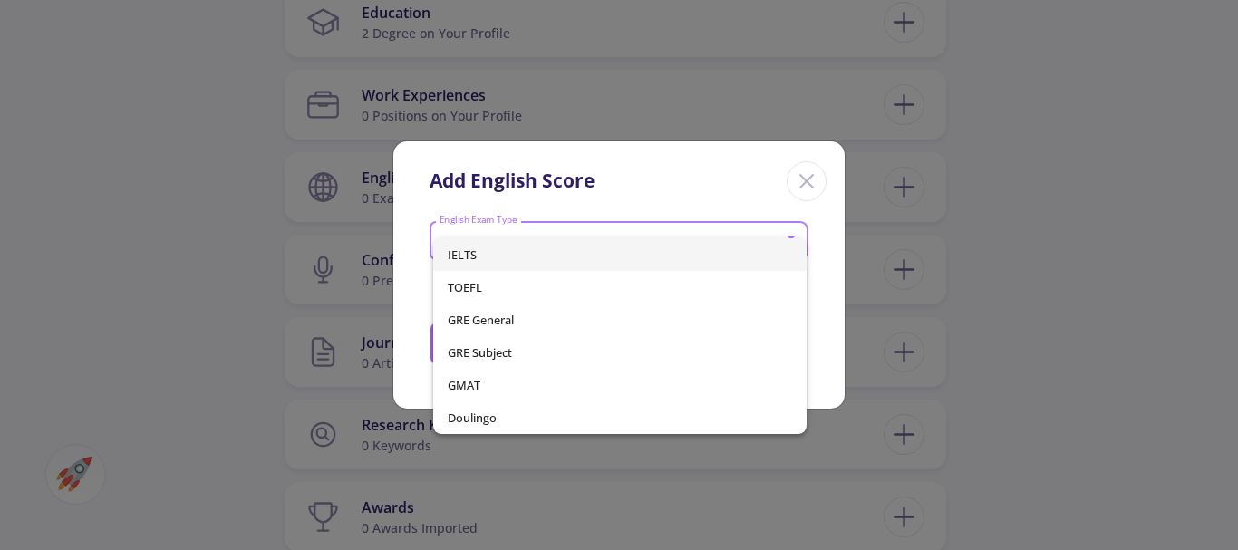
click at [628, 249] on span "IELTS" at bounding box center [620, 254] width 345 height 33
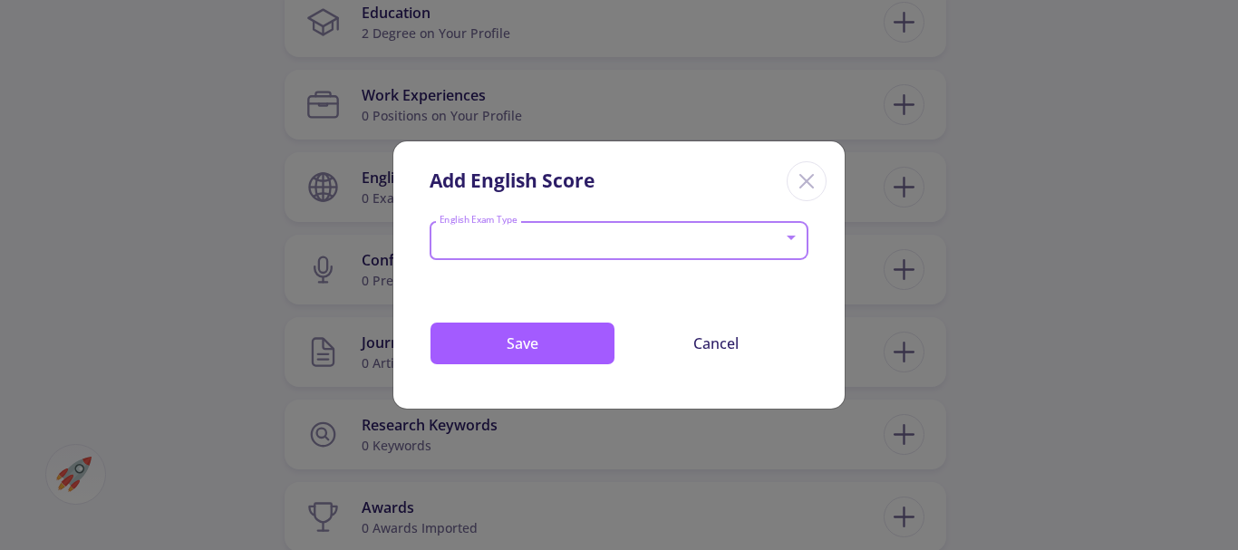
click at [628, 249] on div "English Exam Type" at bounding box center [620, 237] width 362 height 45
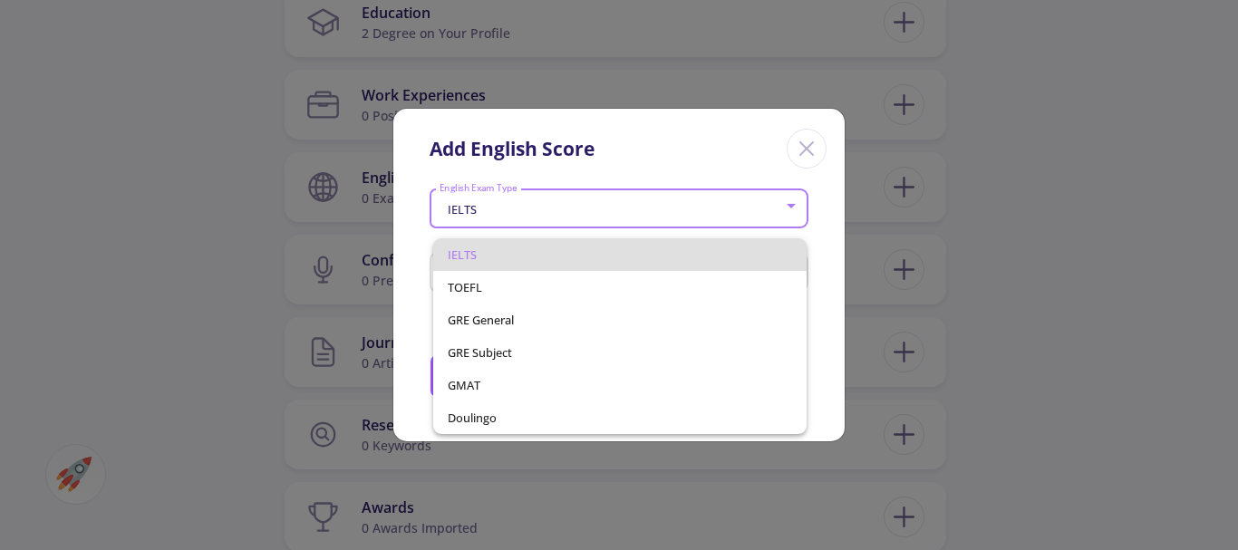
click at [412, 233] on div at bounding box center [619, 275] width 1238 height 550
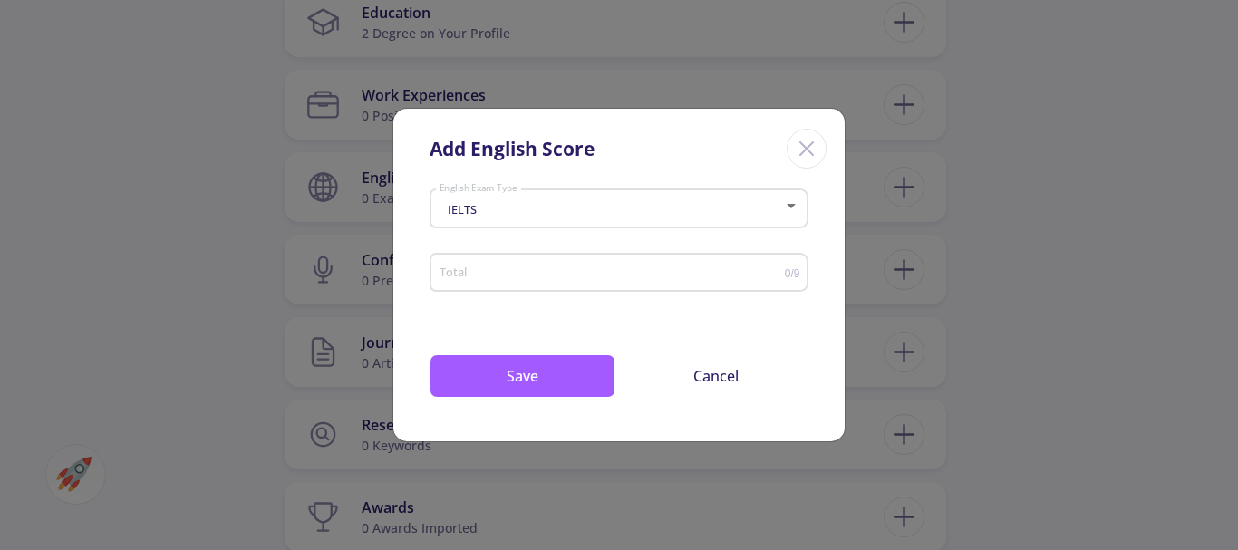
click at [618, 275] on input "Total" at bounding box center [612, 273] width 346 height 14
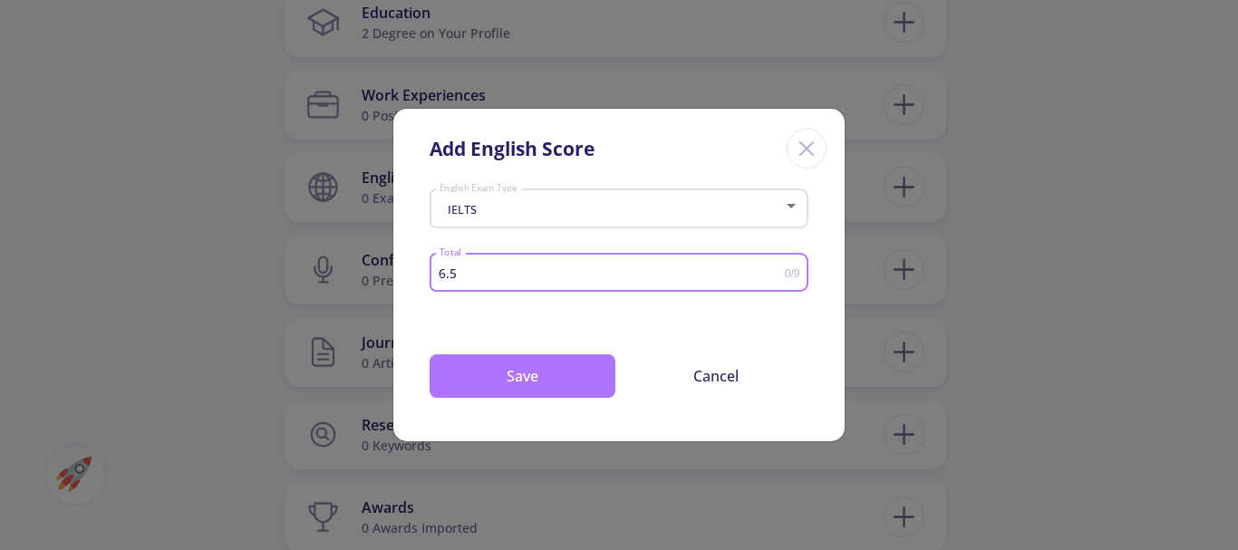
type input "6.5"
click at [553, 369] on button "Save" at bounding box center [523, 376] width 186 height 44
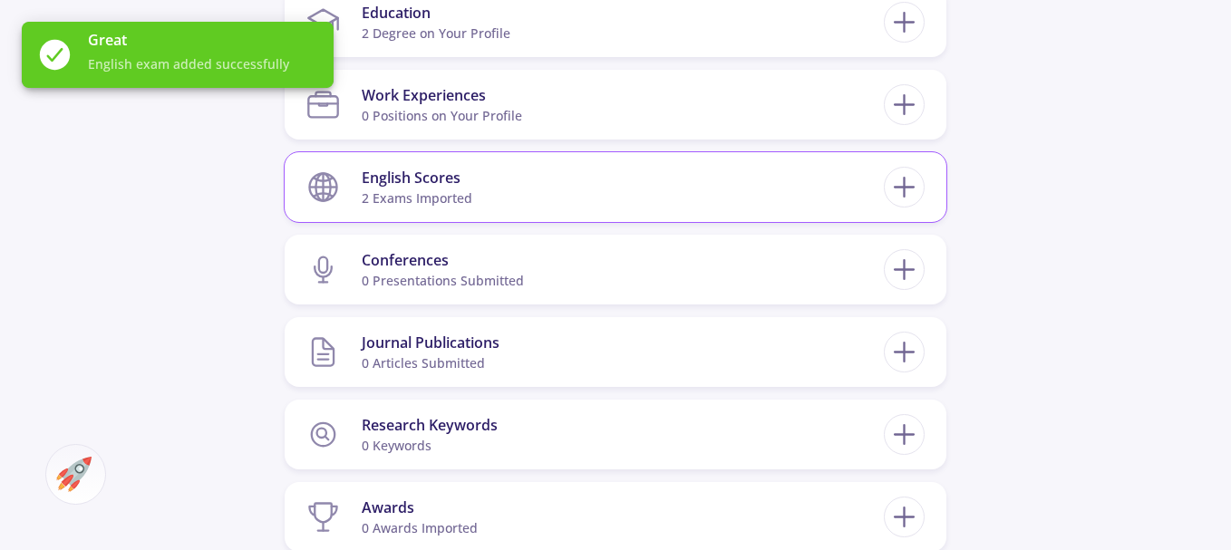
click at [366, 185] on div "English Scores" at bounding box center [417, 178] width 111 height 22
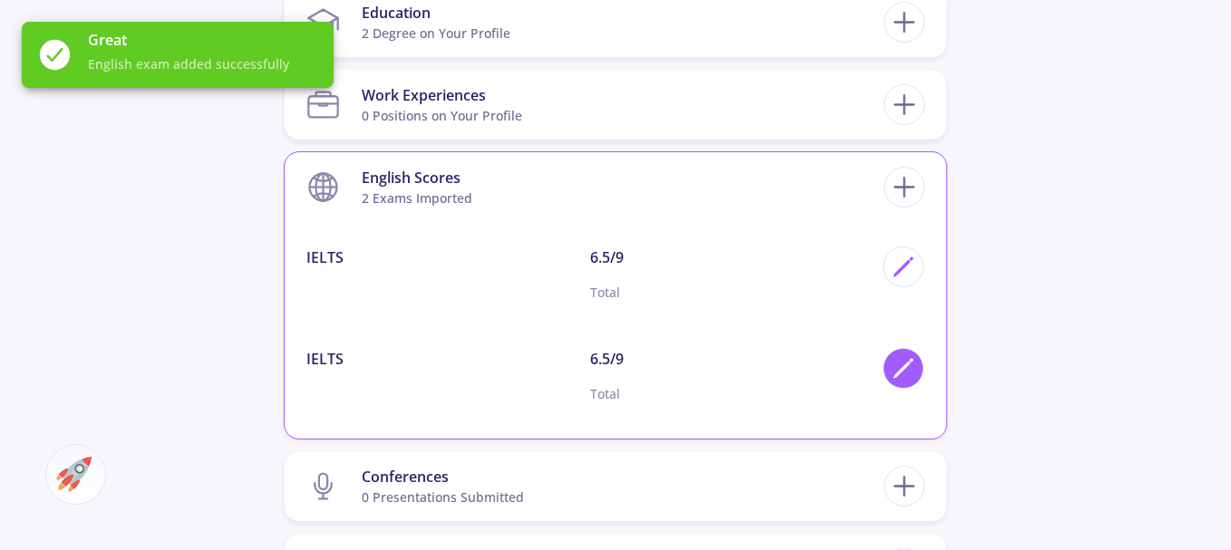
click at [900, 360] on icon at bounding box center [903, 368] width 24 height 24
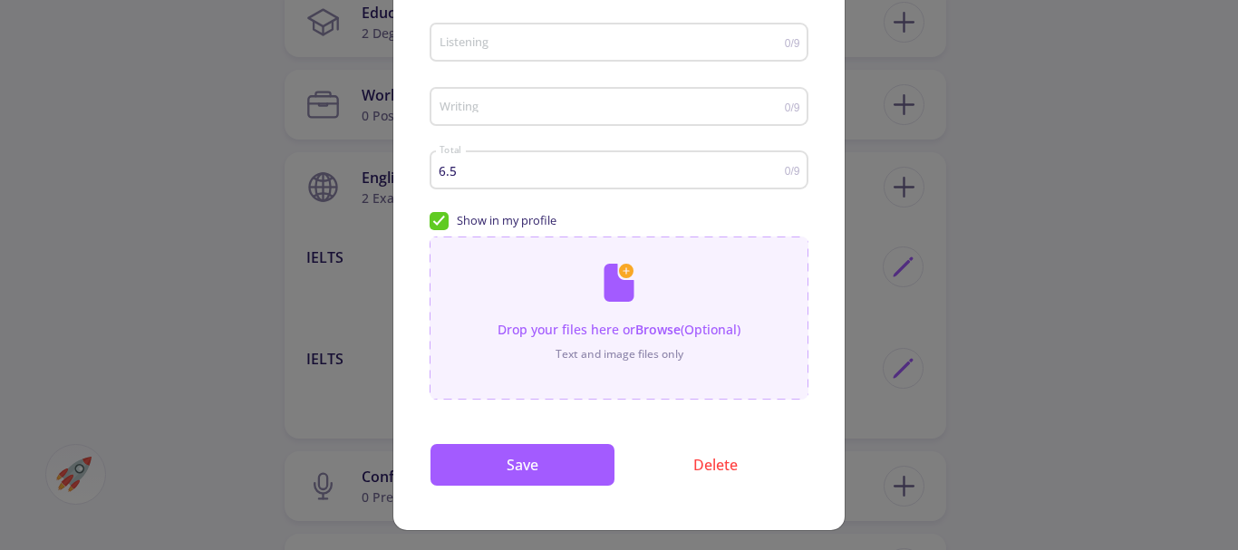
scroll to position [347, 0]
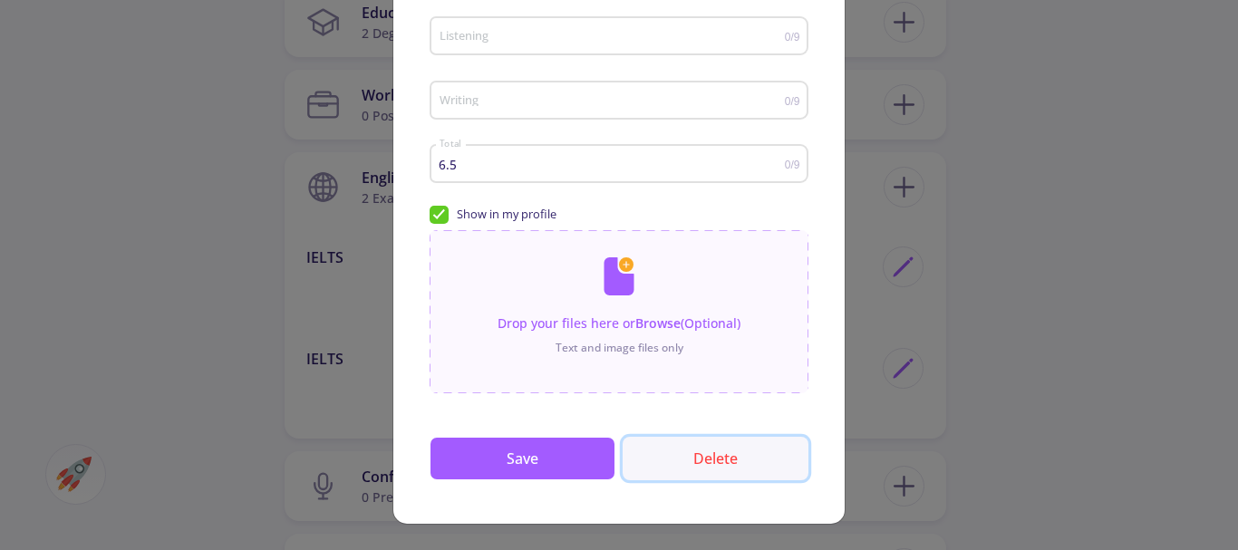
click at [714, 460] on button "Delete" at bounding box center [716, 459] width 186 height 44
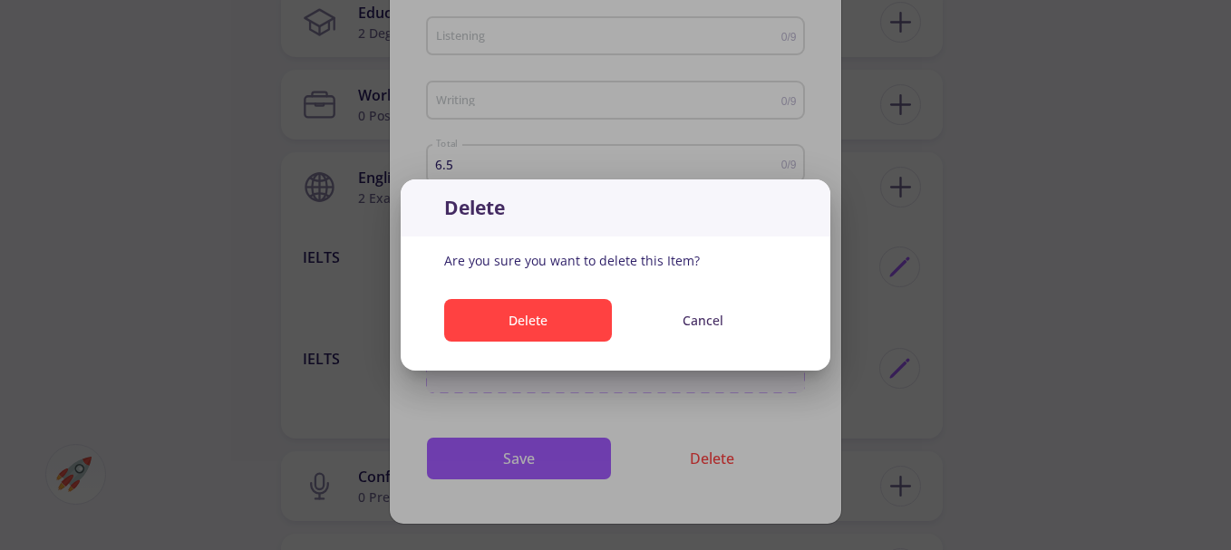
scroll to position [0, 0]
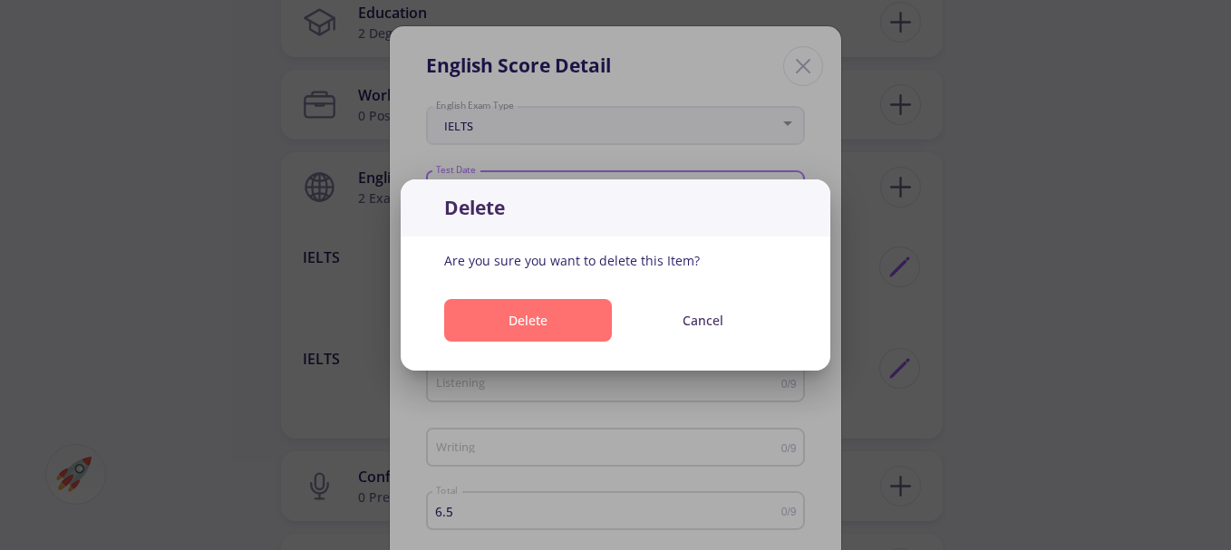
click at [578, 324] on button "Delete" at bounding box center [528, 320] width 168 height 43
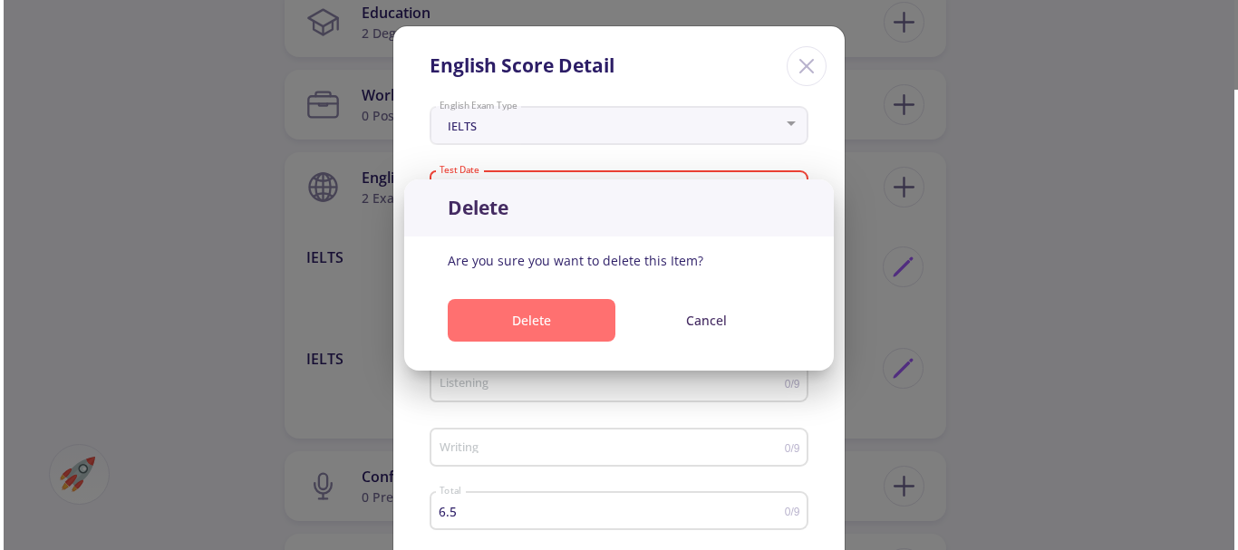
scroll to position [906, 0]
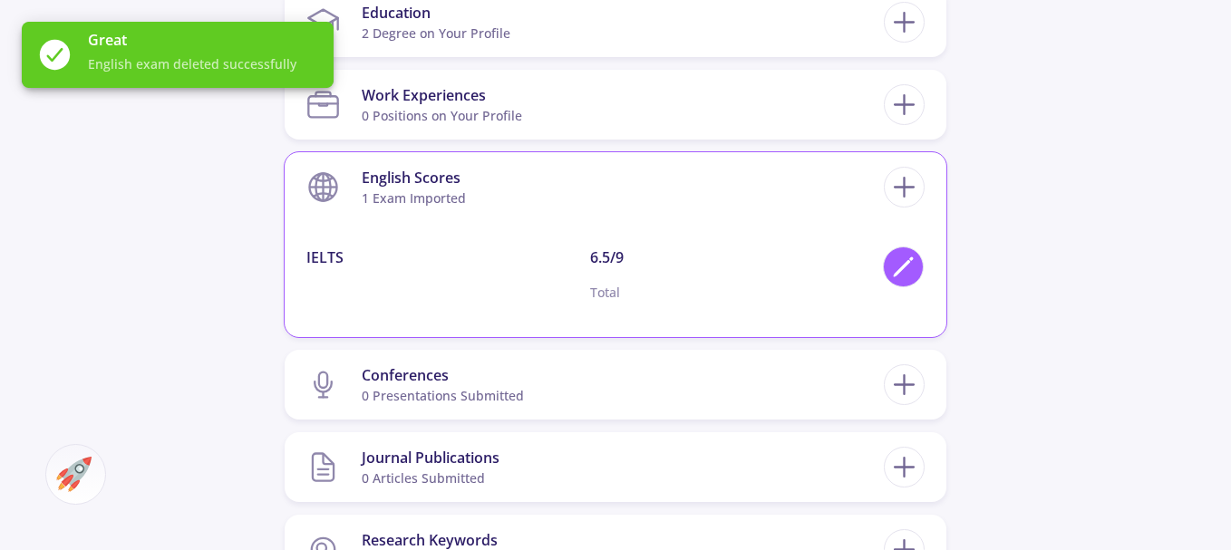
click at [884, 266] on div at bounding box center [903, 267] width 41 height 41
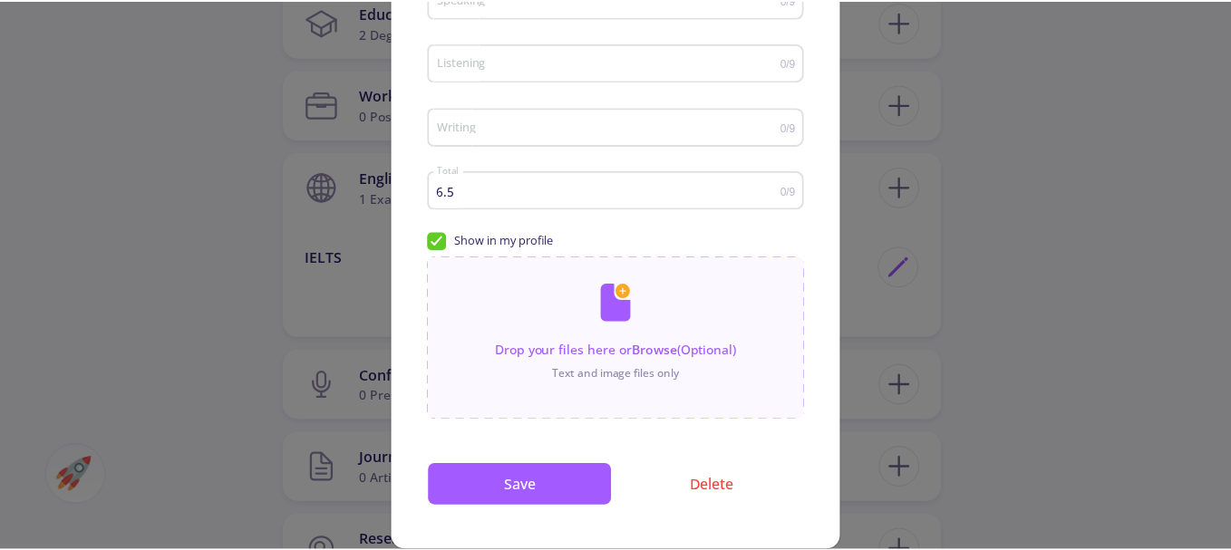
scroll to position [347, 0]
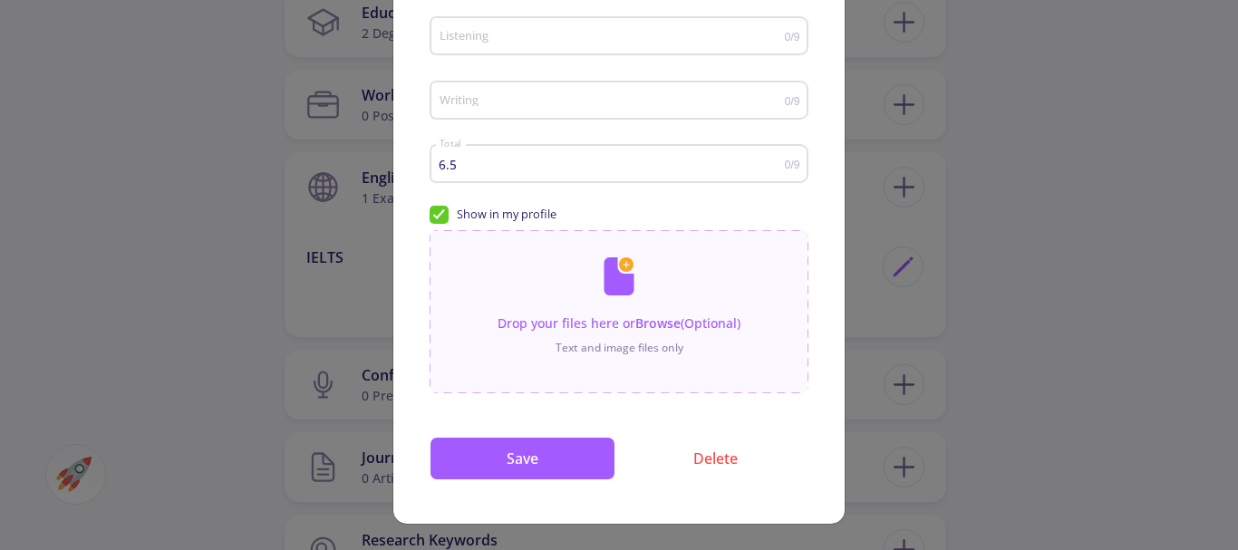
click at [1023, 221] on div "English Score Detail IELTS English Exam Type Test Date Please fill out date Rea…" at bounding box center [619, 275] width 1238 height 550
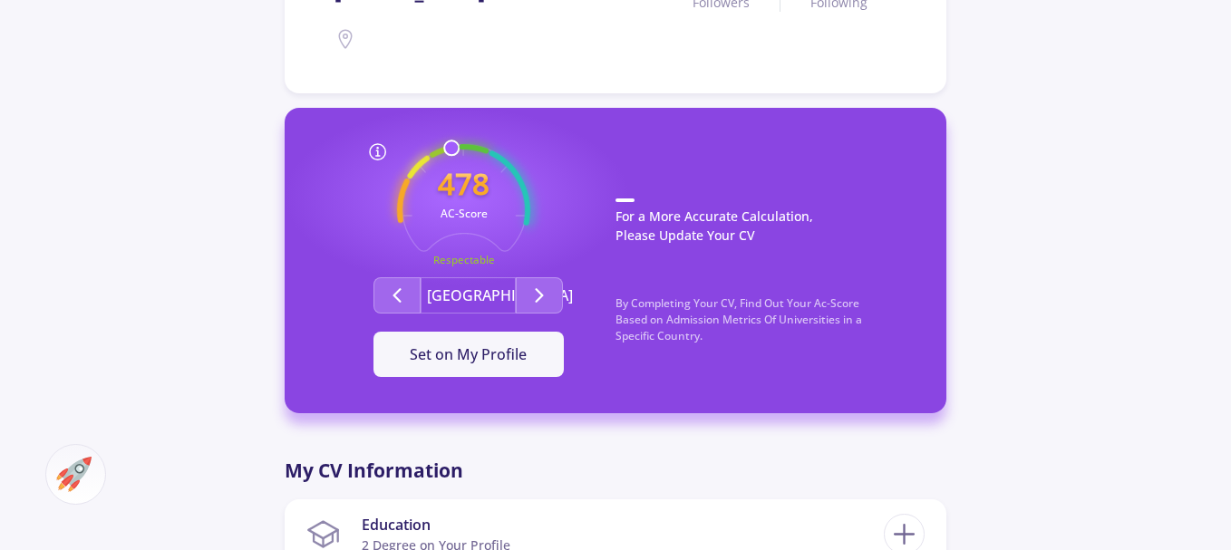
scroll to position [363, 0]
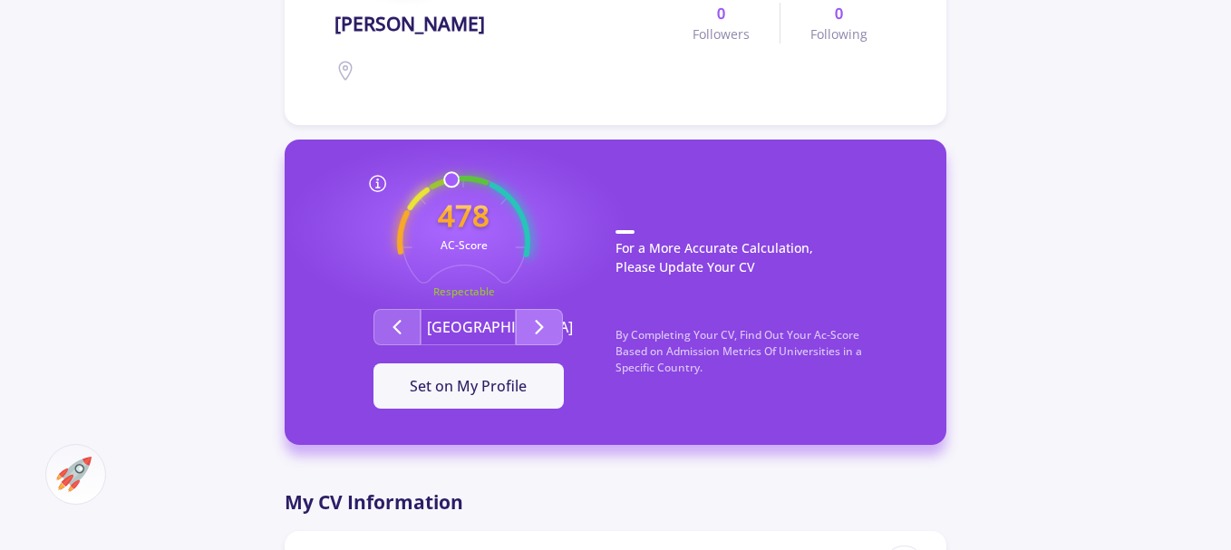
click at [542, 326] on polyline "Second group" at bounding box center [540, 327] width 6 height 13
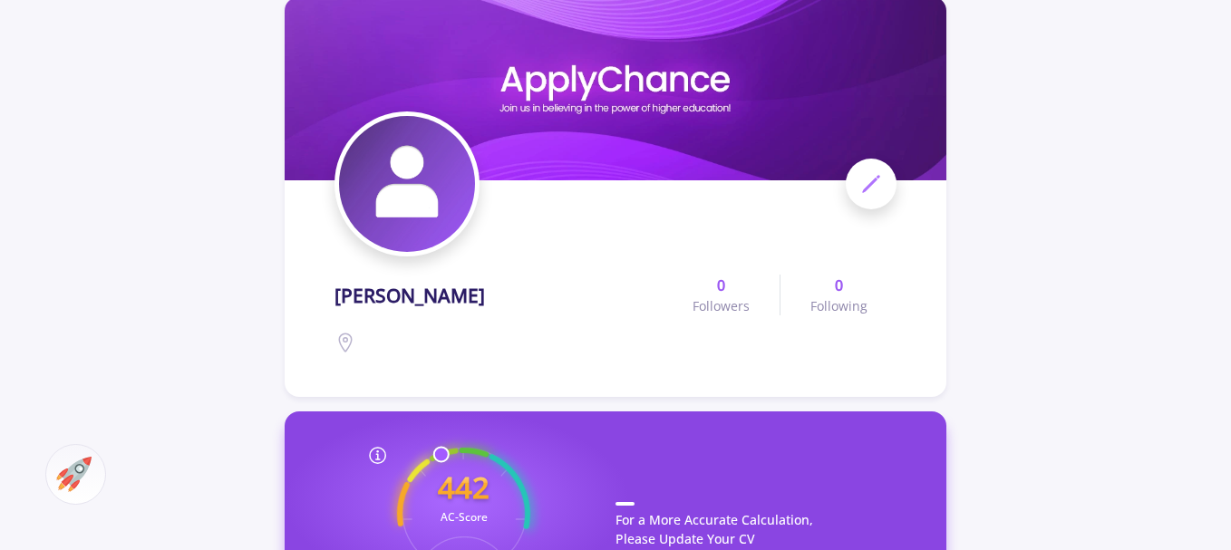
scroll to position [0, 0]
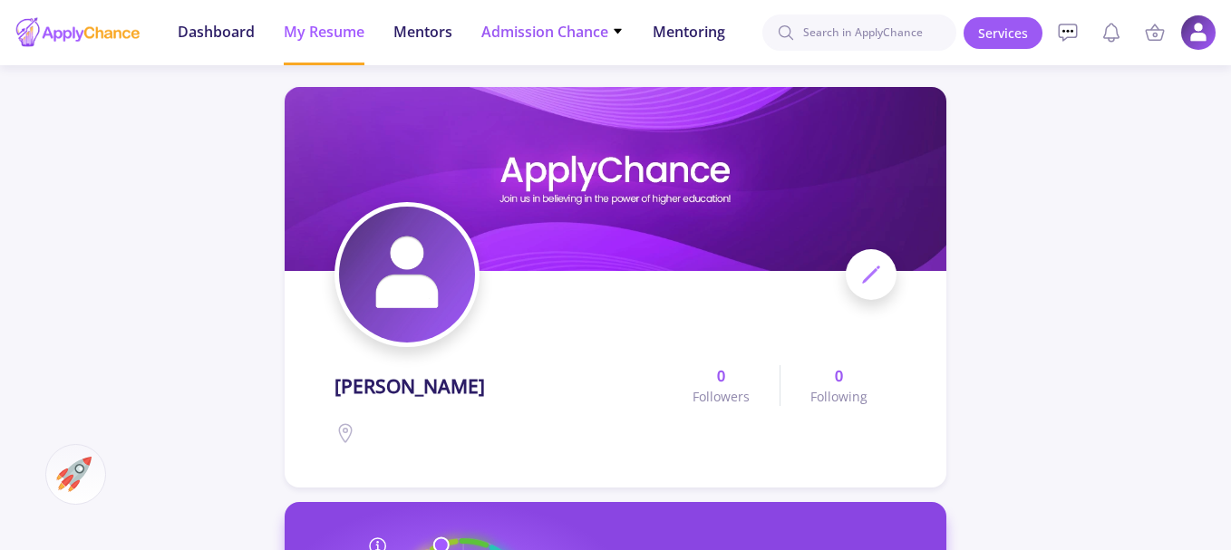
click at [517, 37] on span "Admission Chance" at bounding box center [552, 32] width 142 height 22
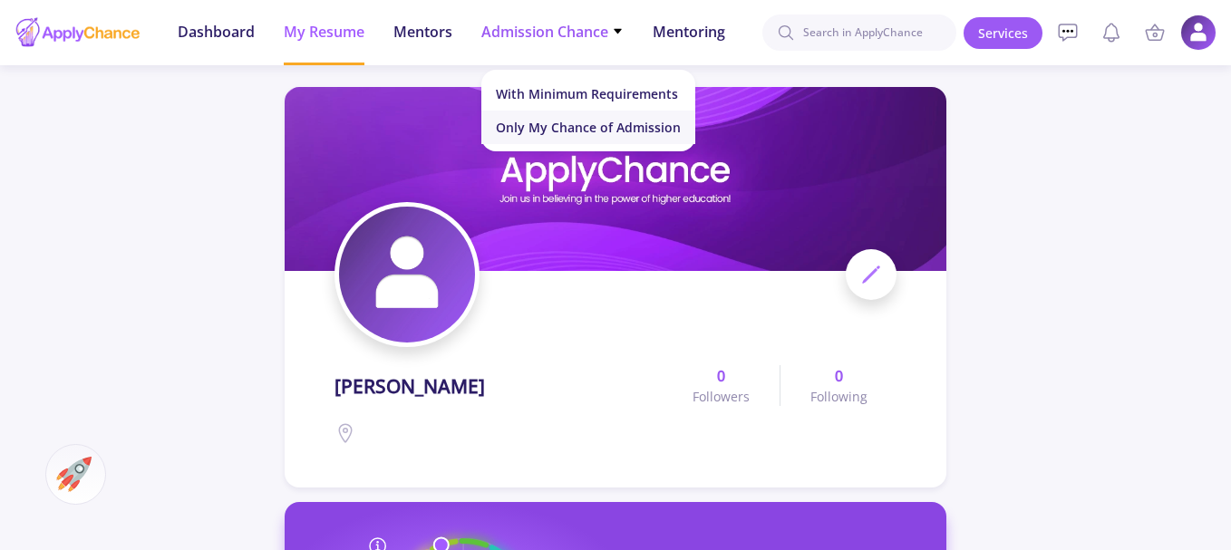
click at [555, 122] on link "Only My Chance of Admission" at bounding box center [588, 128] width 214 height 34
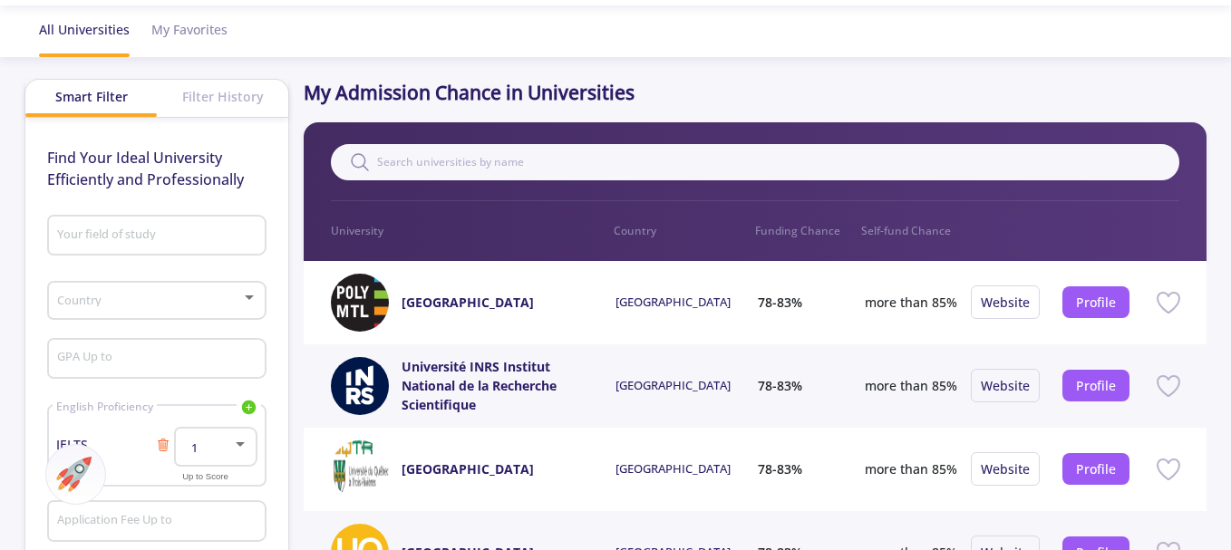
scroll to position [91, 0]
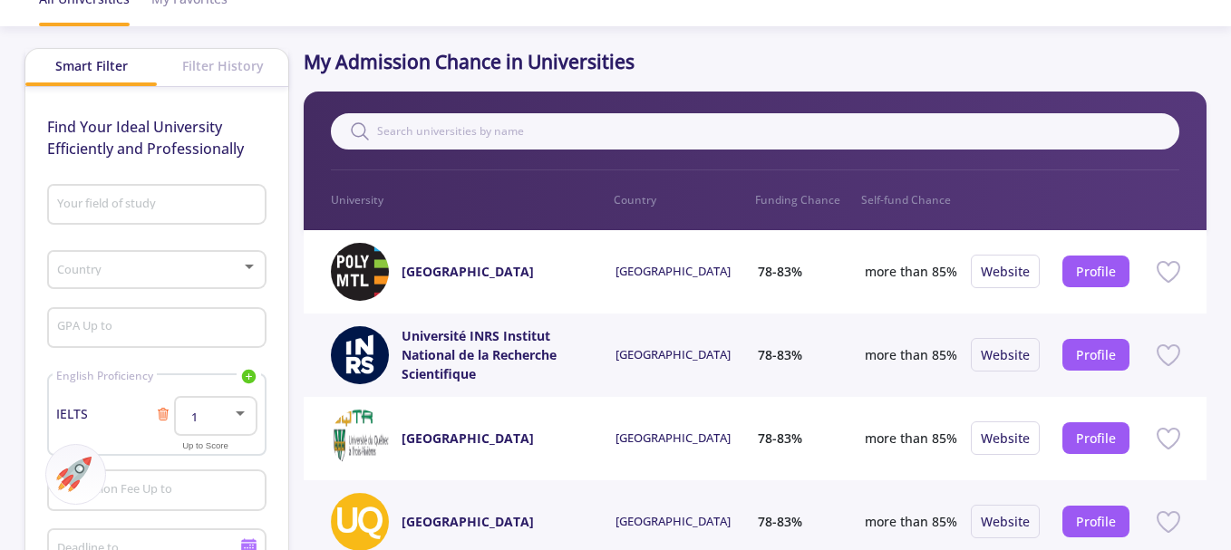
click at [258, 266] on div "Country" at bounding box center [156, 266] width 219 height 45
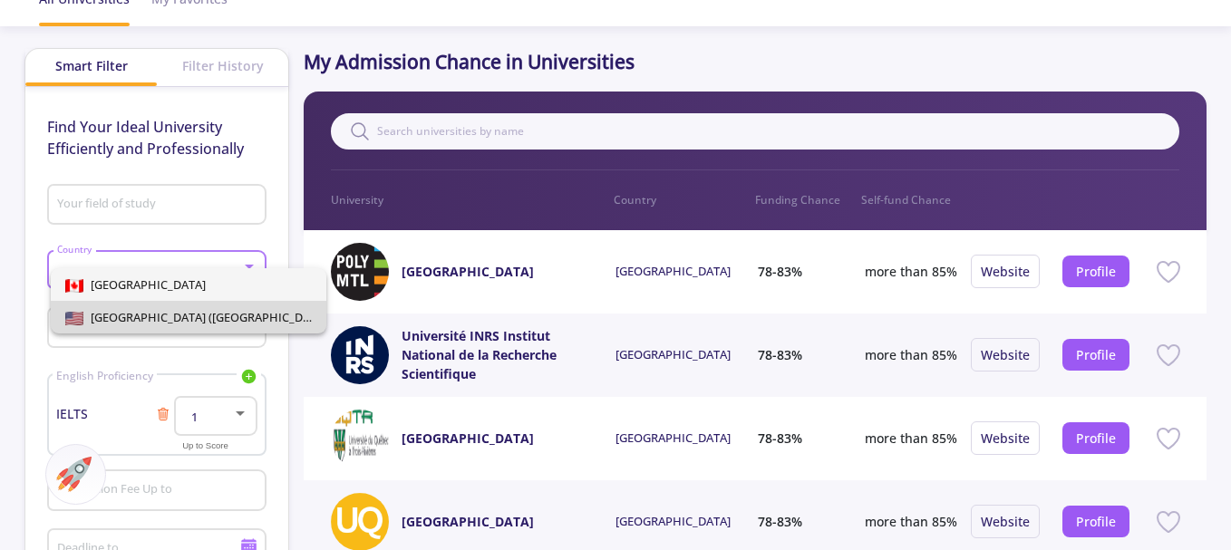
click at [201, 312] on span "[GEOGRAPHIC_DATA] ([GEOGRAPHIC_DATA])" at bounding box center [206, 317] width 247 height 16
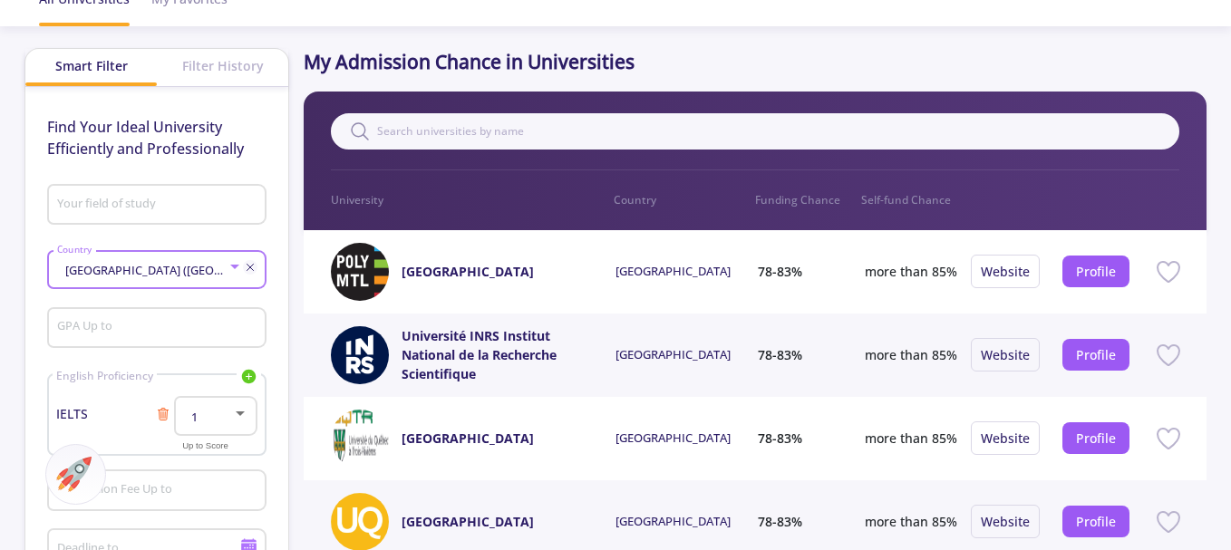
click at [164, 198] on input "Your field of study" at bounding box center [159, 206] width 207 height 16
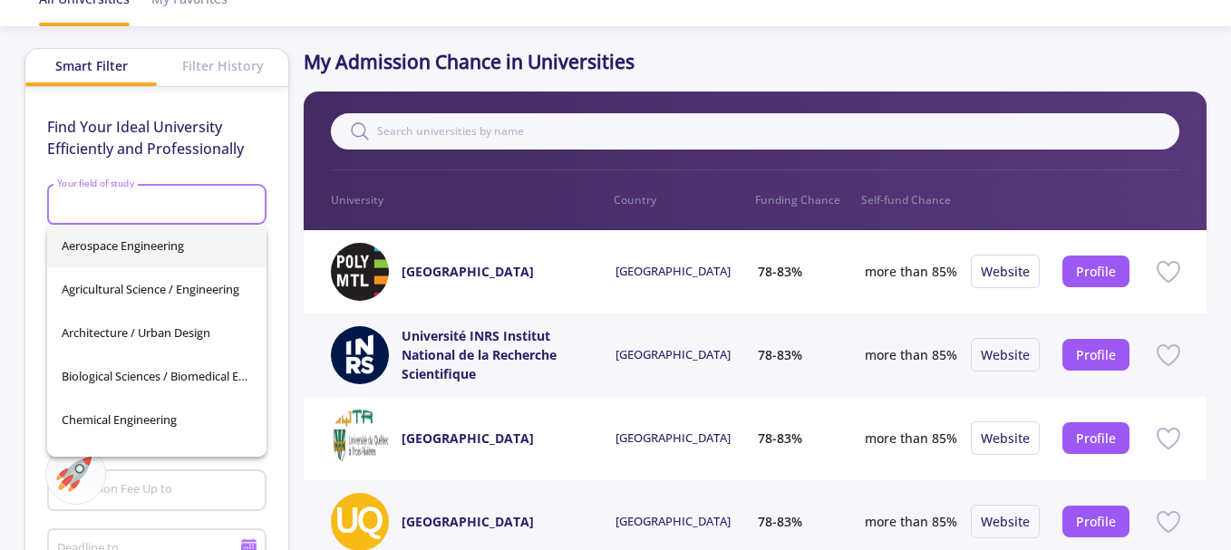
scroll to position [0, 0]
click at [191, 326] on span "Architecture / Urban Design" at bounding box center [157, 334] width 190 height 44
type input "Architecture / Urban Design"
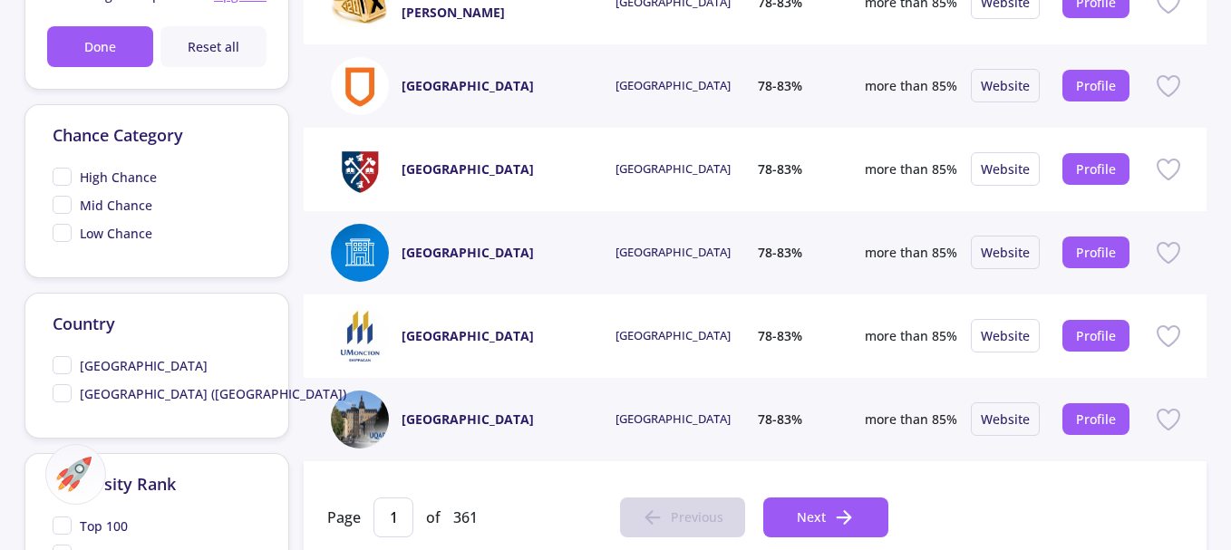
scroll to position [816, 0]
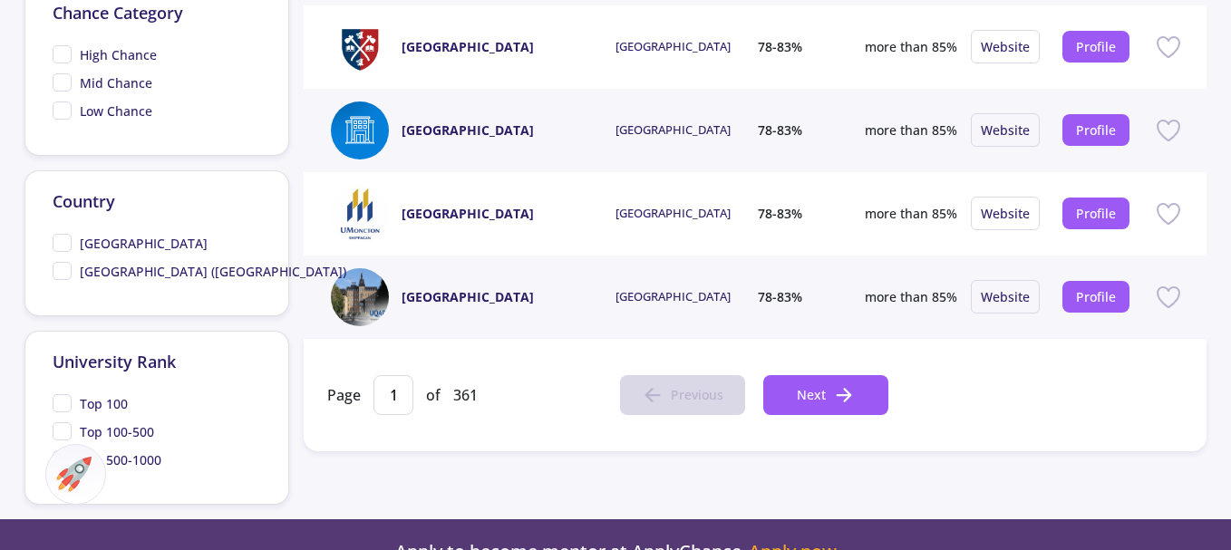
click at [68, 276] on span "[GEOGRAPHIC_DATA] ([GEOGRAPHIC_DATA])" at bounding box center [200, 271] width 294 height 19
click at [64, 274] on input "[GEOGRAPHIC_DATA] ([GEOGRAPHIC_DATA])" at bounding box center [59, 268] width 12 height 12
checkbox input "true"
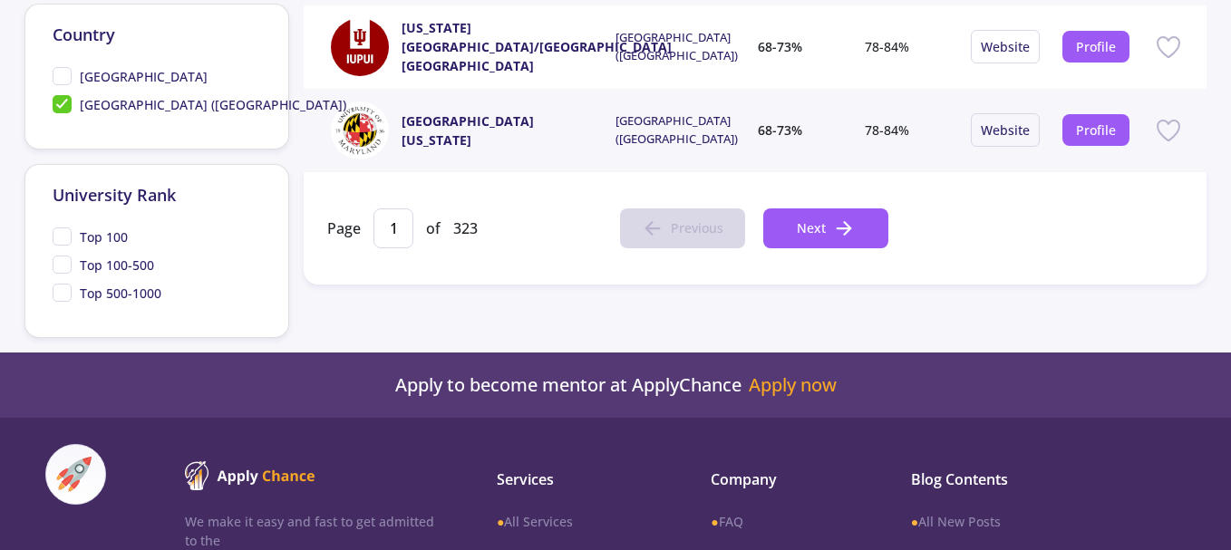
scroll to position [997, 0]
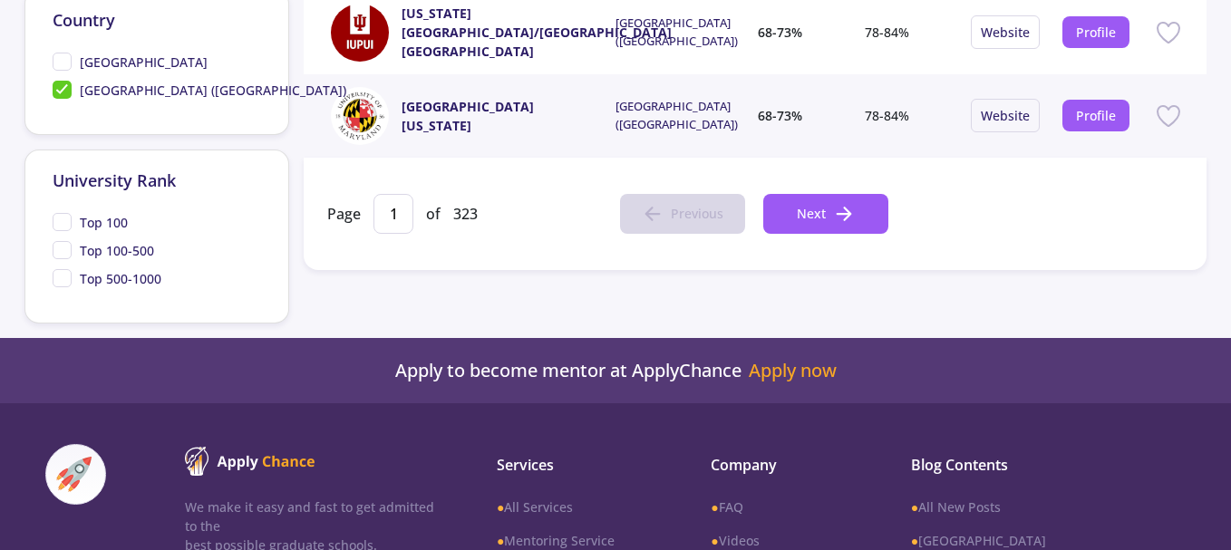
click at [67, 227] on span "Top 100" at bounding box center [90, 222] width 75 height 19
click at [64, 225] on input "Top 100" at bounding box center [59, 219] width 12 height 12
checkbox input "true"
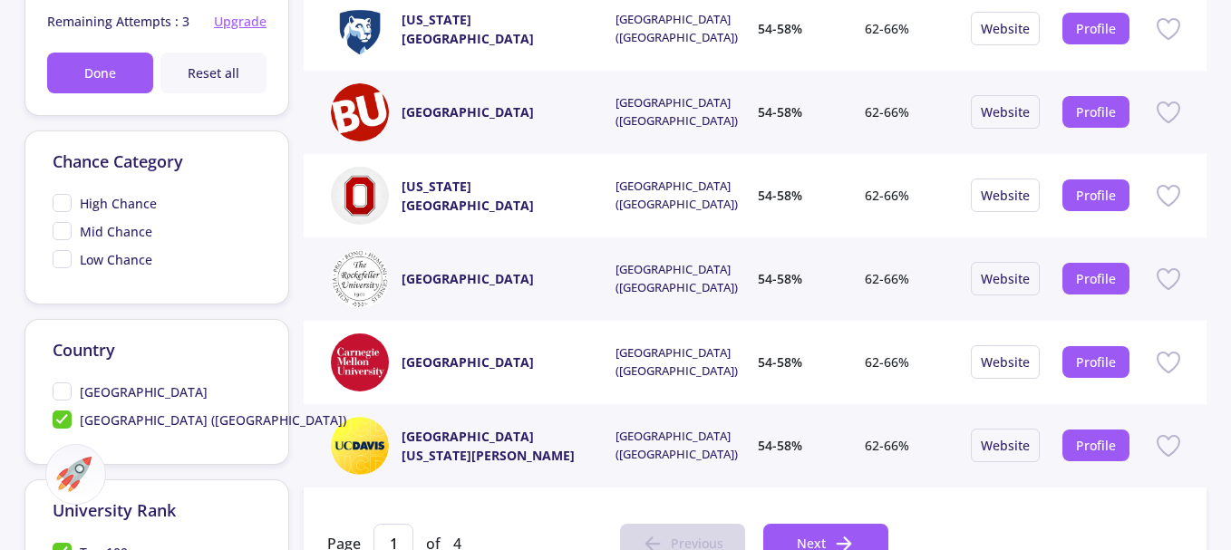
scroll to position [635, 0]
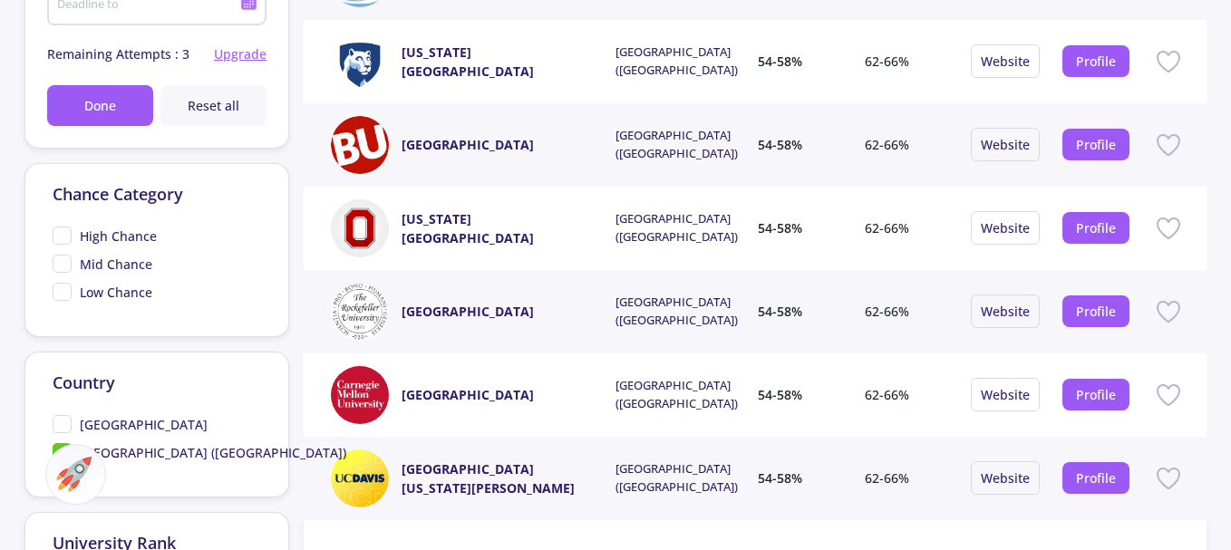
click at [57, 236] on span "High Chance" at bounding box center [105, 236] width 104 height 19
click at [57, 236] on input "High Chance" at bounding box center [59, 233] width 12 height 12
checkbox input "true"
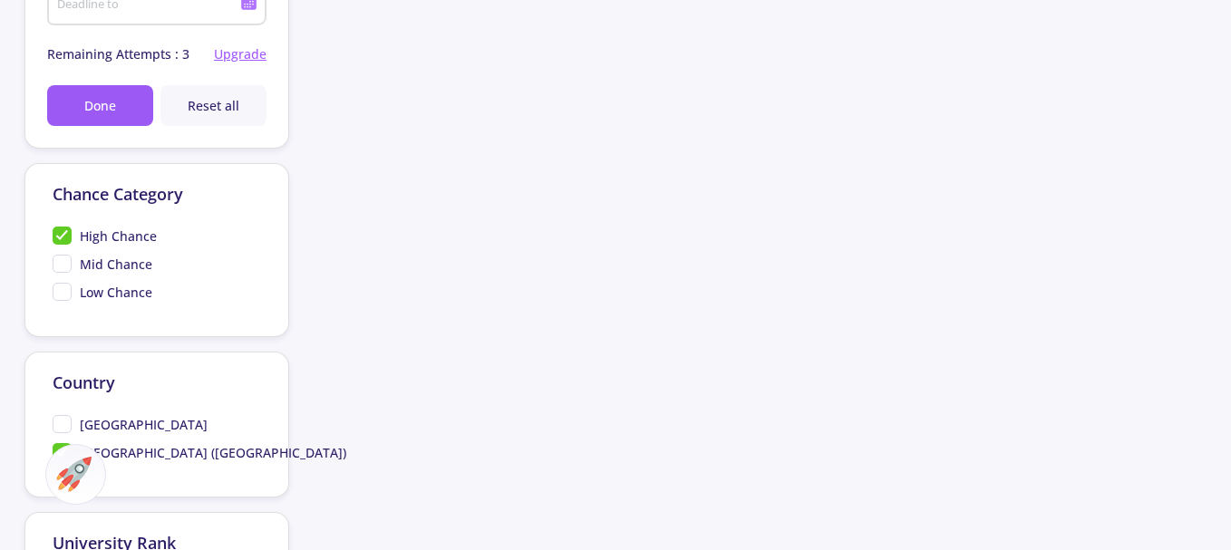
click at [63, 263] on span "Mid Chance" at bounding box center [103, 264] width 100 height 19
click at [63, 263] on input "Mid Chance" at bounding box center [59, 261] width 12 height 12
checkbox input "true"
click at [63, 295] on span "Low Chance" at bounding box center [103, 292] width 100 height 19
click at [63, 295] on input "Low Chance" at bounding box center [59, 289] width 12 height 12
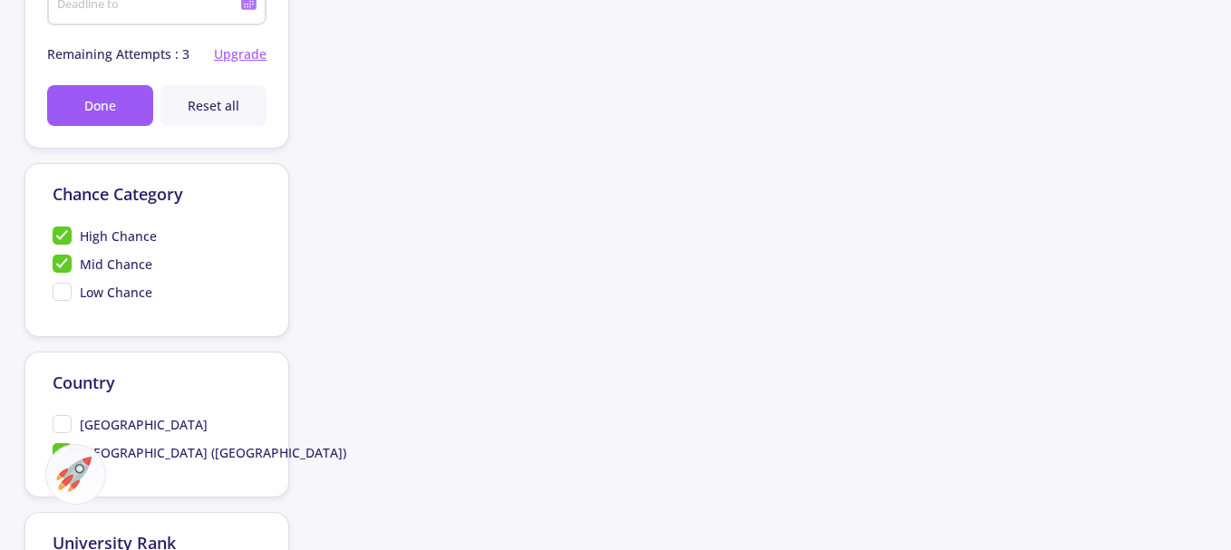
checkbox input "true"
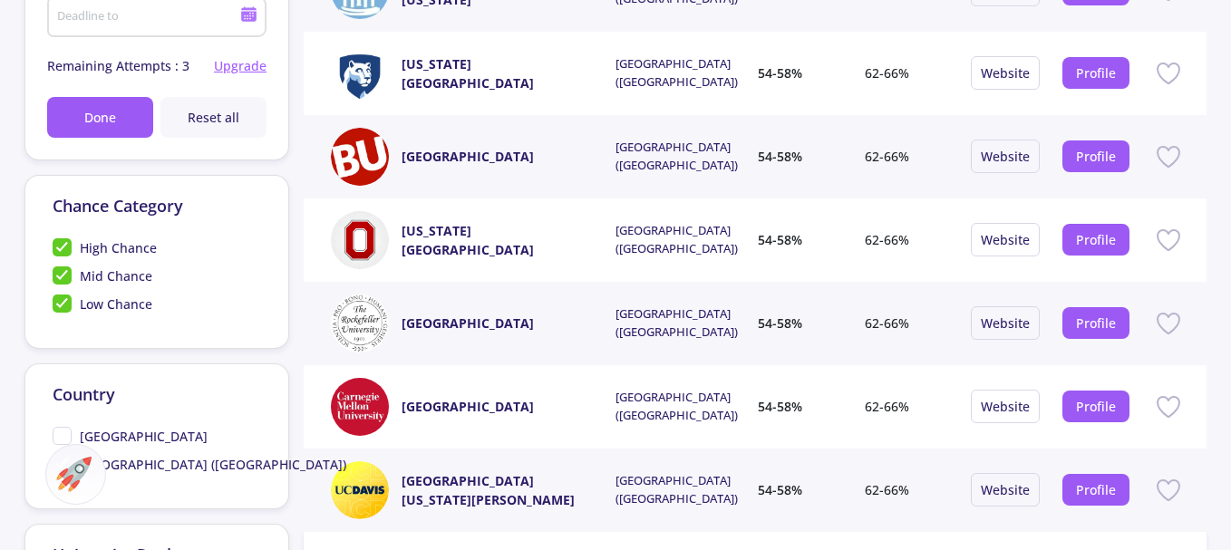
scroll to position [890, 0]
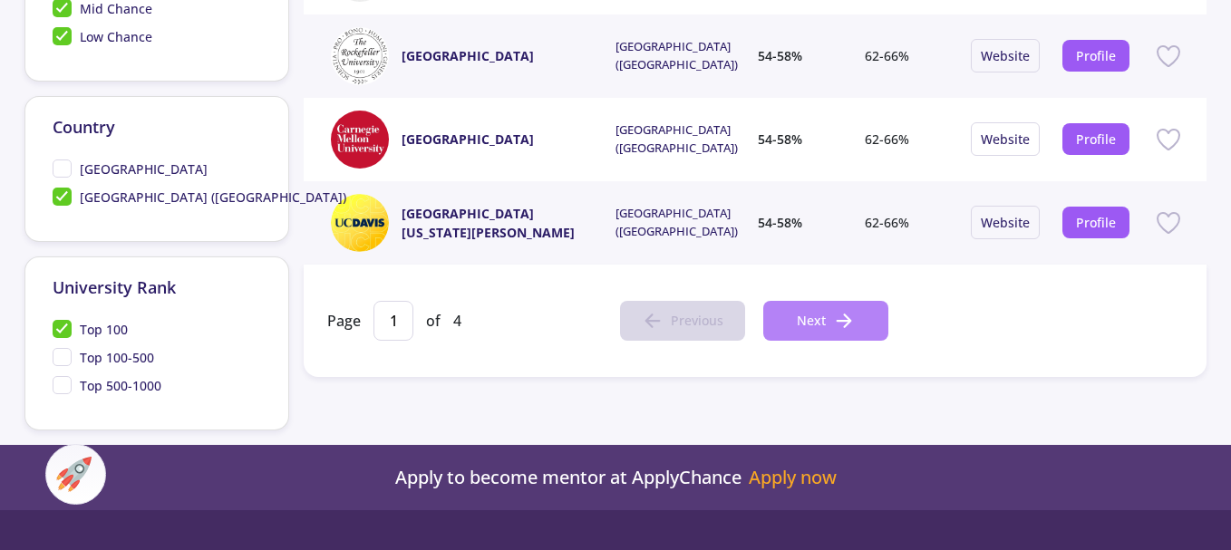
click at [803, 319] on span "Next" at bounding box center [811, 320] width 29 height 19
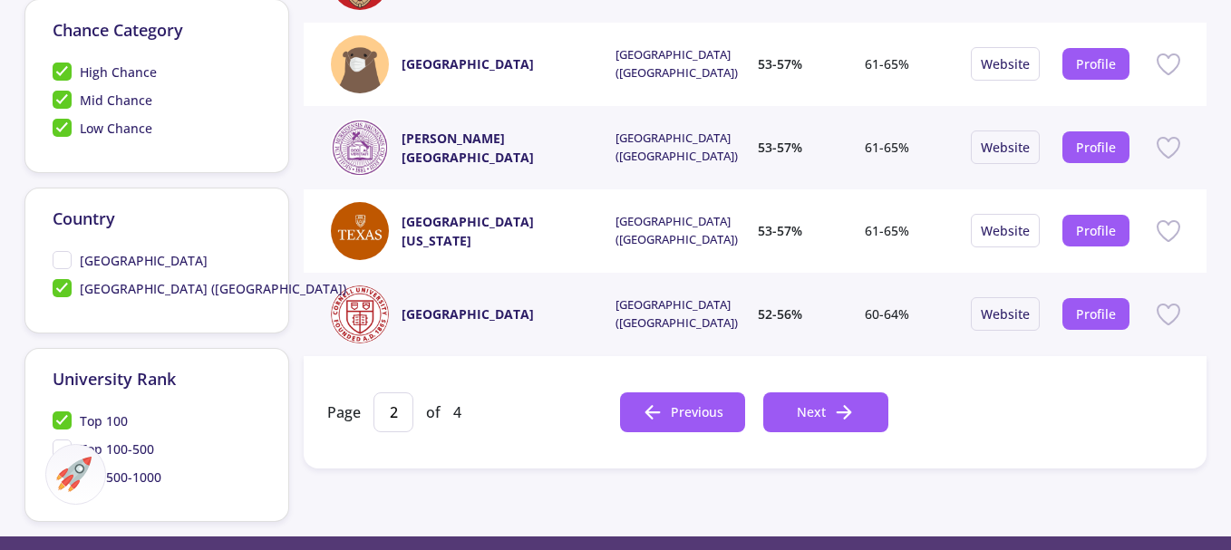
scroll to position [799, 0]
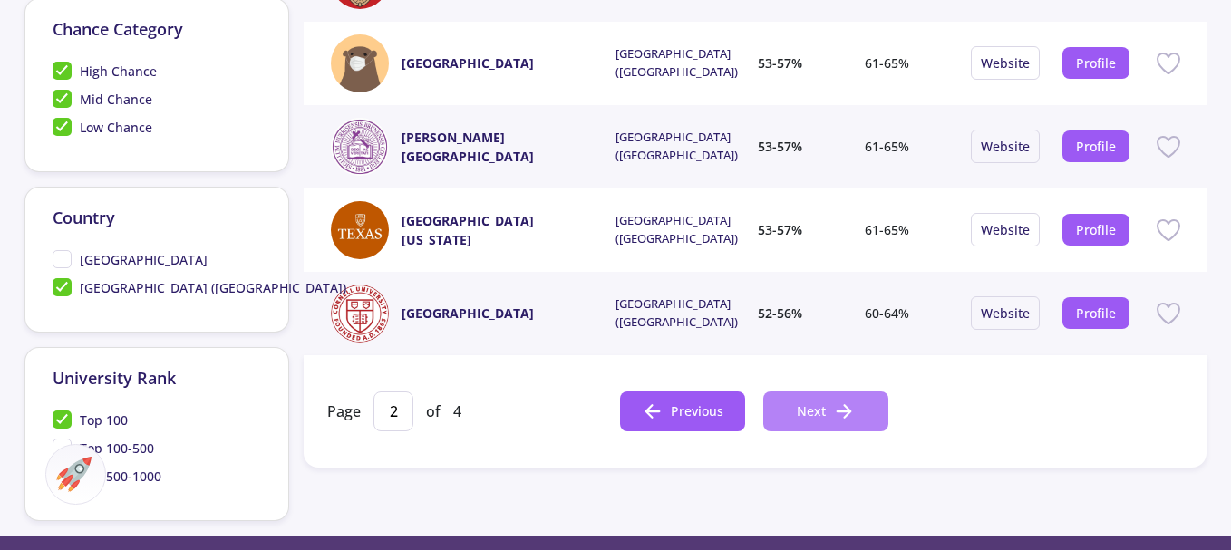
click at [833, 408] on icon at bounding box center [844, 412] width 22 height 22
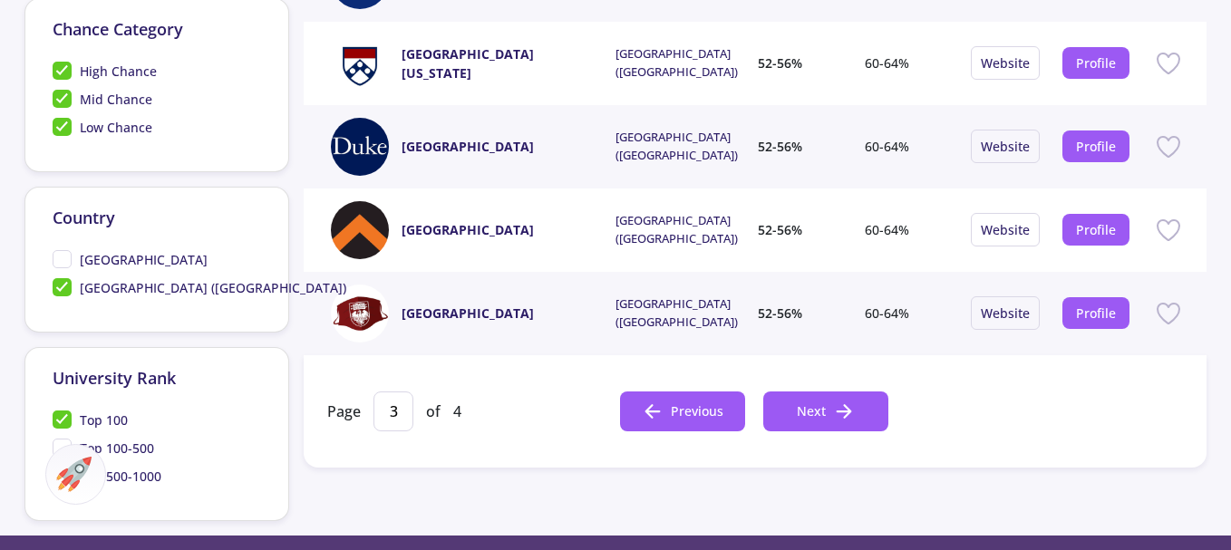
scroll to position [890, 0]
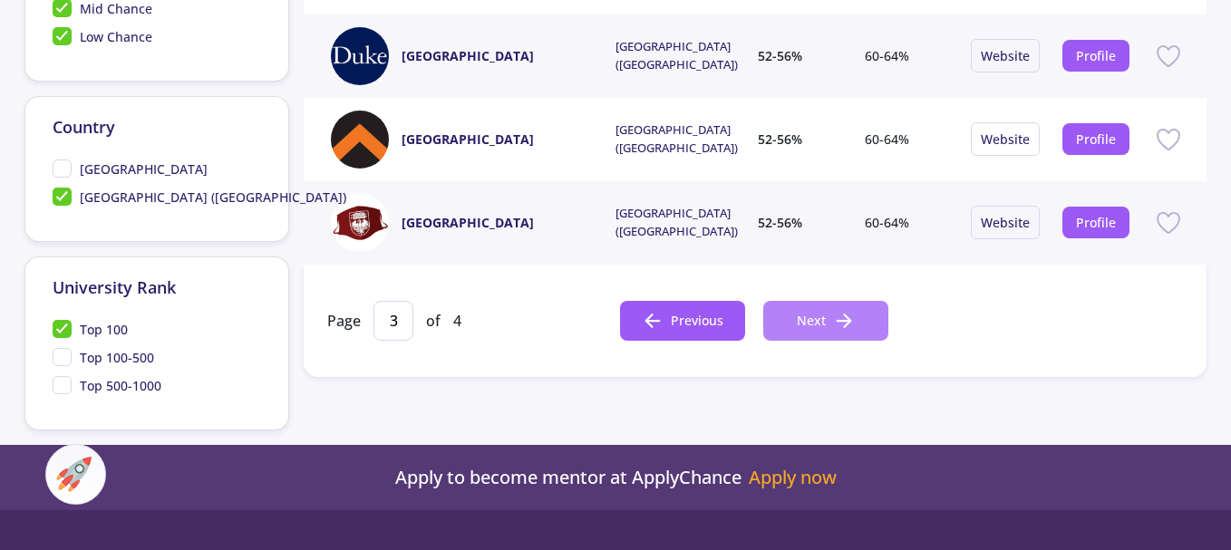
click at [818, 325] on span "Next" at bounding box center [811, 320] width 29 height 19
type input "4"
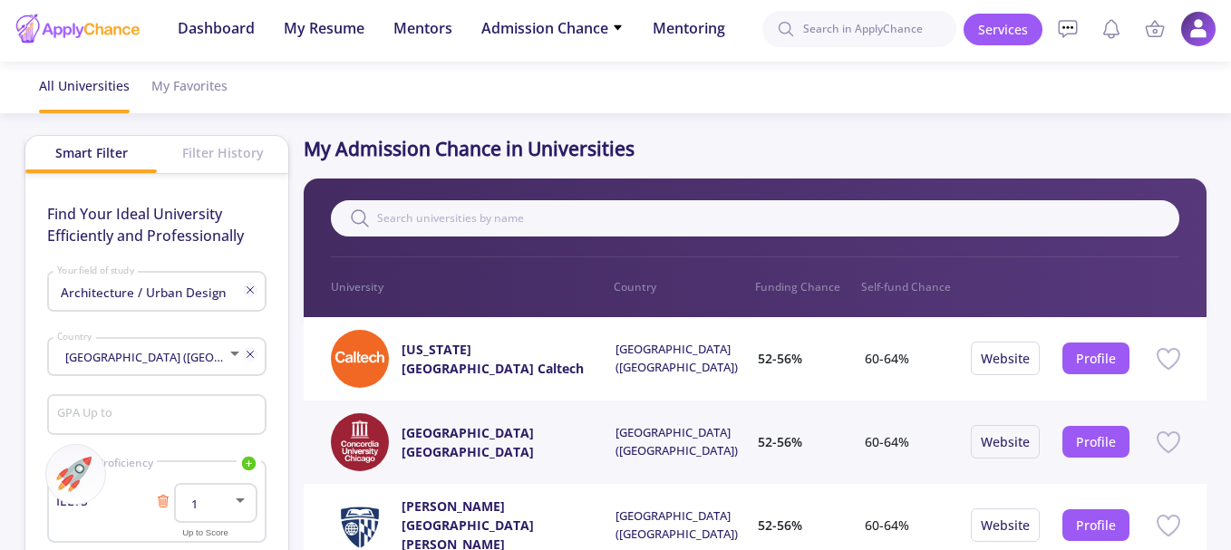
scroll to position [0, 0]
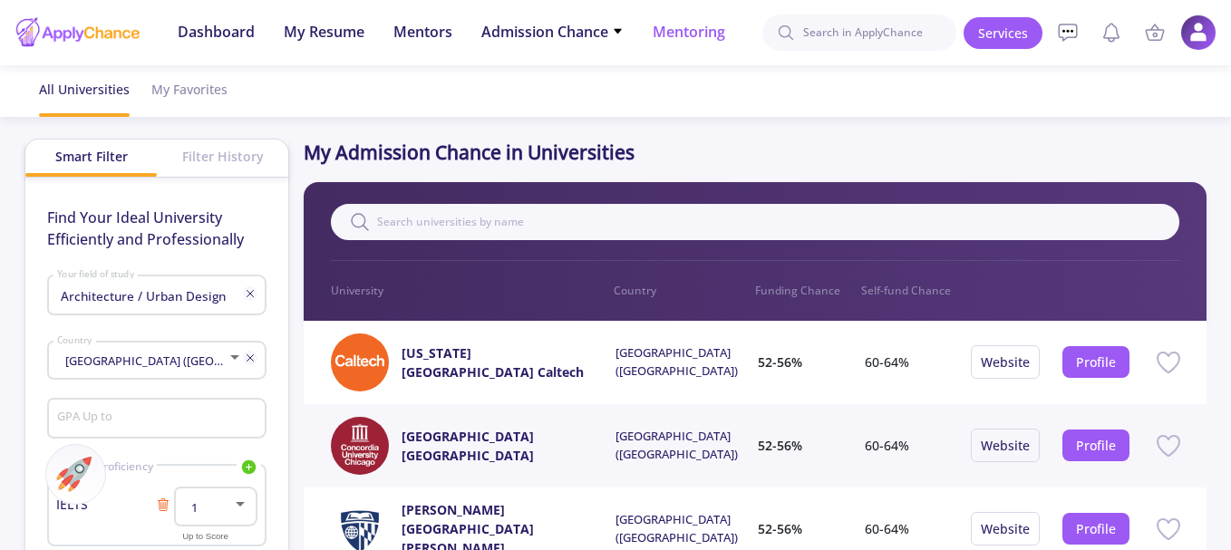
click at [693, 36] on span "Mentoring" at bounding box center [689, 32] width 73 height 22
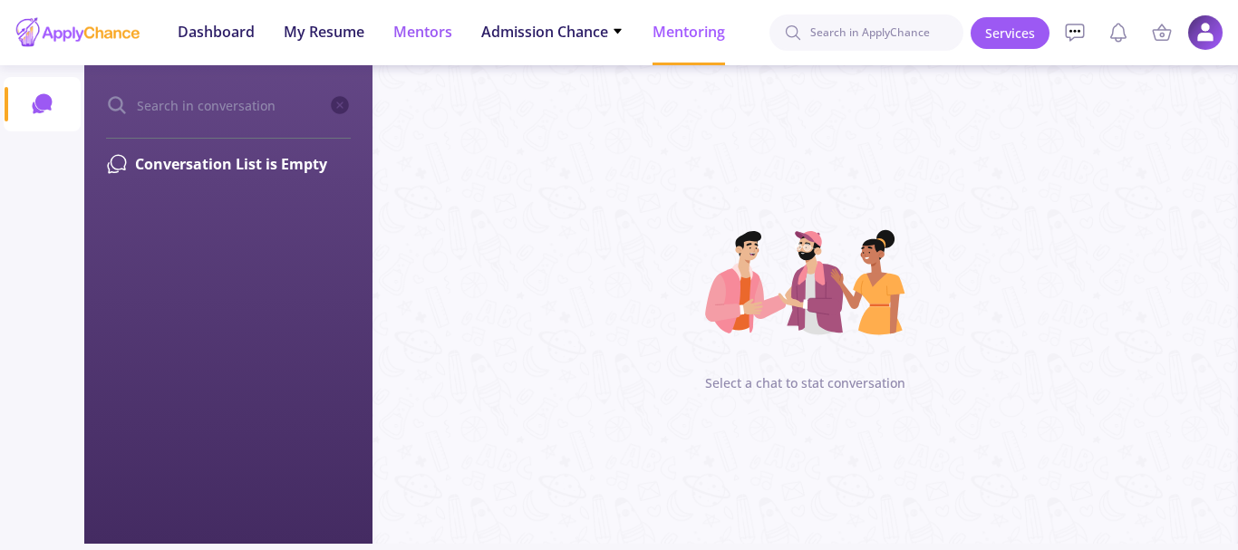
click at [425, 32] on span "Mentors" at bounding box center [422, 32] width 59 height 22
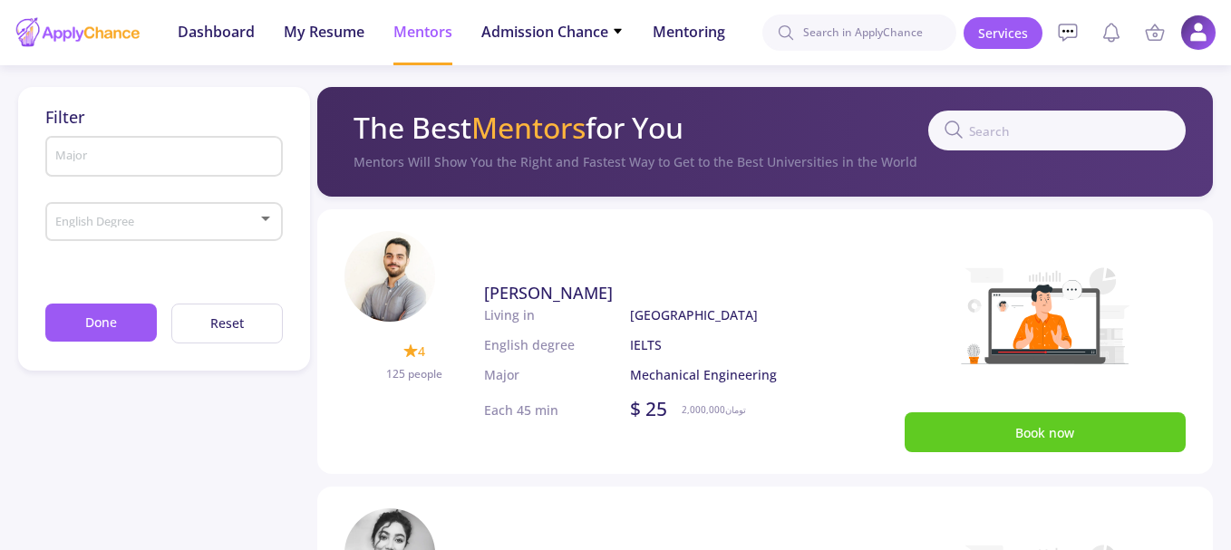
click at [120, 160] on input "Major" at bounding box center [166, 158] width 224 height 16
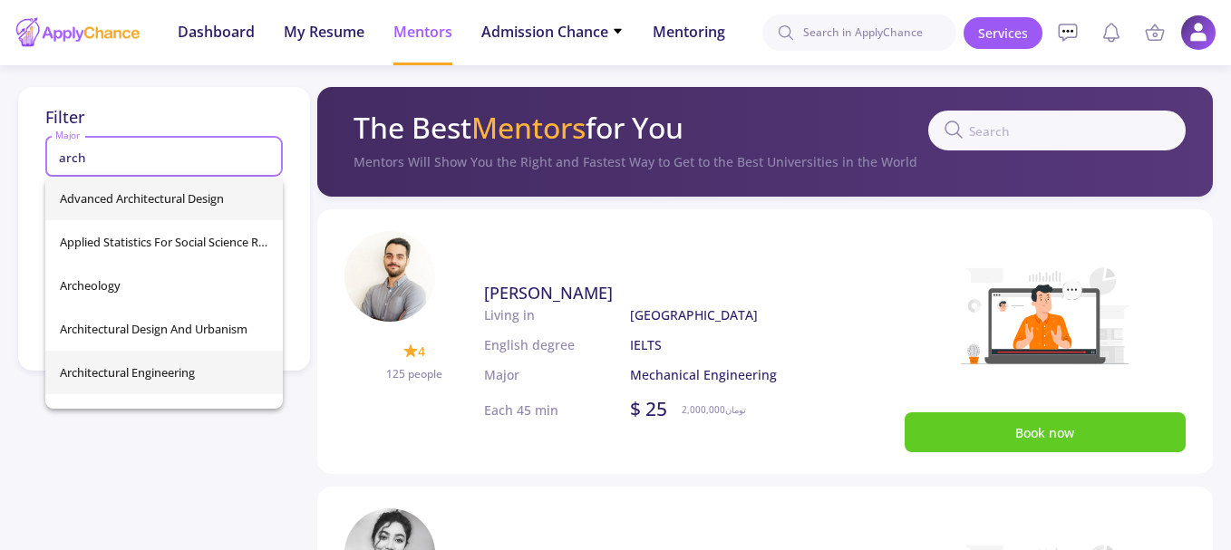
click at [205, 363] on span "Architectural Engineering" at bounding box center [164, 373] width 208 height 44
click at [205, 363] on div "Filter arch Major English Degree Done Reset" at bounding box center [163, 229] width 291 height 284
type input "Architectural Engineering"
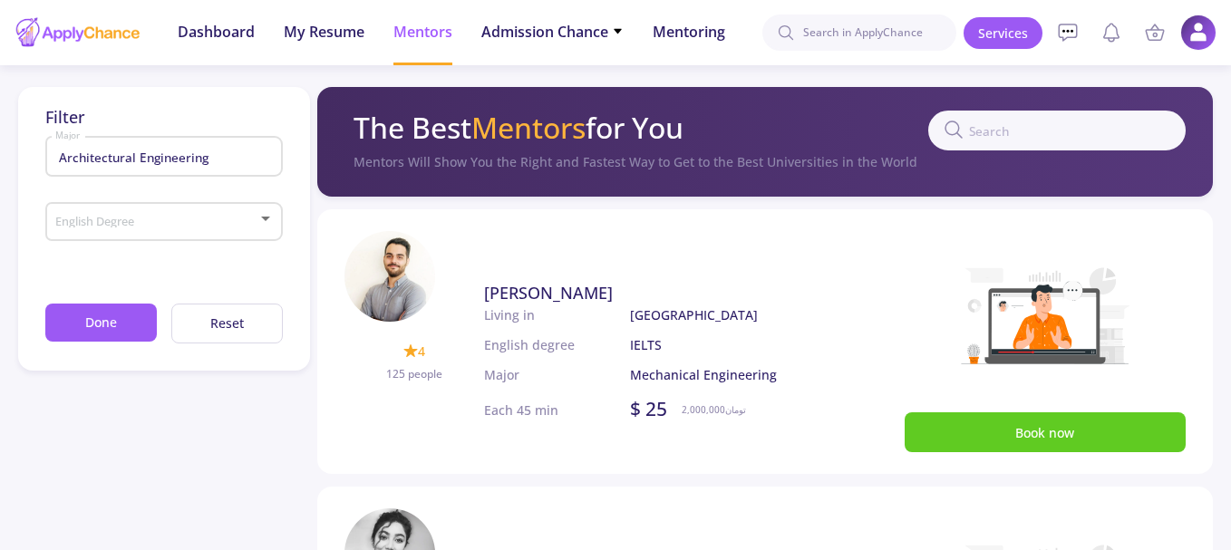
click at [173, 353] on div "Filter Architectural Engineering Major English Degree Done Reset" at bounding box center [163, 229] width 291 height 284
click at [139, 329] on button "Done" at bounding box center [100, 323] width 111 height 39
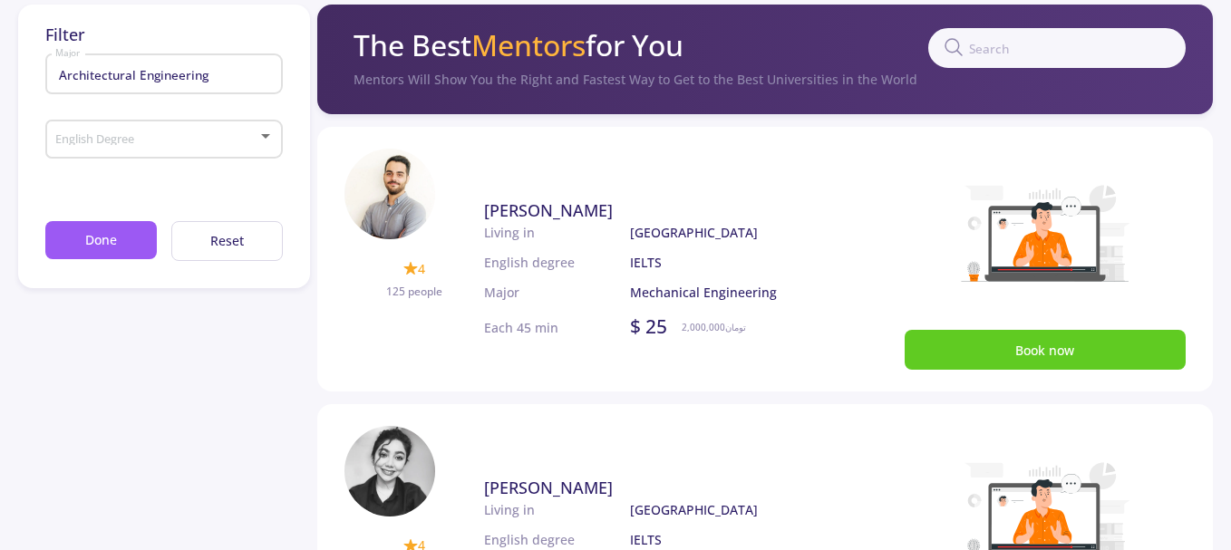
scroll to position [272, 0]
